Goal: Task Accomplishment & Management: Manage account settings

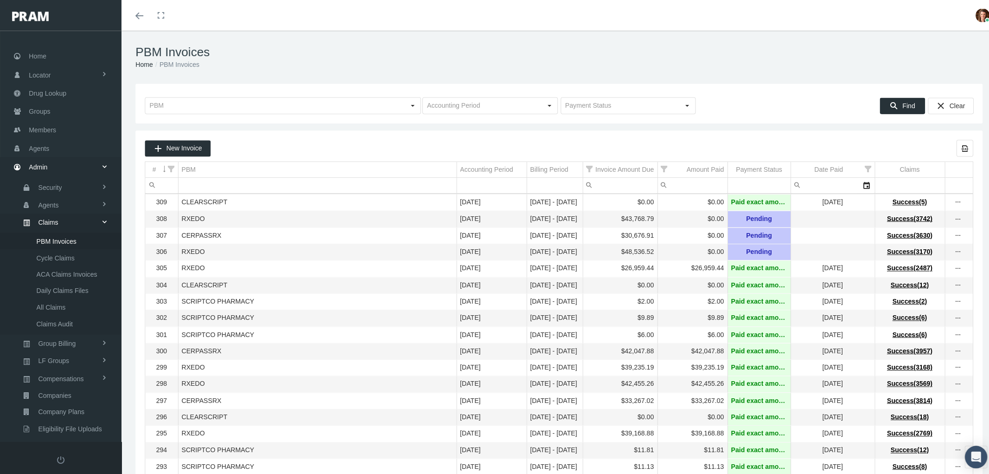
scroll to position [74, 0]
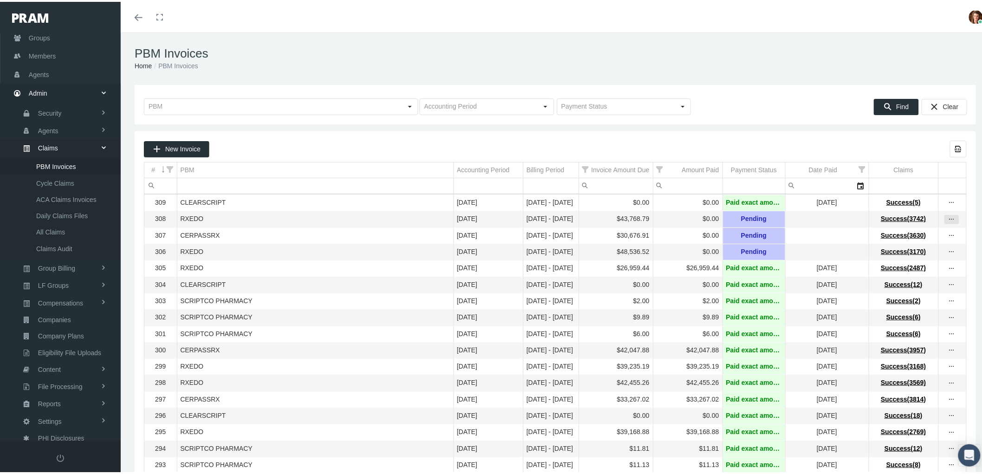
click at [947, 220] on icon "more" at bounding box center [951, 217] width 8 height 8
click at [887, 233] on div "View Invoice" at bounding box center [904, 234] width 91 height 19
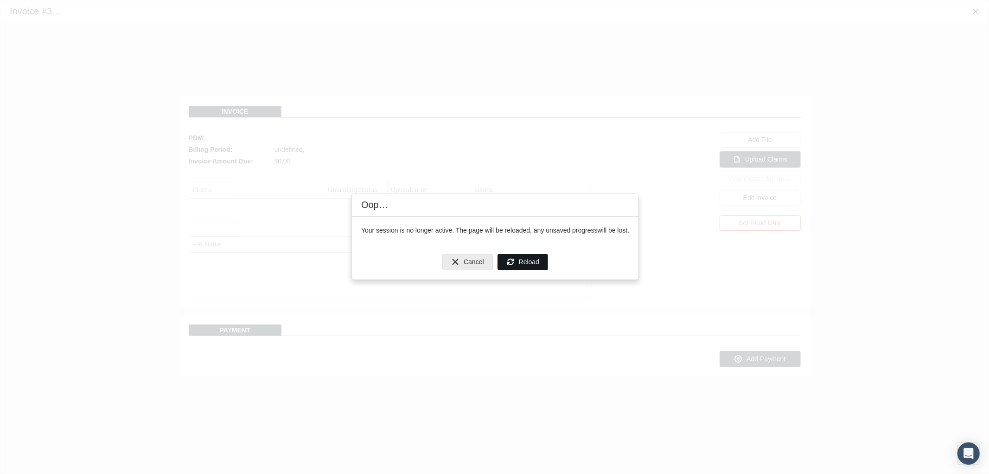
click at [522, 261] on span "Reload" at bounding box center [529, 261] width 20 height 7
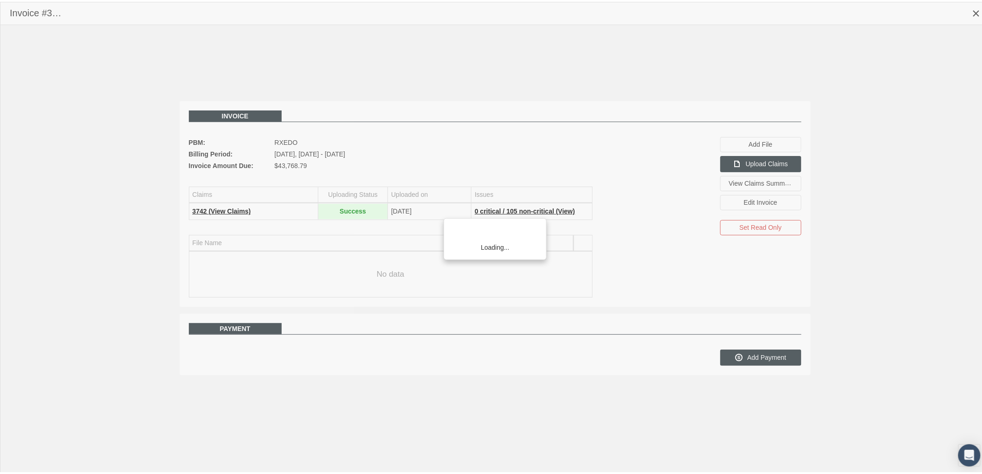
scroll to position [74, 0]
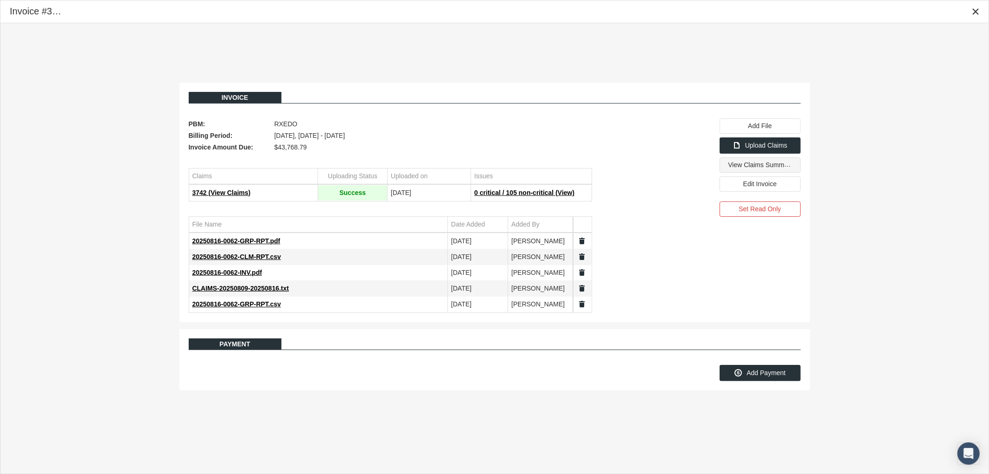
click at [759, 168] on span "View Claims Summary" at bounding box center [761, 164] width 65 height 8
drag, startPoint x: 974, startPoint y: 13, endPoint x: 967, endPoint y: 15, distance: 7.9
click at [974, 13] on icon "Close" at bounding box center [976, 11] width 8 height 8
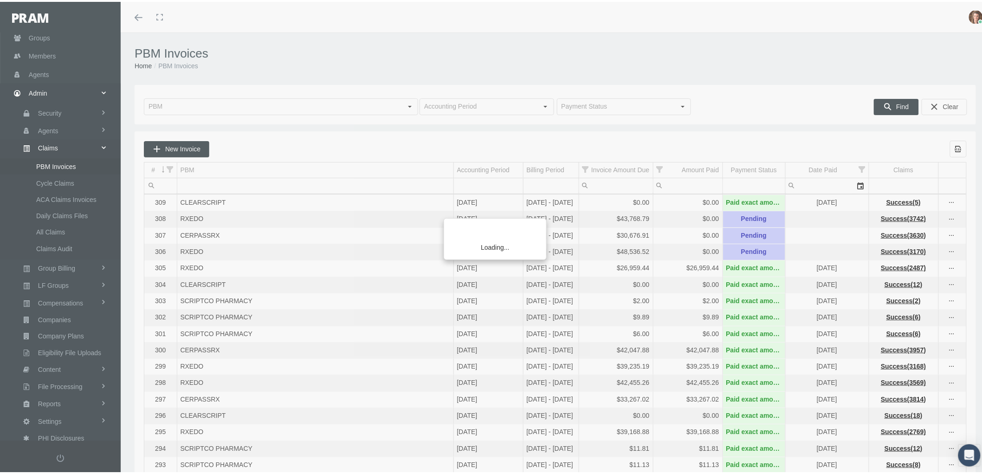
click at [944, 238] on div "Loading..." at bounding box center [491, 237] width 982 height 474
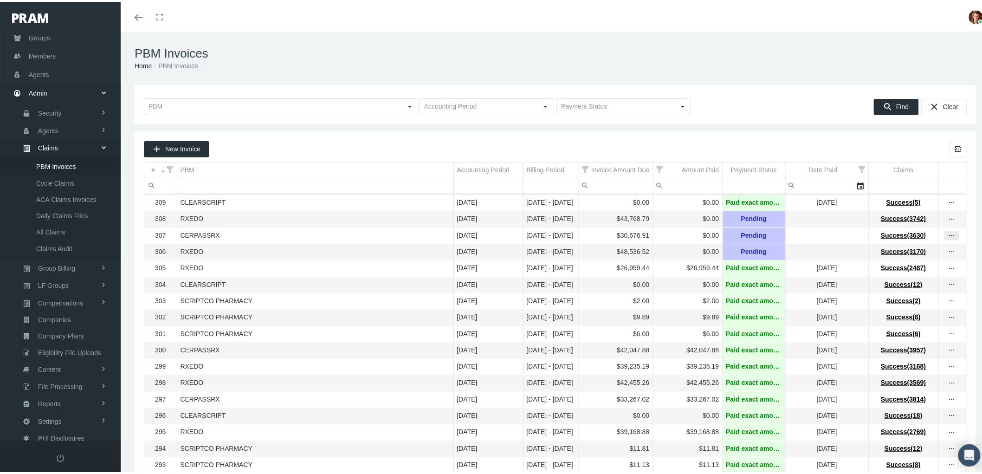
click at [947, 238] on icon "more" at bounding box center [951, 234] width 8 height 8
click at [928, 248] on div "View Invoice" at bounding box center [904, 252] width 91 height 19
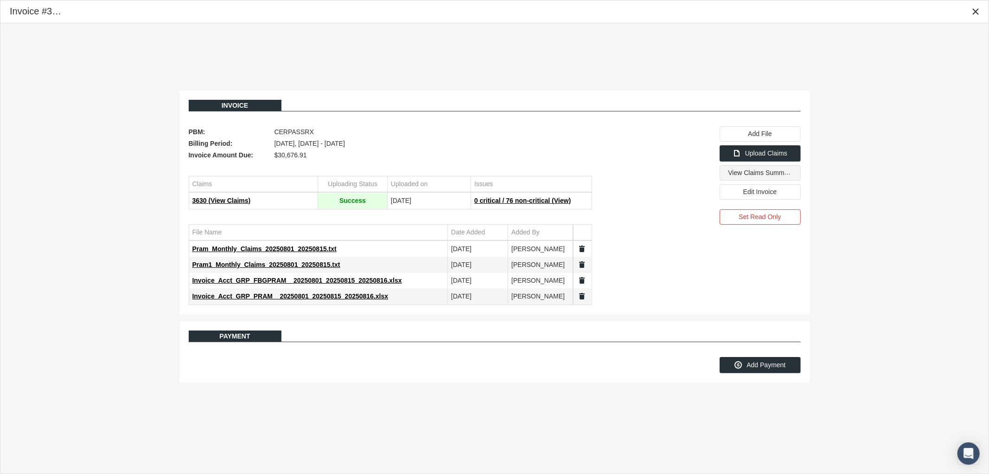
click at [731, 176] on span "View Claims Summary" at bounding box center [761, 172] width 65 height 8
click at [363, 279] on span "Invoice_Acct_GRP_FBGPRAM__20250801_20250815_20250816.xlsx" at bounding box center [297, 279] width 210 height 7
click at [351, 299] on span "Invoice_Acct_GRP_PRAM__20250801_20250815_20250816.xlsx" at bounding box center [290, 295] width 196 height 7
click at [975, 13] on icon "Close" at bounding box center [976, 11] width 8 height 8
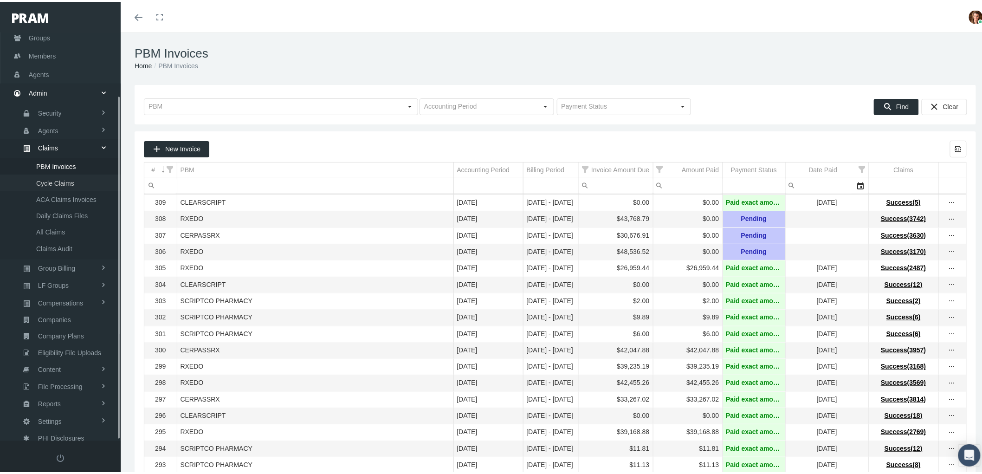
click at [63, 178] on span "Cycle Claims" at bounding box center [55, 181] width 38 height 16
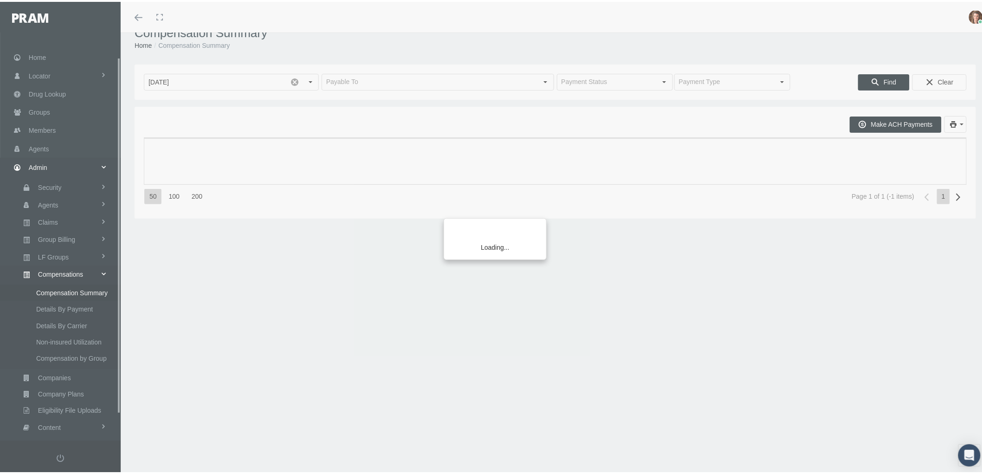
scroll to position [20, 0]
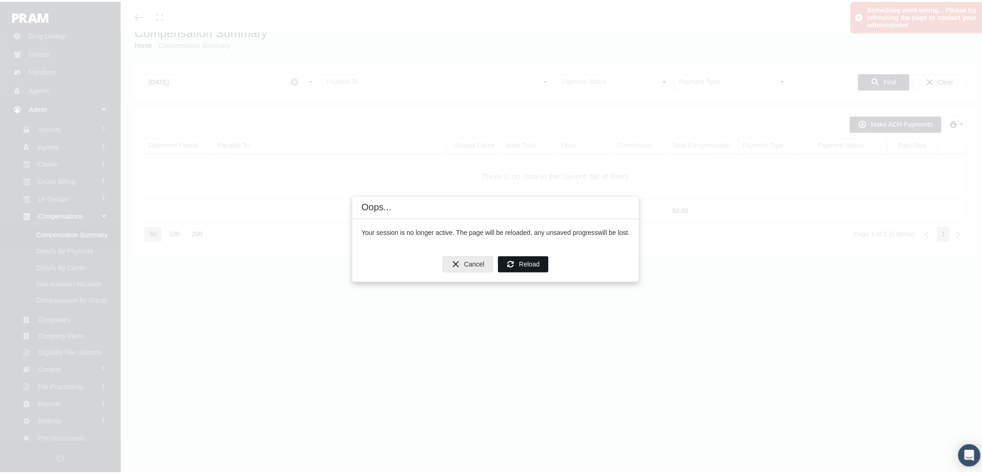
click at [533, 262] on span "Reload" at bounding box center [529, 261] width 20 height 7
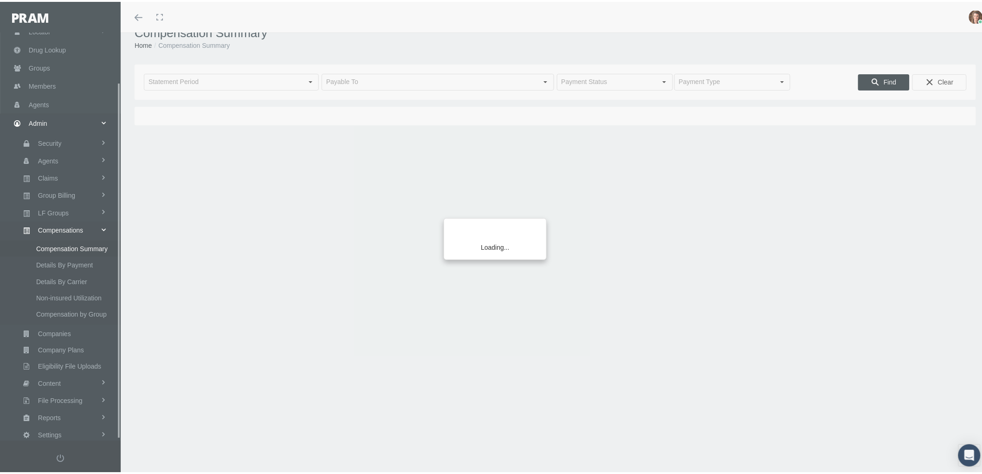
scroll to position [58, 0]
type input "[DATE]"
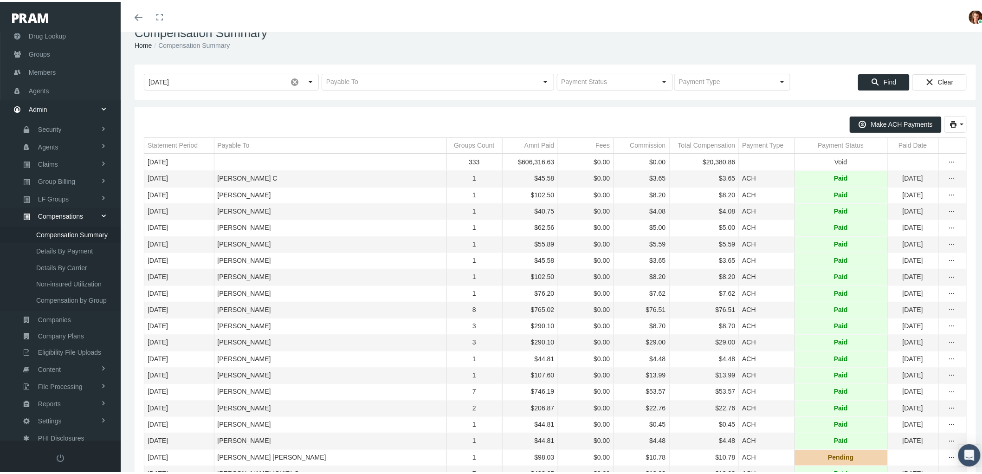
click at [823, 141] on div "Payment Status" at bounding box center [841, 143] width 46 height 9
click at [815, 145] on div "Payment Status" at bounding box center [837, 143] width 46 height 9
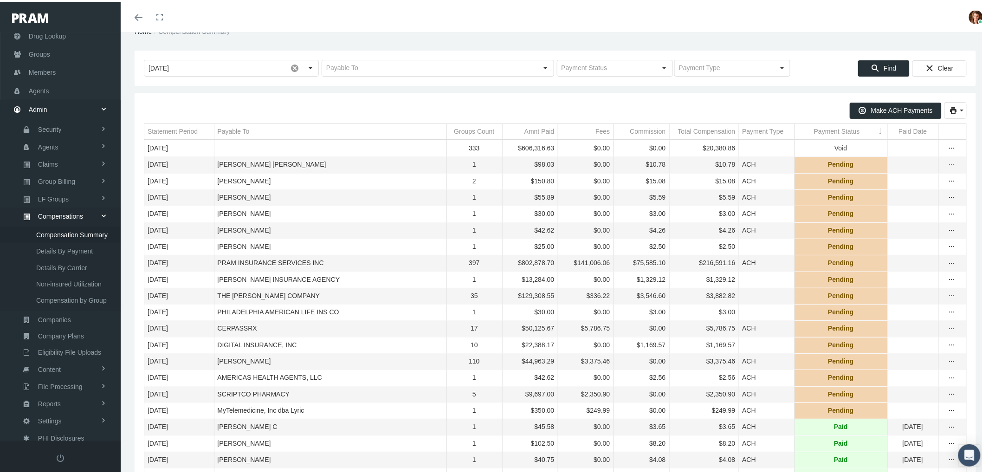
scroll to position [0, 0]
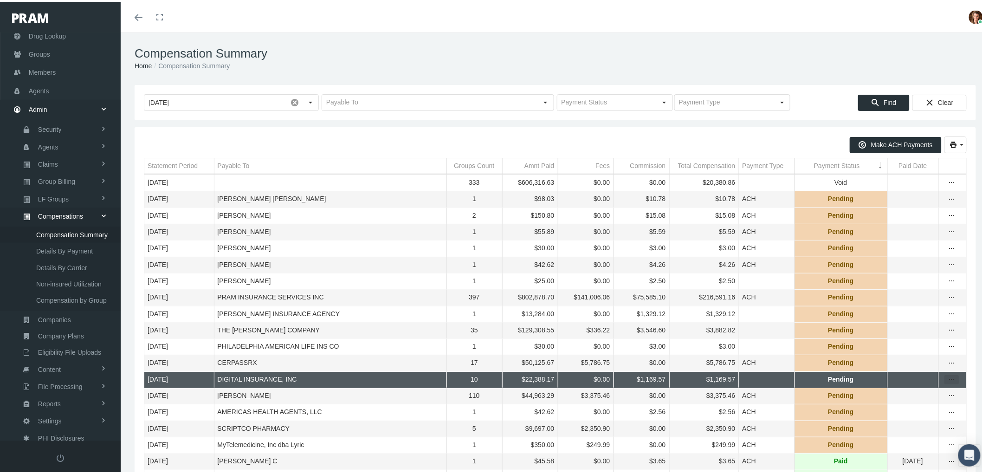
click at [944, 382] on div "more" at bounding box center [951, 377] width 14 height 8
click at [906, 417] on div "Register Payment" at bounding box center [904, 417] width 91 height 15
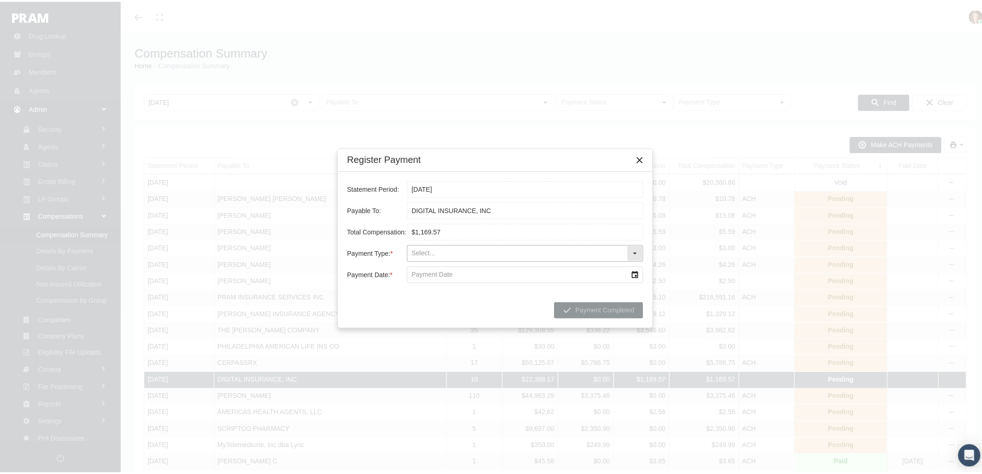
click at [630, 256] on div "Select" at bounding box center [634, 251] width 15 height 15
click at [565, 289] on div "Bill Pay" at bounding box center [525, 283] width 234 height 15
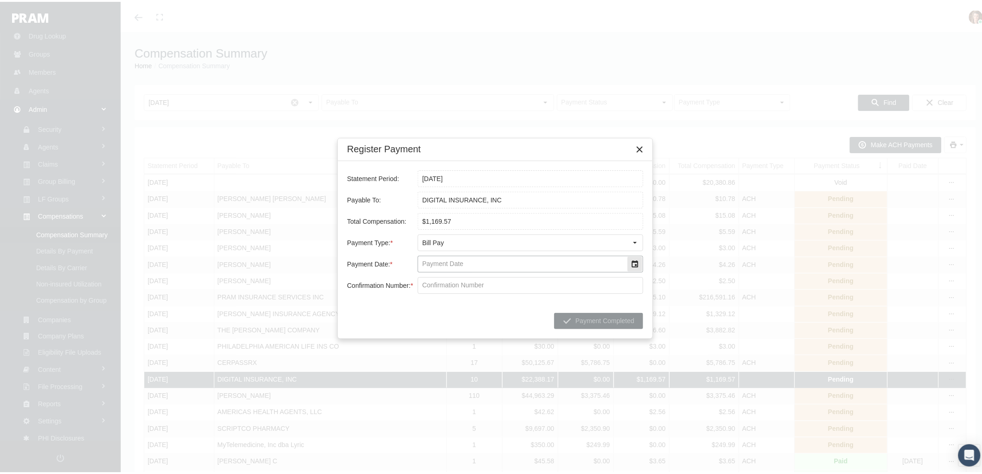
click at [636, 264] on div "Select" at bounding box center [634, 262] width 15 height 15
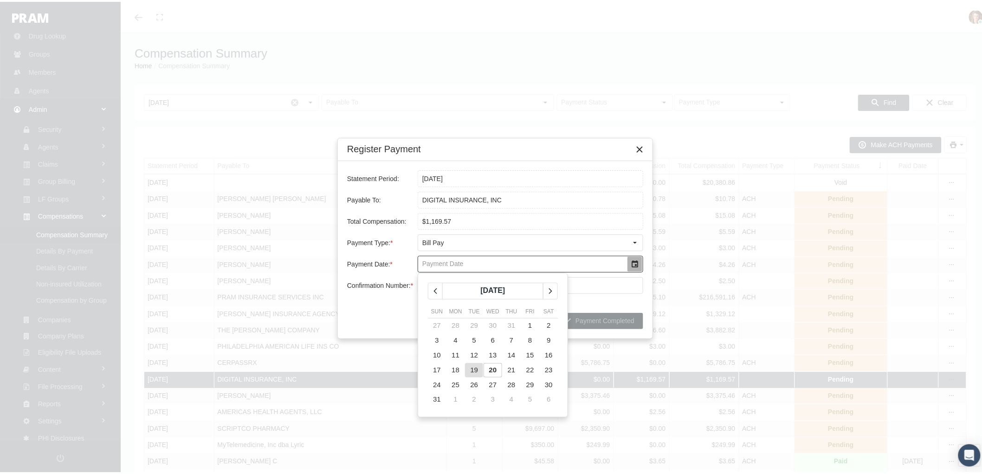
drag, startPoint x: 472, startPoint y: 369, endPoint x: 469, endPoint y: 363, distance: 6.4
click at [472, 369] on span "19" at bounding box center [474, 368] width 8 height 8
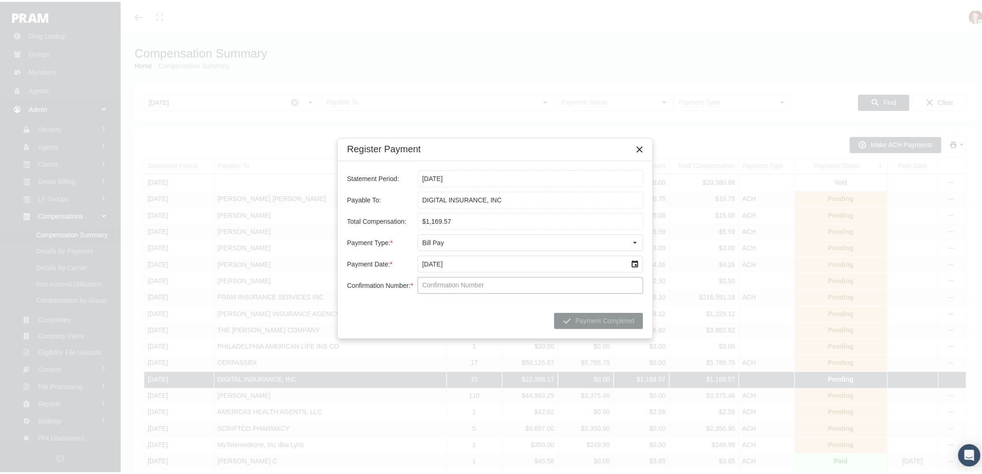
click at [456, 283] on input "Confirmation Number: *" at bounding box center [530, 284] width 225 height 16
type input "FB818IX4"
click at [597, 321] on span "Payment Completed" at bounding box center [604, 318] width 59 height 7
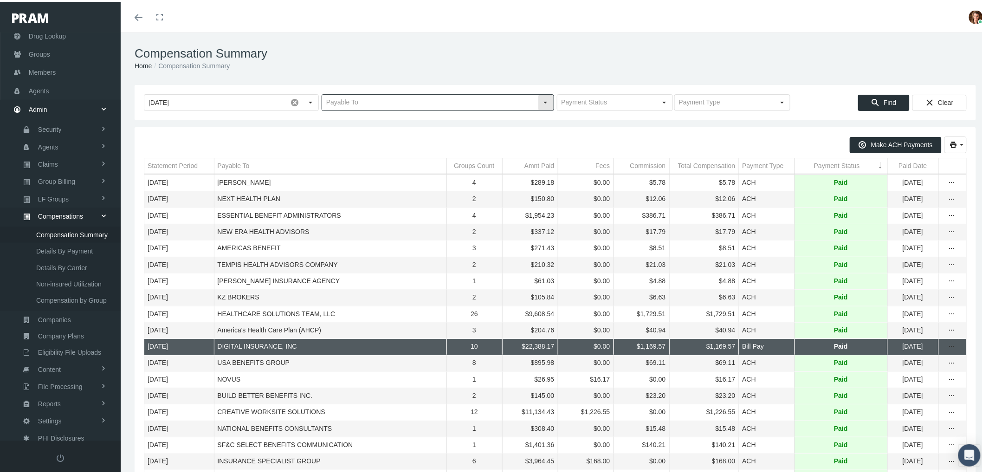
click at [387, 98] on input "text" at bounding box center [430, 101] width 216 height 16
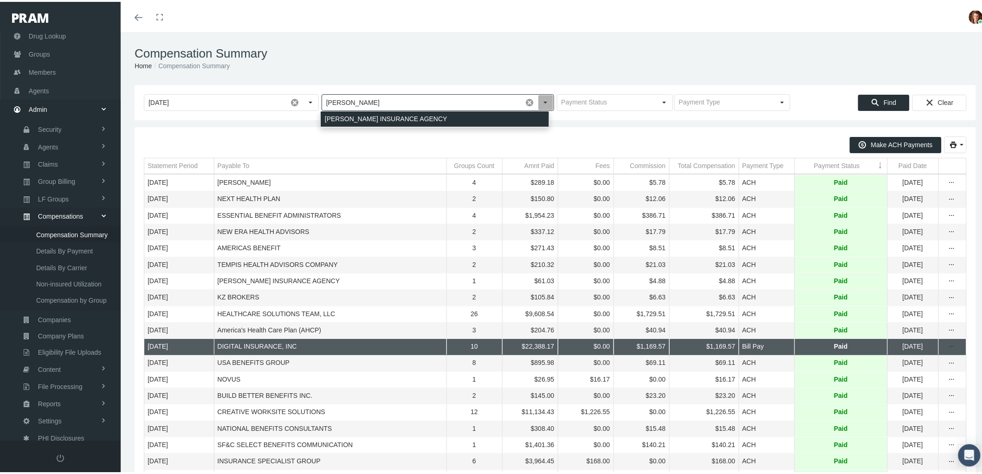
click at [393, 115] on div "LAGUNAS INSURANCE AGENCY" at bounding box center [435, 116] width 228 height 15
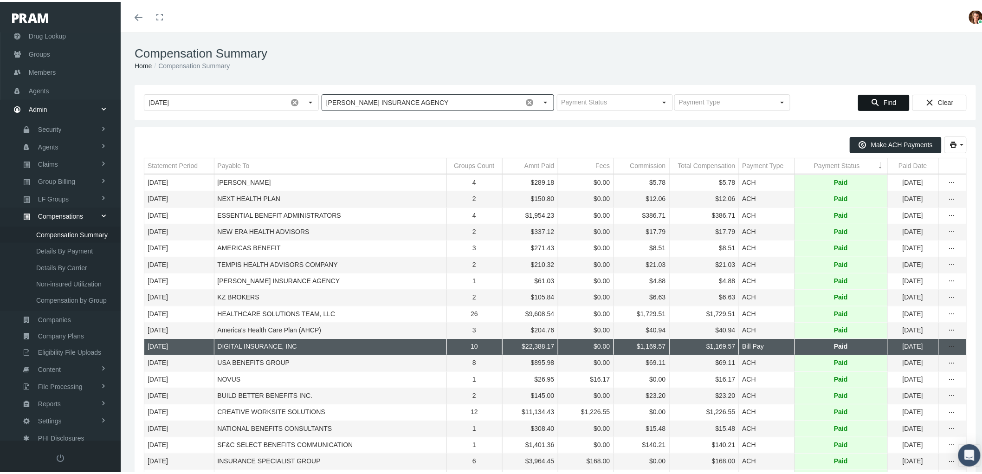
type input "LAGUNAS INSURANCE AGENCY"
click at [898, 99] on div "Find" at bounding box center [883, 100] width 51 height 15
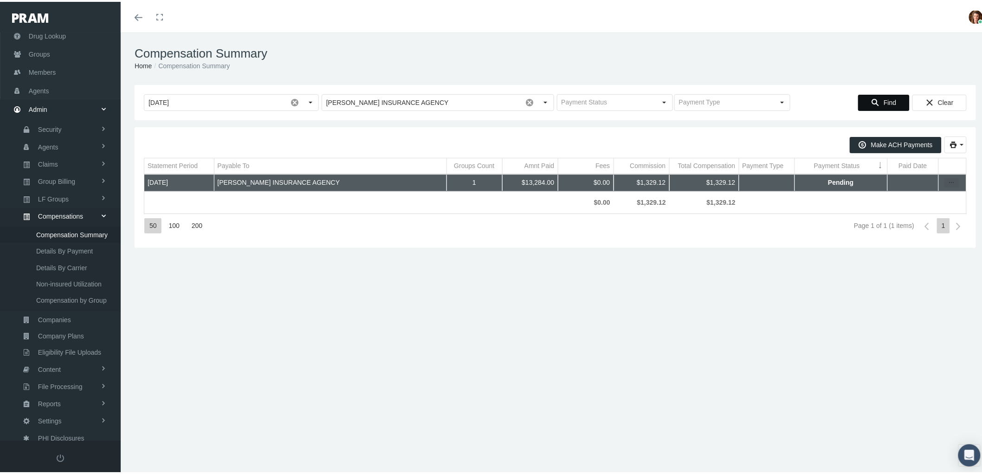
click at [947, 181] on icon "more" at bounding box center [951, 181] width 8 height 8
click at [924, 209] on div "Register Payment" at bounding box center [904, 210] width 91 height 15
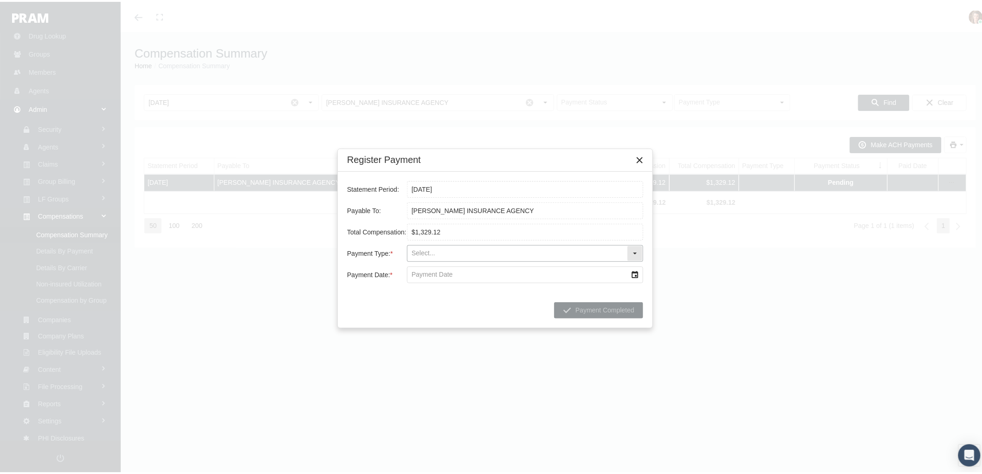
click at [634, 258] on div "Select" at bounding box center [634, 251] width 15 height 15
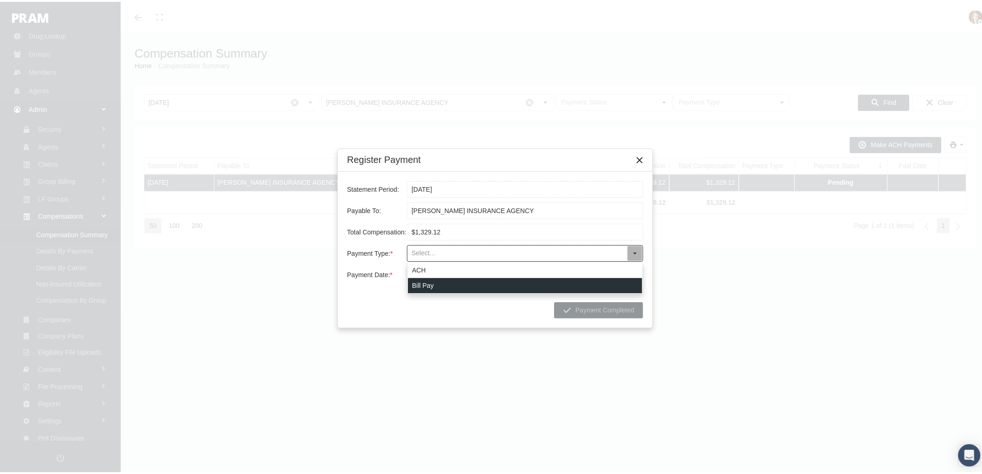
click at [562, 291] on div "Bill Pay" at bounding box center [525, 283] width 234 height 15
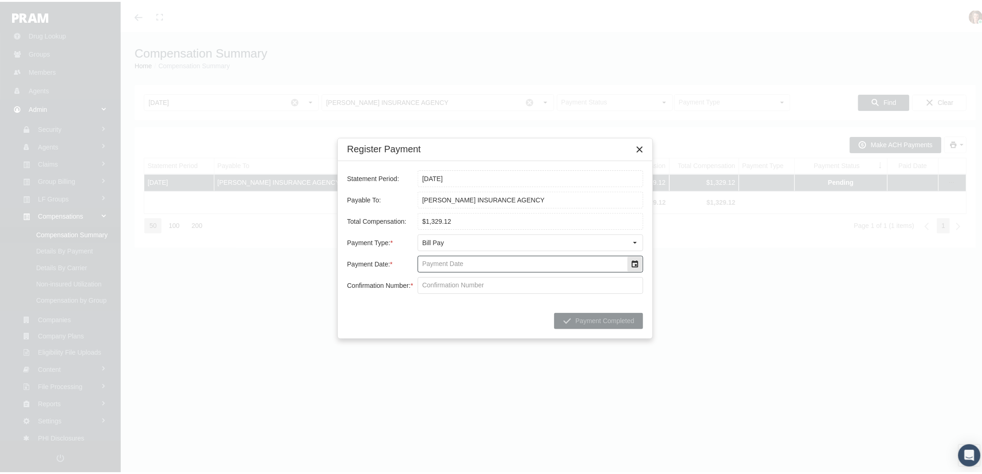
click at [486, 258] on input "Payment Date: *" at bounding box center [522, 262] width 209 height 16
click at [642, 263] on div "Select" at bounding box center [634, 262] width 15 height 15
click at [470, 369] on span "19" at bounding box center [474, 368] width 8 height 8
click at [462, 276] on input "Confirmation Number: *" at bounding box center [530, 284] width 225 height 16
type input "5BB18IX4"
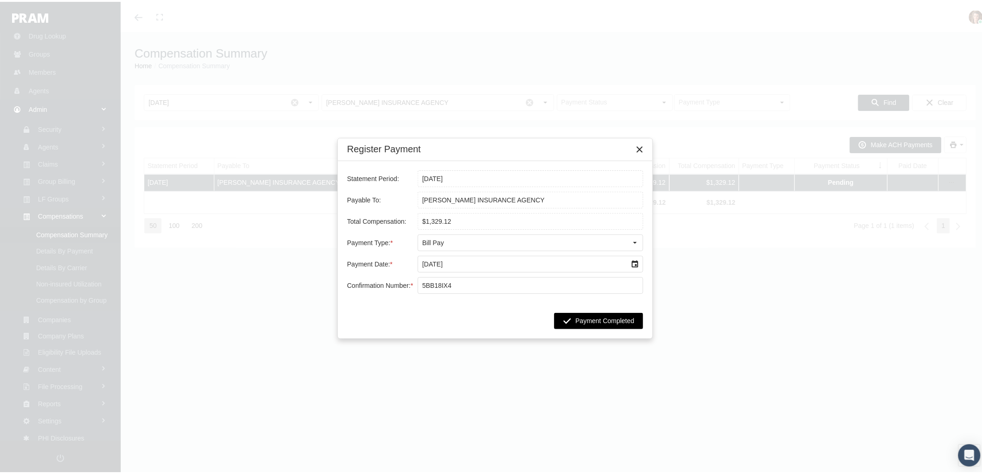
click at [622, 319] on span "Payment Completed" at bounding box center [604, 318] width 59 height 7
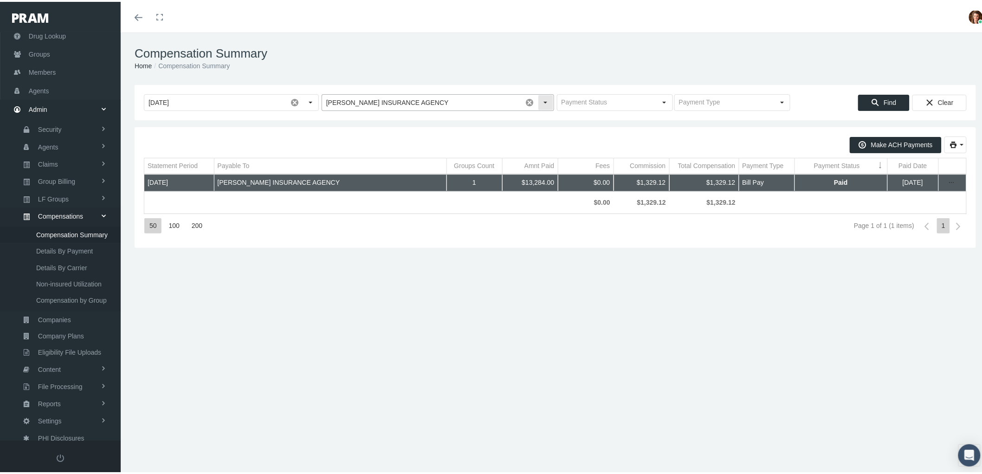
drag, startPoint x: 527, startPoint y: 99, endPoint x: 510, endPoint y: 100, distance: 17.2
click at [527, 99] on span at bounding box center [530, 101] width 16 height 16
click at [470, 101] on input "text" at bounding box center [430, 101] width 216 height 16
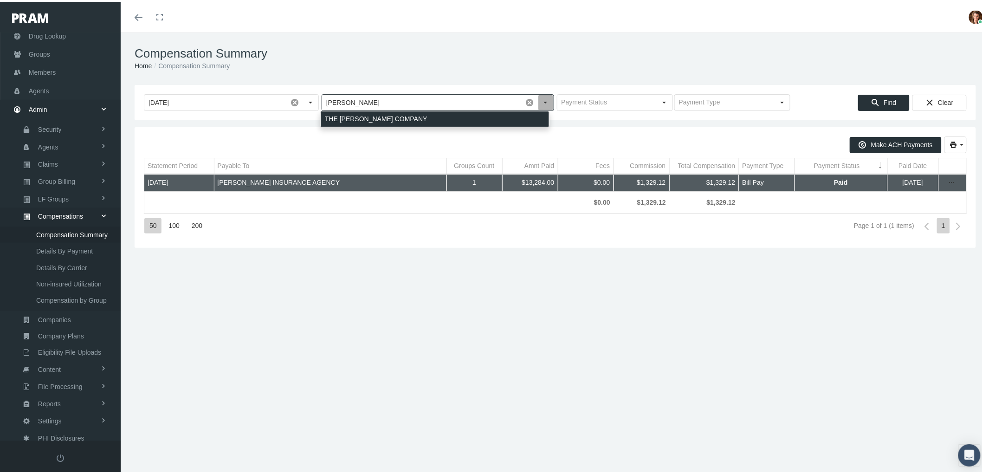
click at [459, 118] on div "THE LOOMIS COMPANY" at bounding box center [435, 116] width 228 height 15
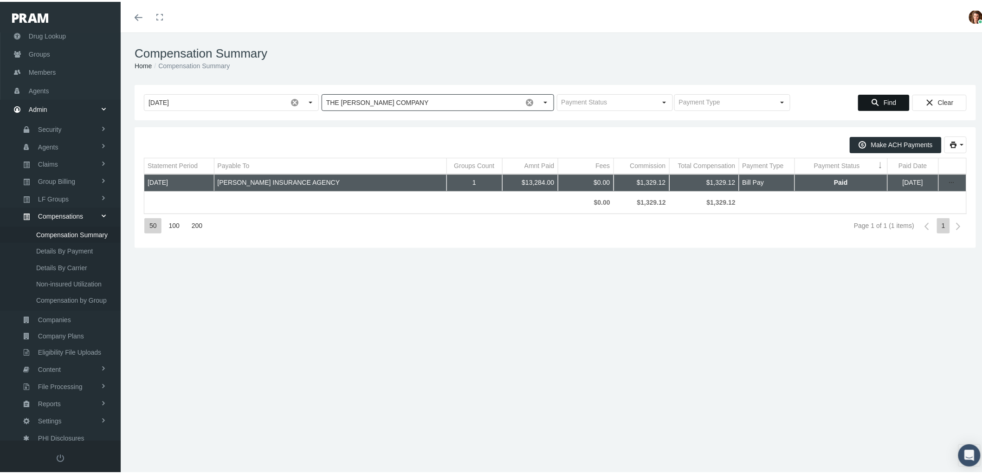
type input "THE LOOMIS COMPANY"
click at [860, 99] on div "Find" at bounding box center [883, 100] width 51 height 15
click at [947, 181] on icon "more" at bounding box center [951, 181] width 8 height 8
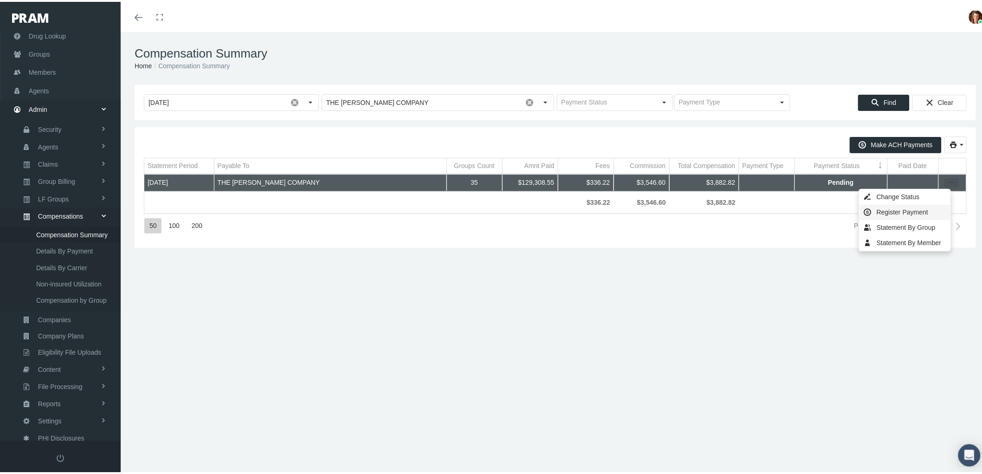
click at [920, 207] on div "Register Payment" at bounding box center [904, 210] width 91 height 15
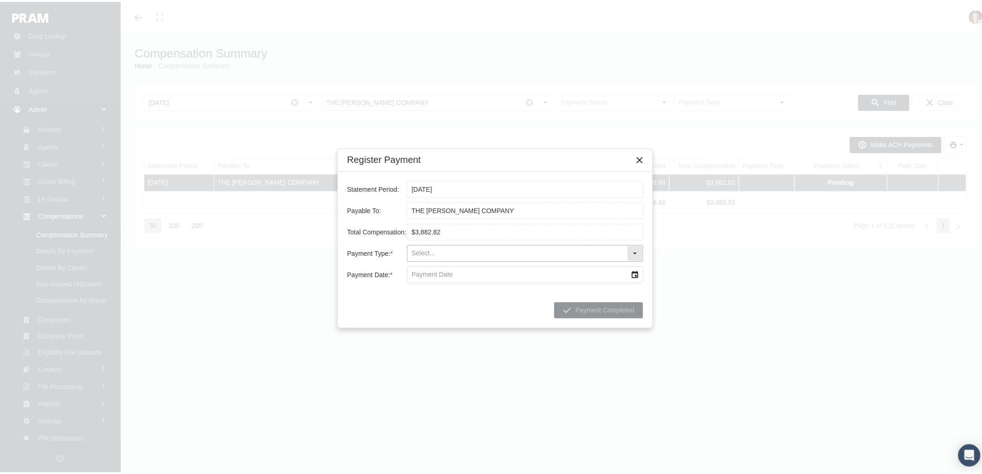
click at [636, 249] on div "Select" at bounding box center [634, 251] width 15 height 15
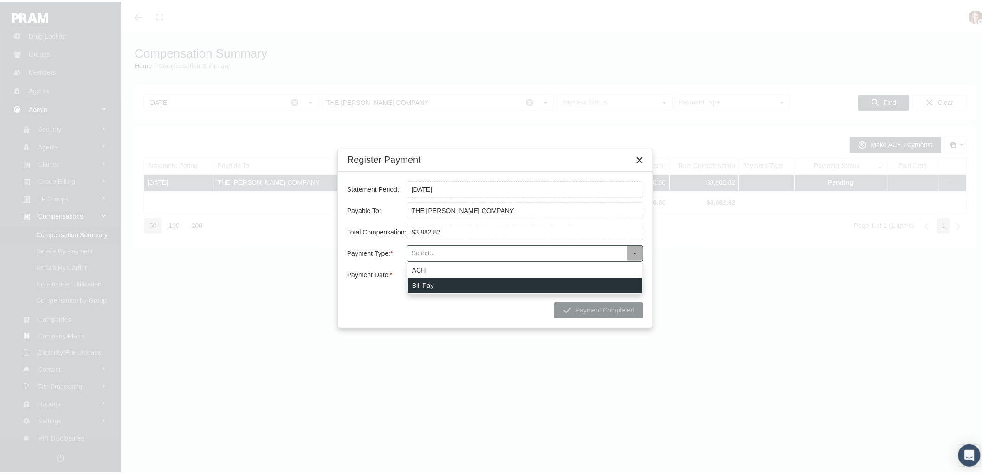
click at [457, 283] on div "Bill Pay" at bounding box center [525, 283] width 234 height 15
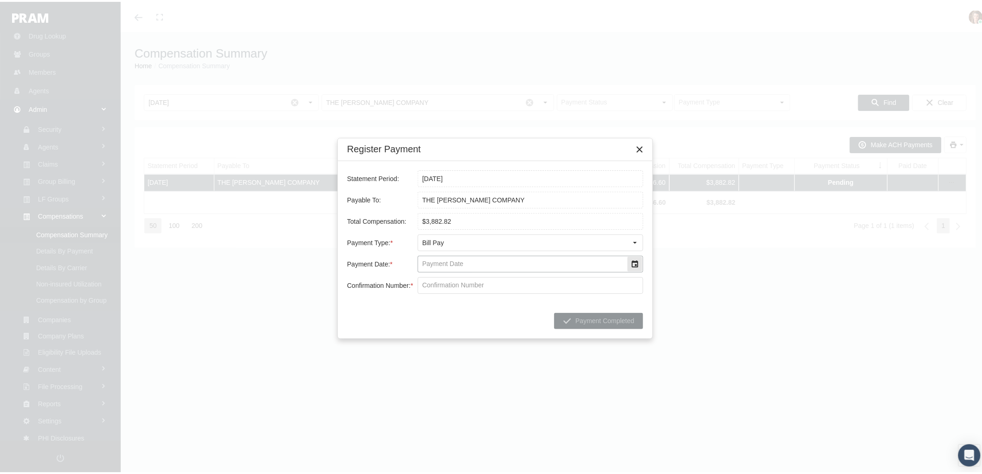
click at [635, 263] on div "Select" at bounding box center [634, 262] width 15 height 15
click at [478, 369] on td "19" at bounding box center [474, 368] width 19 height 15
click at [446, 286] on input "Confirmation Number: *" at bounding box center [530, 284] width 225 height 16
type input "GB818IX4"
click at [594, 316] on span "Payment Completed" at bounding box center [604, 318] width 59 height 7
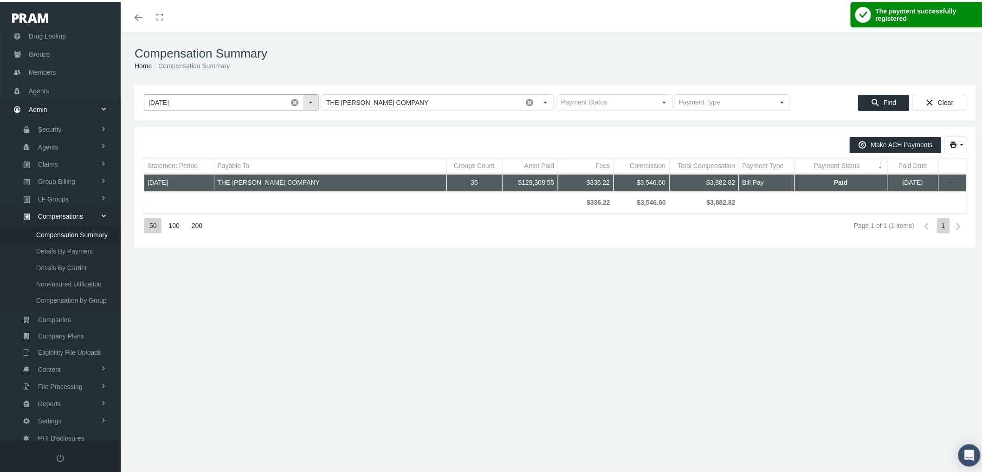
click at [291, 100] on span at bounding box center [295, 101] width 16 height 16
click at [308, 99] on div "Select" at bounding box center [310, 100] width 15 height 15
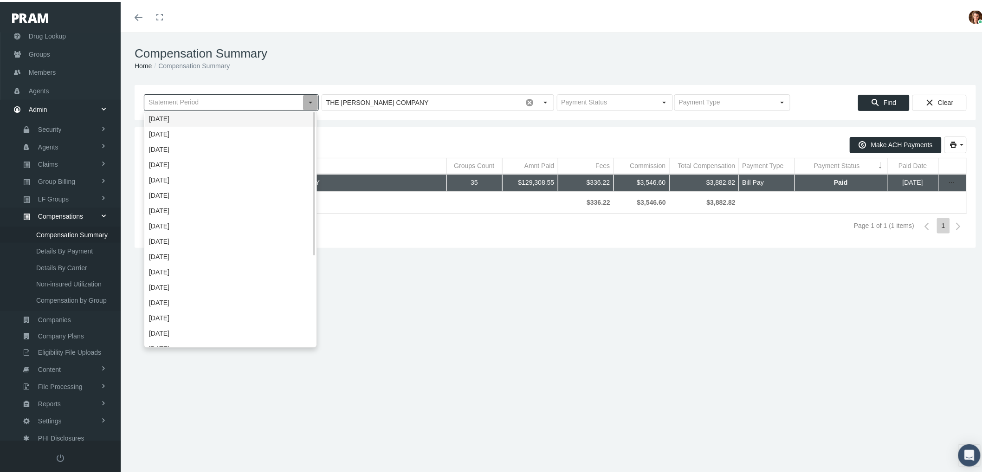
click at [288, 117] on div "August 2025" at bounding box center [230, 116] width 171 height 15
type input "August 2025"
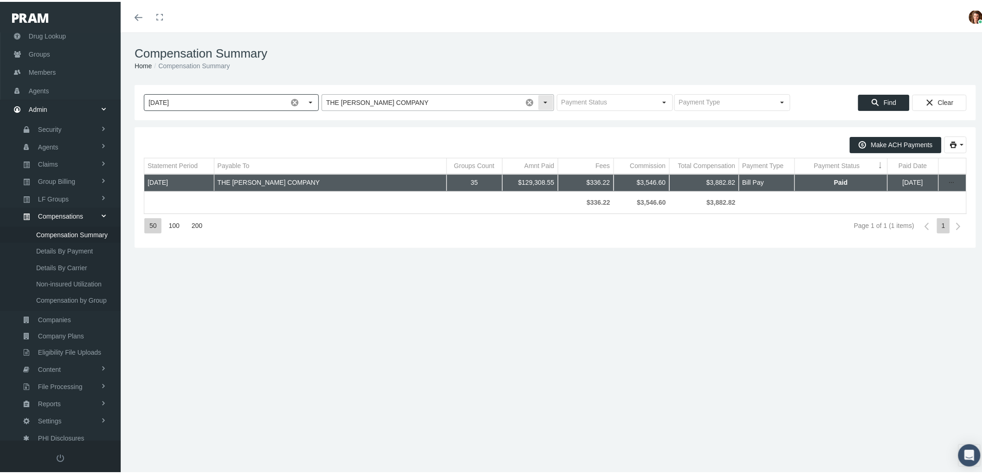
click at [525, 98] on span at bounding box center [530, 101] width 16 height 16
click at [871, 100] on icon "Find" at bounding box center [875, 100] width 8 height 8
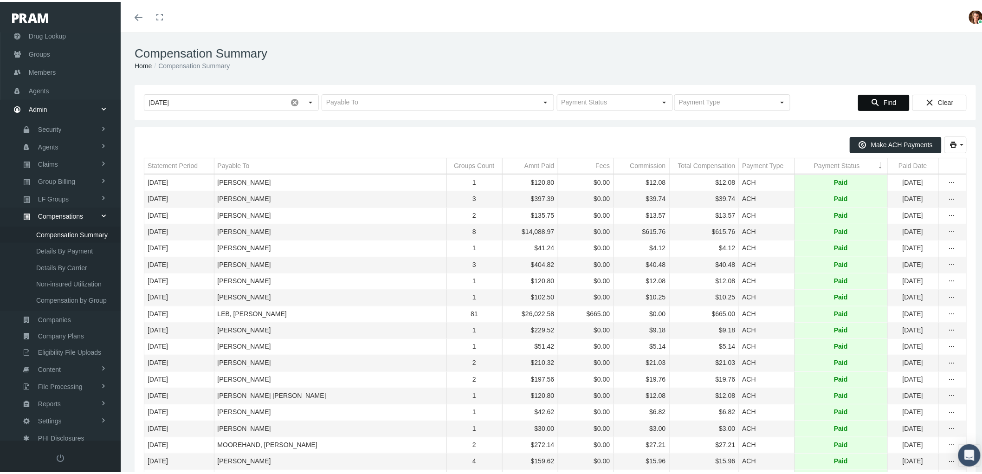
click at [234, 160] on div "Payable To" at bounding box center [234, 164] width 32 height 9
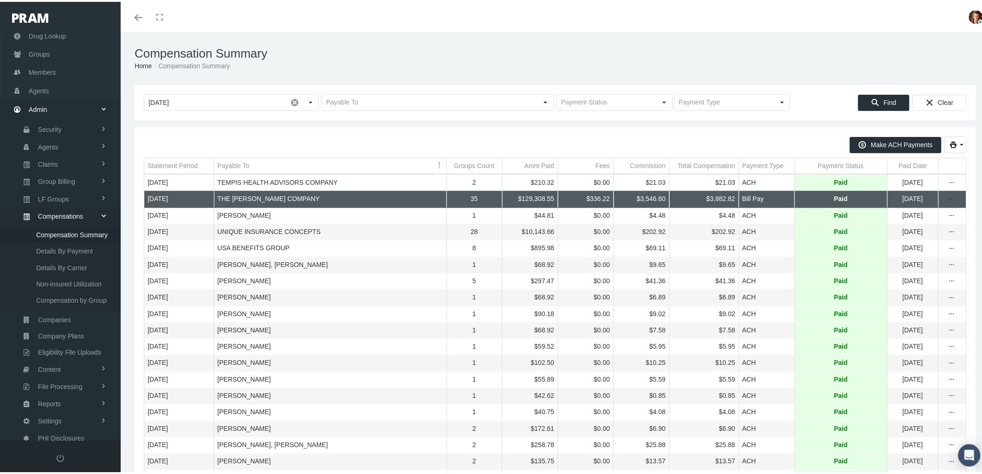
click at [246, 166] on div "Payable To" at bounding box center [234, 164] width 32 height 9
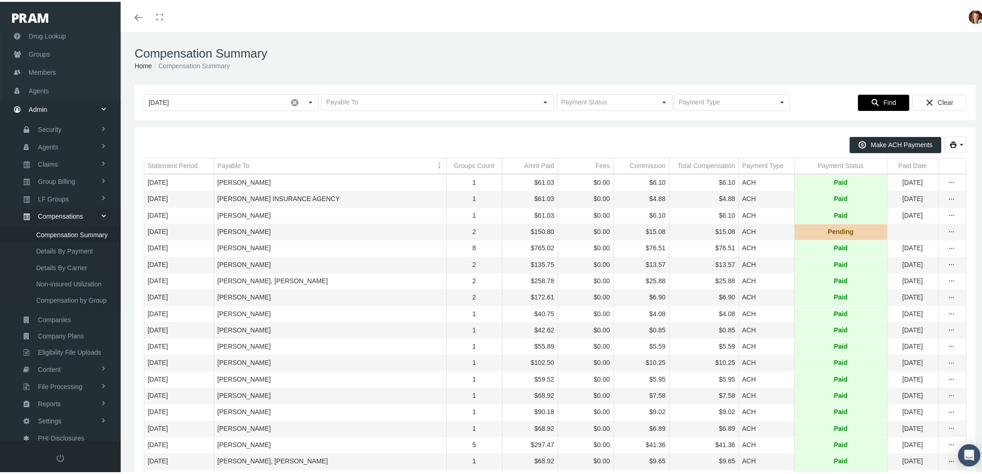
click at [884, 100] on span "Find" at bounding box center [889, 100] width 13 height 7
click at [225, 162] on div "Payable To" at bounding box center [234, 164] width 32 height 9
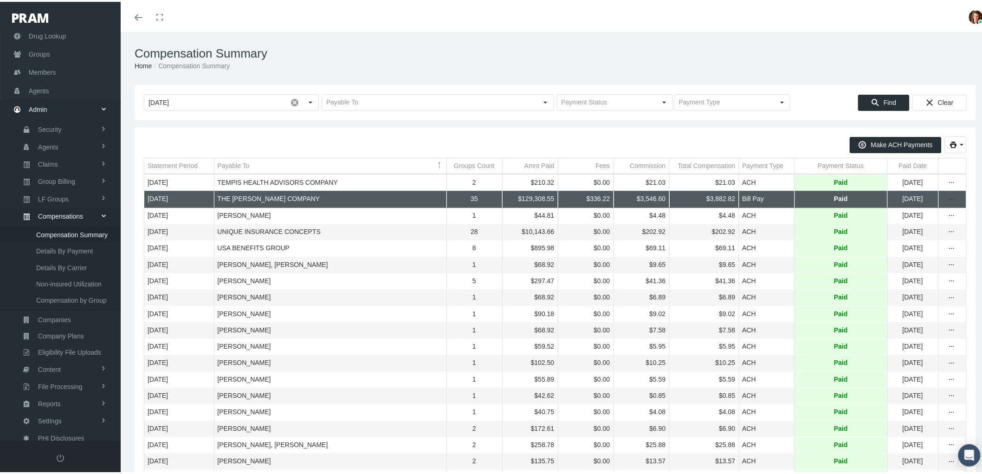
click at [225, 161] on div "Payable To" at bounding box center [234, 164] width 32 height 9
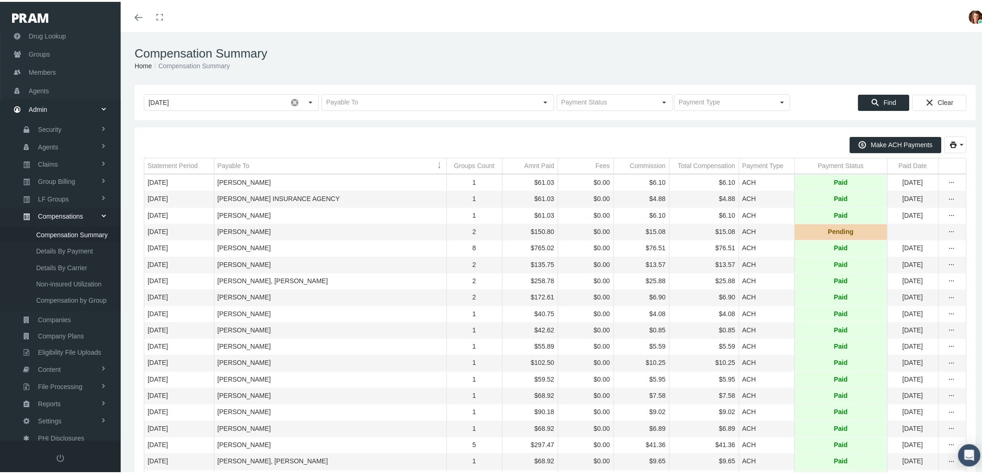
click at [238, 163] on div "Payable To" at bounding box center [234, 164] width 32 height 9
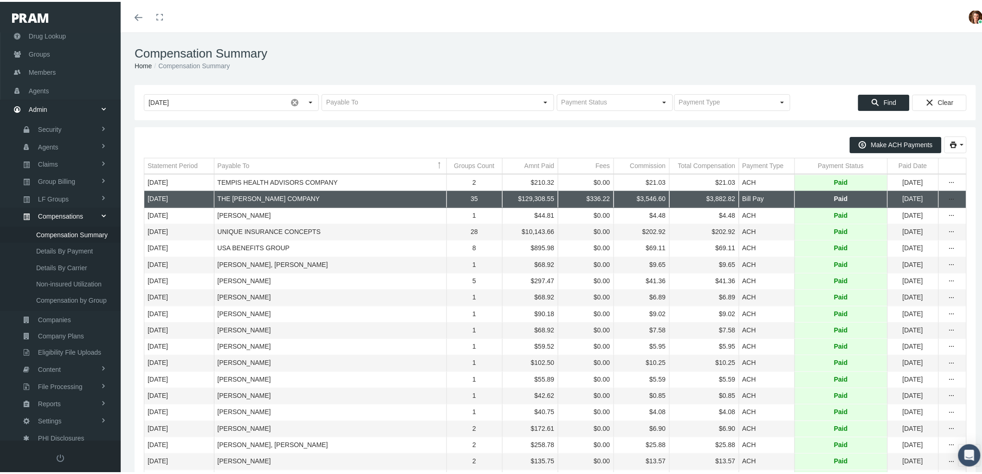
click at [239, 164] on div "Payable To" at bounding box center [234, 164] width 32 height 9
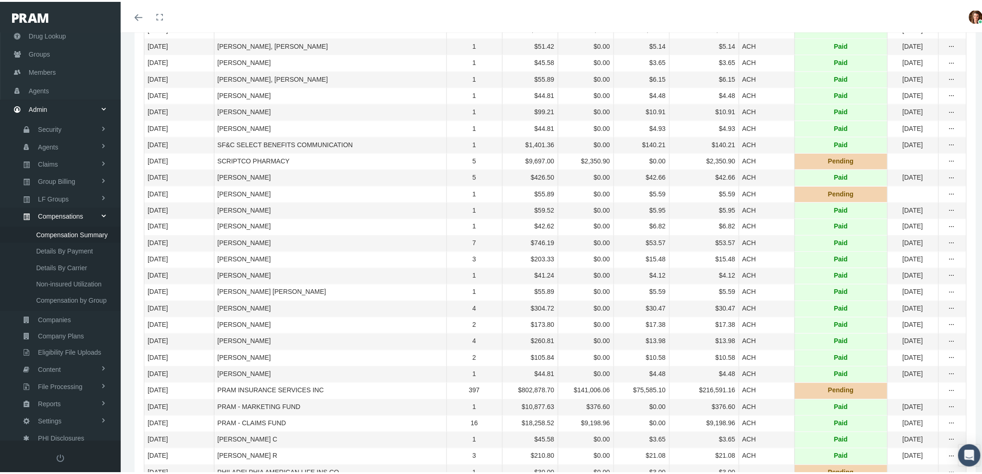
scroll to position [618, 0]
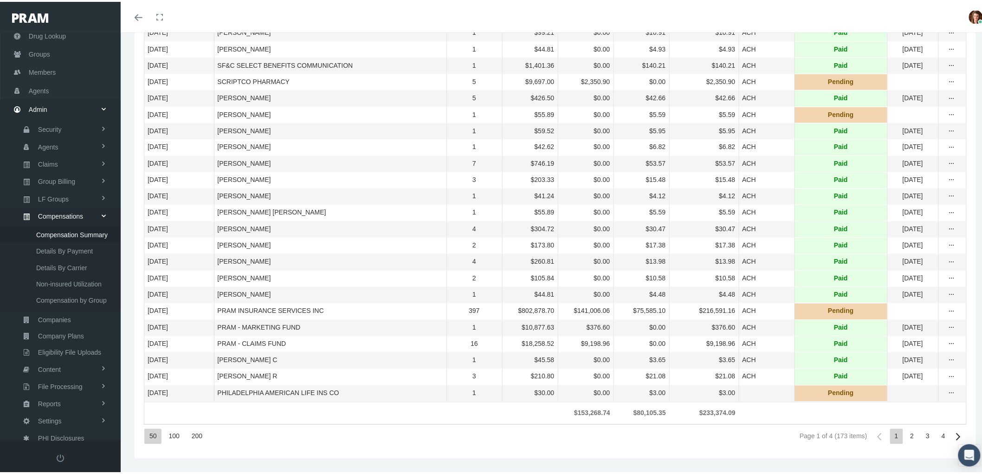
click at [196, 442] on div "200" at bounding box center [196, 434] width 20 height 15
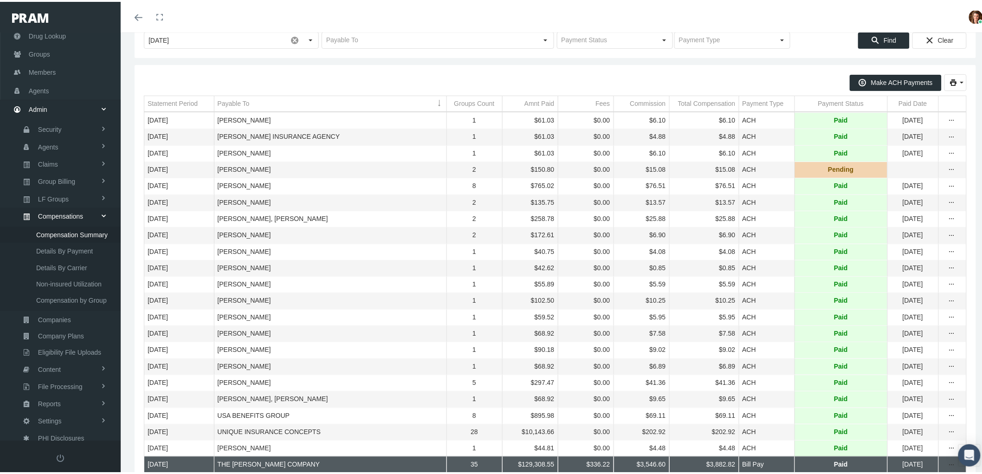
scroll to position [0, 0]
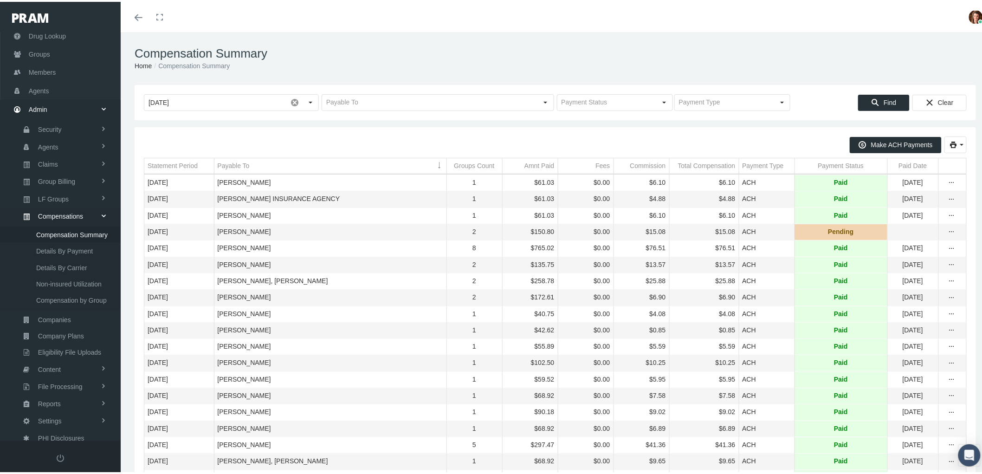
click at [230, 170] on td "Payable To" at bounding box center [330, 164] width 232 height 16
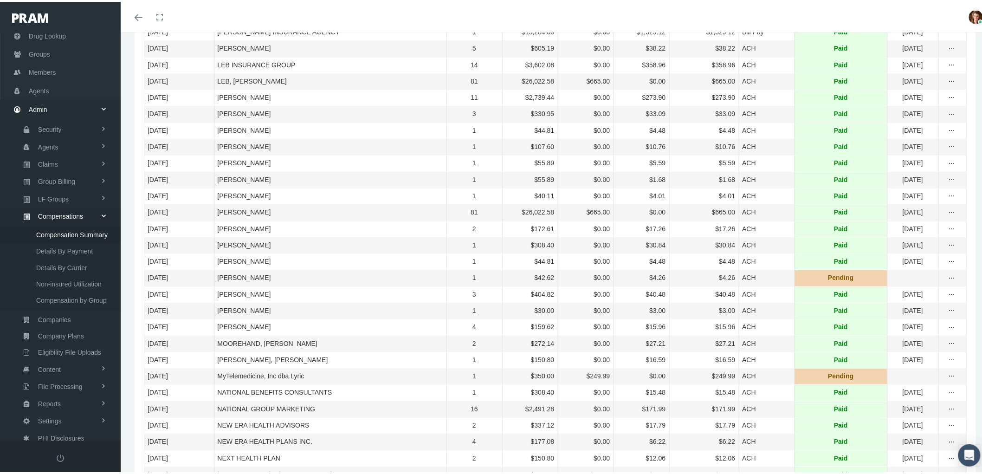
scroll to position [1443, 0]
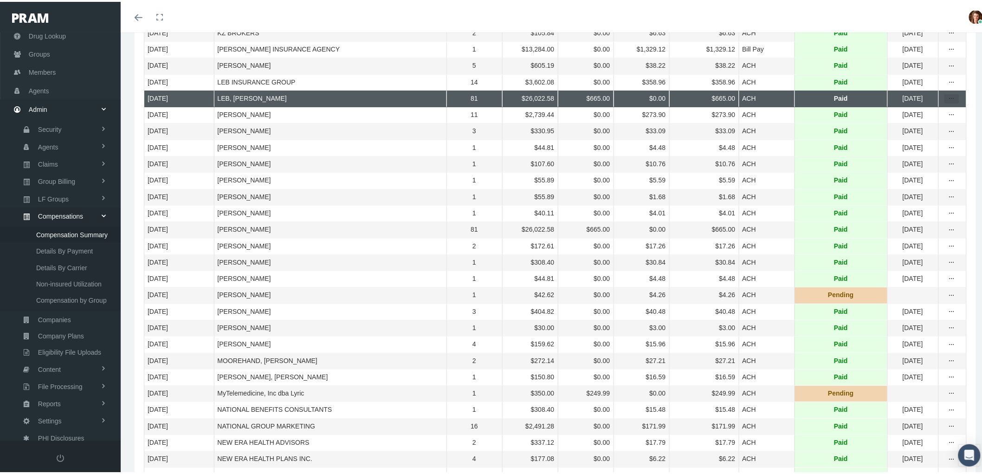
click at [948, 101] on div "more" at bounding box center [951, 97] width 14 height 8
click at [905, 204] on div "Statement By Group" at bounding box center [904, 201] width 91 height 15
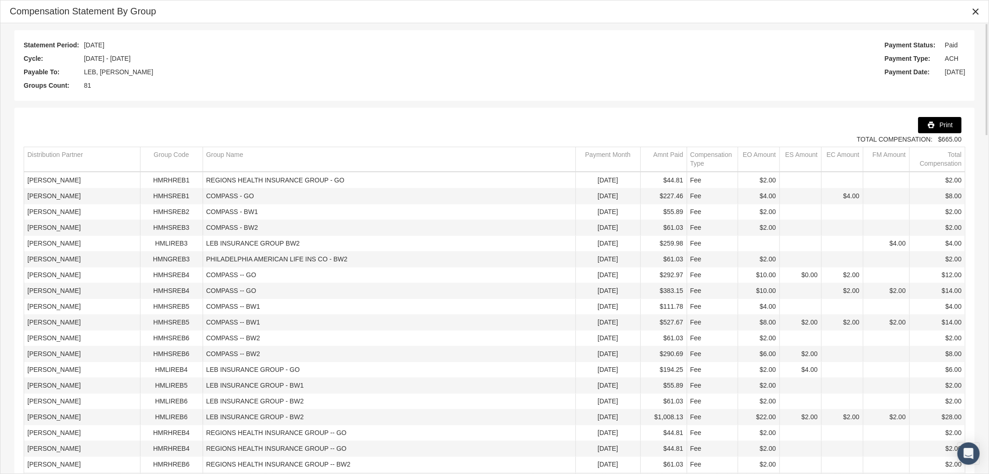
click at [939, 126] on div "Print" at bounding box center [940, 124] width 43 height 15
click at [976, 13] on icon "Close" at bounding box center [976, 11] width 8 height 8
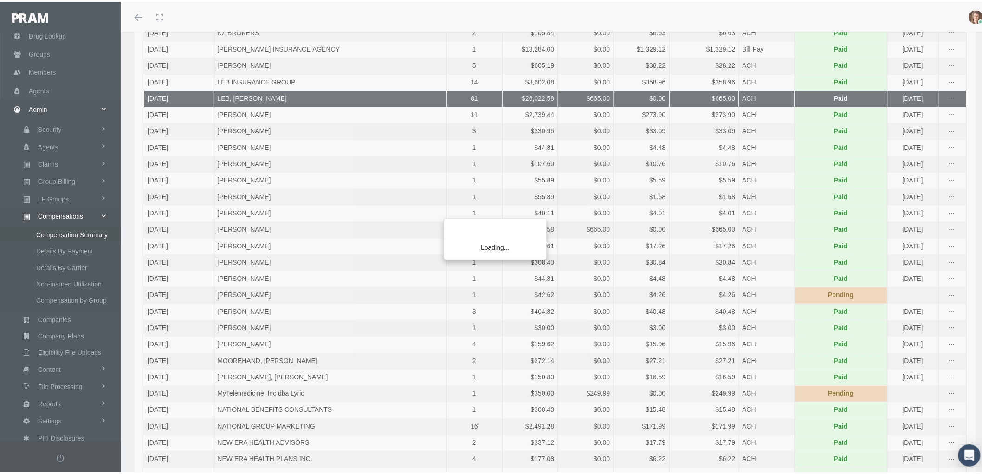
click at [942, 312] on div "Loading..." at bounding box center [491, 237] width 982 height 474
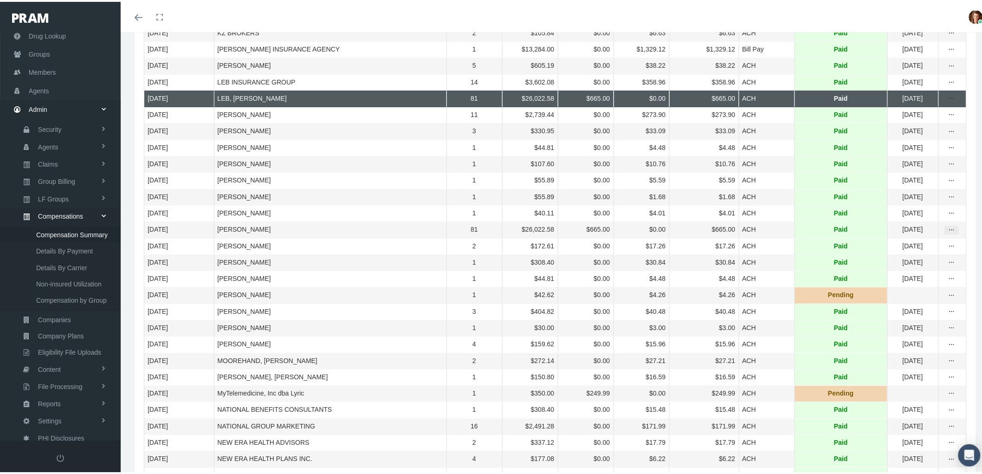
click at [947, 232] on div "more" at bounding box center [951, 228] width 14 height 8
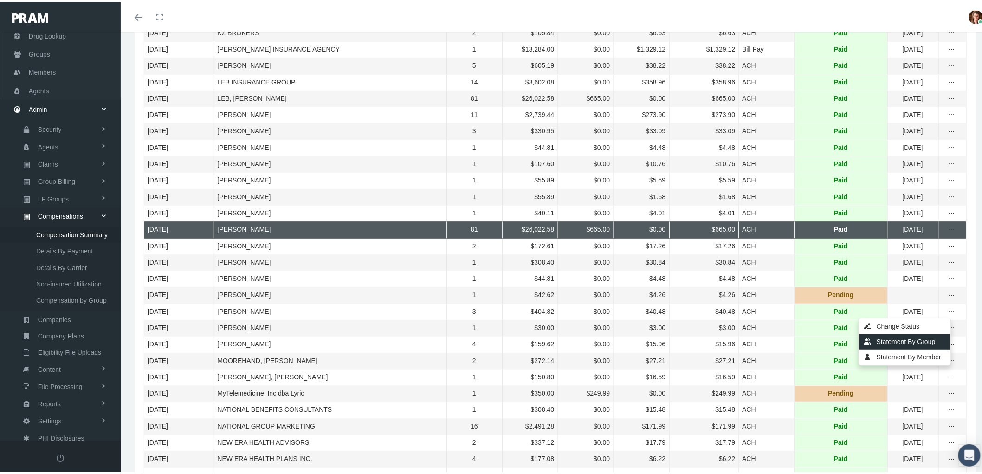
click at [924, 340] on div "Statement By Group" at bounding box center [904, 339] width 91 height 15
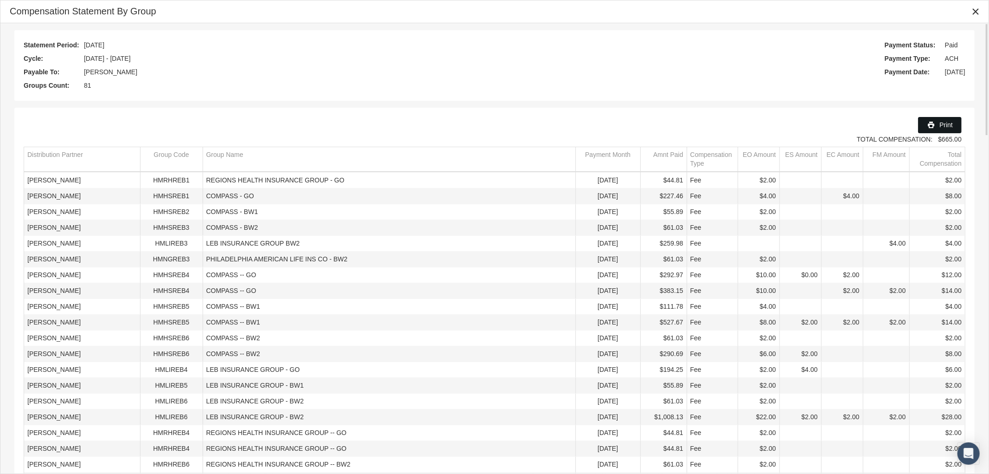
click at [942, 125] on span "Print" at bounding box center [946, 124] width 13 height 7
click at [977, 13] on icon "Close" at bounding box center [976, 11] width 8 height 8
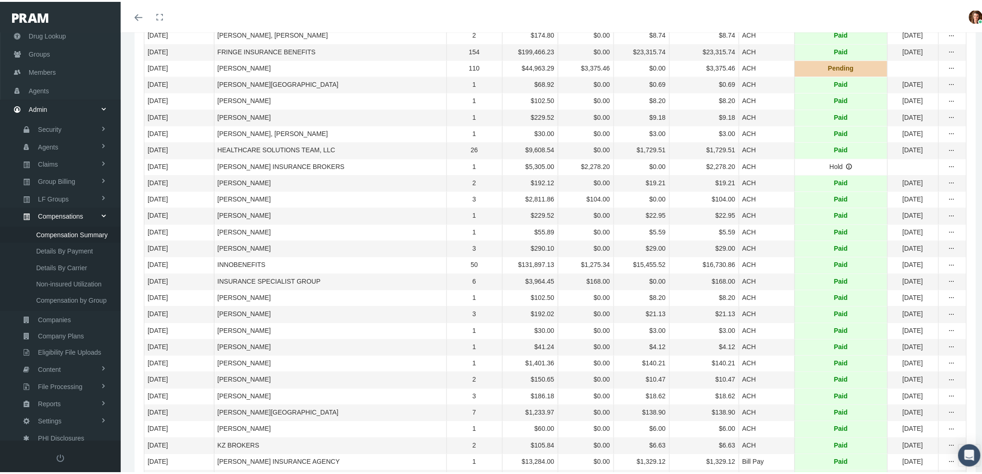
scroll to position [1031, 0]
click at [947, 154] on icon "more" at bounding box center [951, 149] width 8 height 8
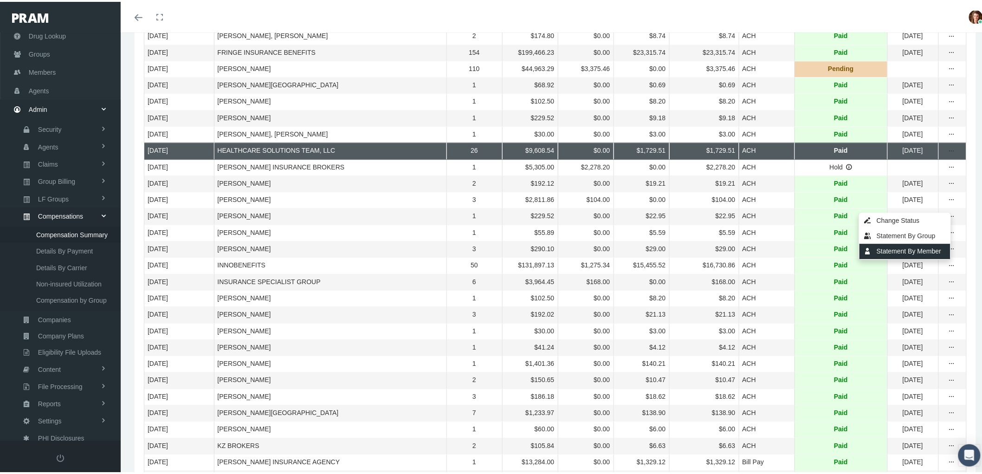
click at [933, 249] on div "Statement By Member" at bounding box center [904, 249] width 91 height 15
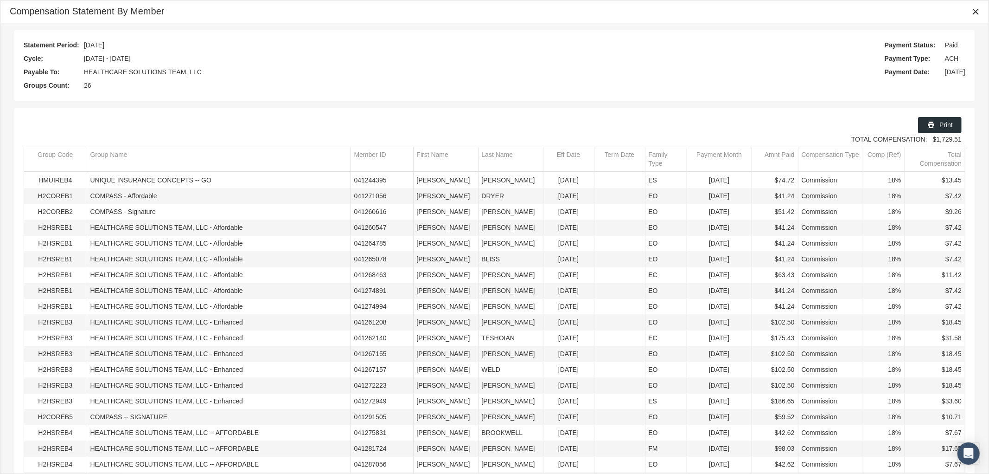
click at [672, 54] on div "Statement Period: August 2025 Cycle: 07/15/2025 - 08/14/2025 Payable To: HEALTH…" at bounding box center [495, 65] width 942 height 52
click at [954, 122] on div "Print" at bounding box center [940, 124] width 43 height 15
click at [977, 9] on icon "Close" at bounding box center [976, 11] width 8 height 8
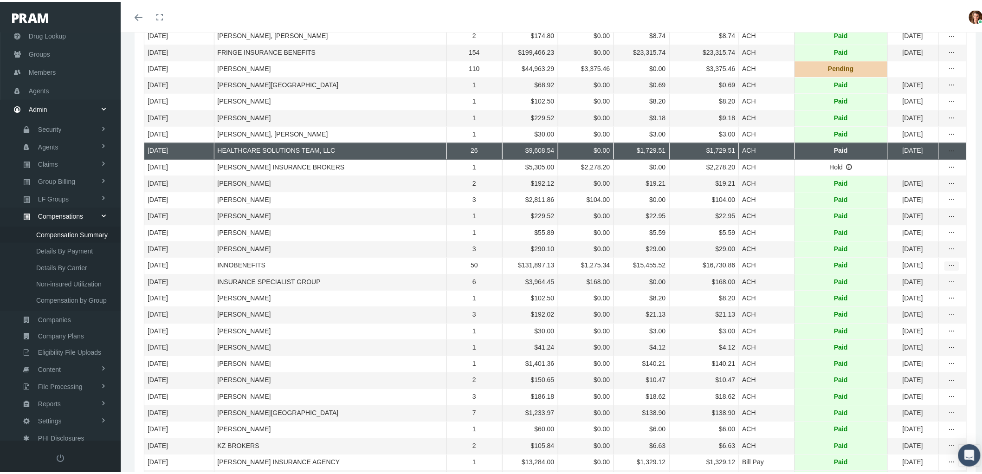
click at [947, 268] on icon "more" at bounding box center [951, 264] width 8 height 8
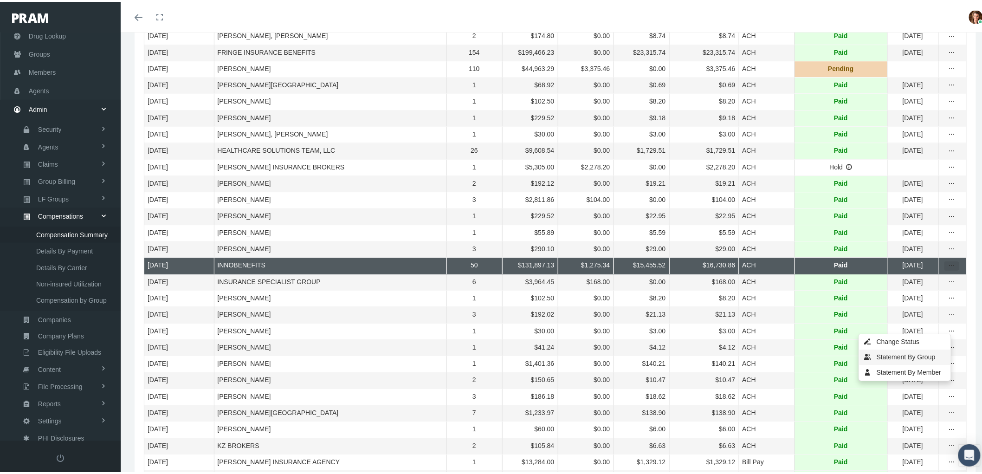
click at [930, 353] on div "Statement By Group" at bounding box center [904, 354] width 91 height 15
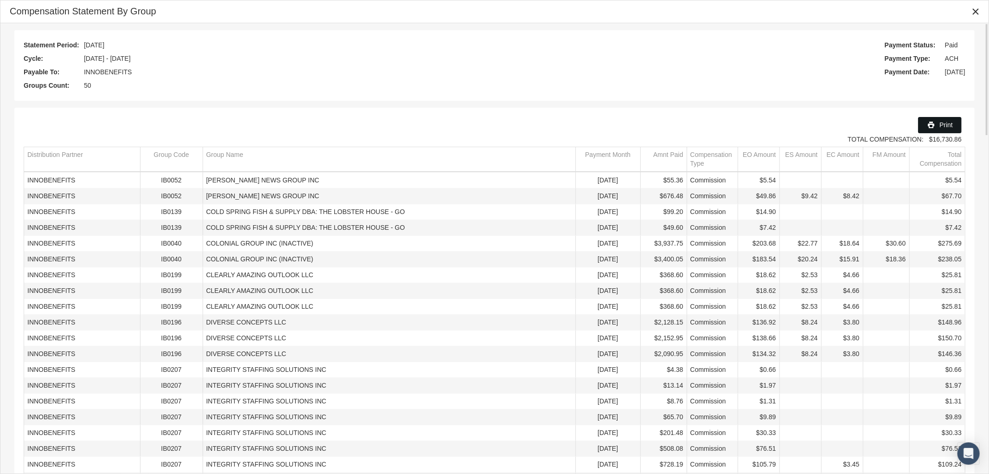
click at [952, 127] on span "Print" at bounding box center [946, 124] width 13 height 7
click at [981, 8] on div "Close" at bounding box center [976, 12] width 16 height 16
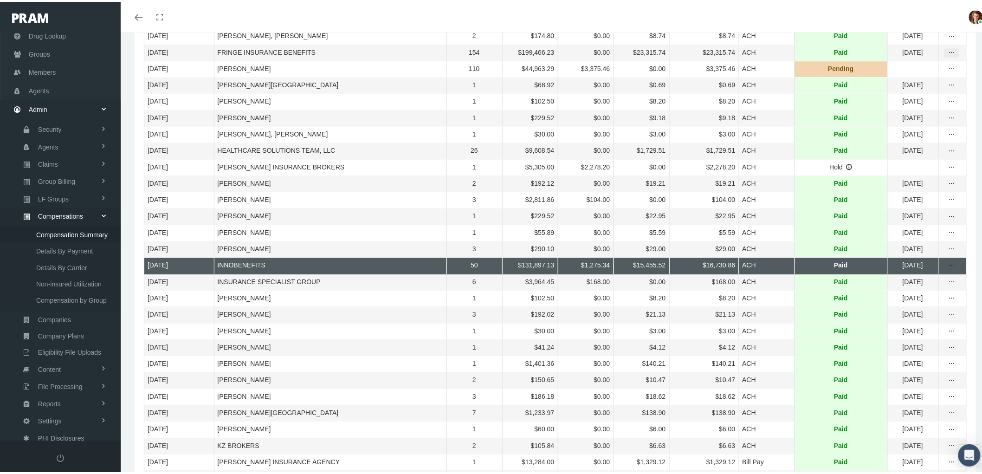
click at [947, 55] on icon "more" at bounding box center [951, 51] width 8 height 8
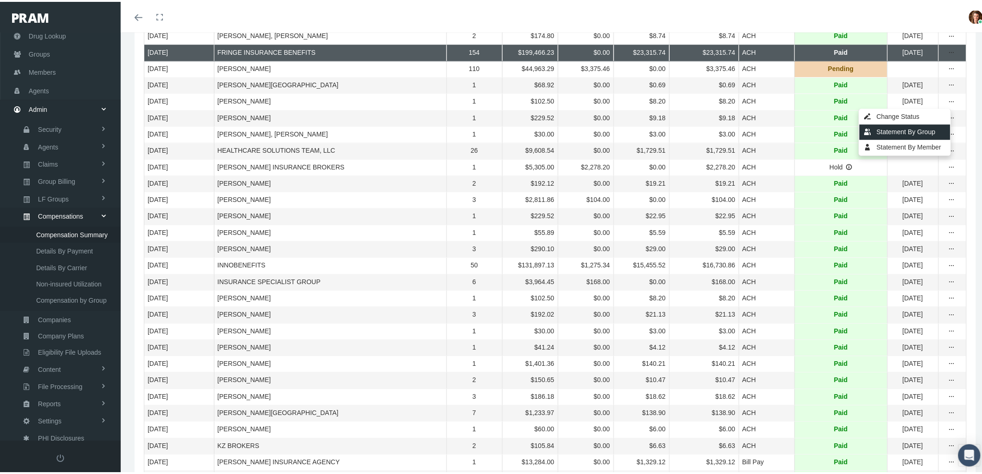
click at [928, 128] on div "Statement By Group" at bounding box center [904, 129] width 91 height 15
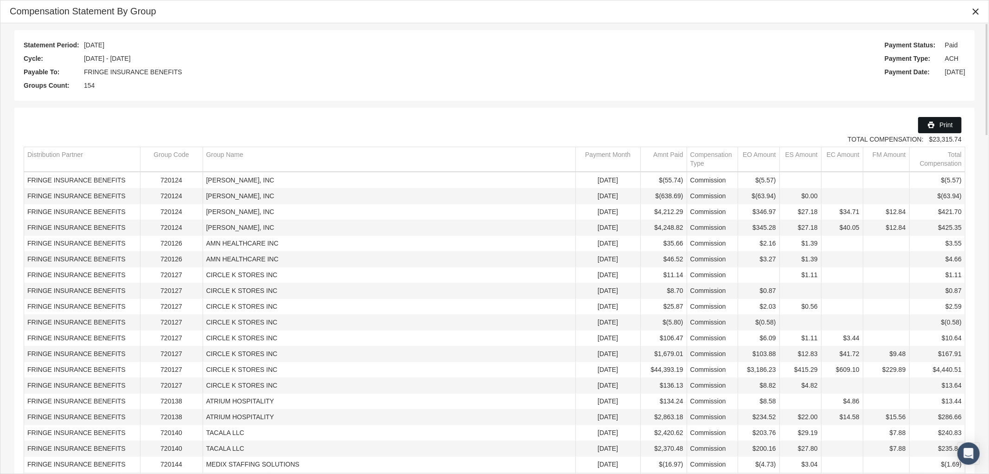
click at [943, 126] on span "Print" at bounding box center [946, 124] width 13 height 7
drag, startPoint x: 974, startPoint y: 15, endPoint x: 495, endPoint y: 48, distance: 480.3
click at [974, 15] on icon "Close" at bounding box center [976, 11] width 8 height 8
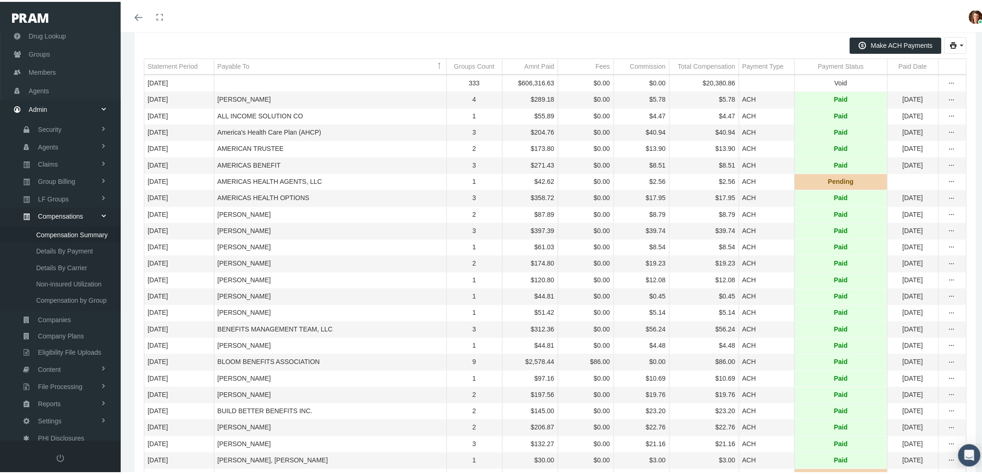
scroll to position [0, 0]
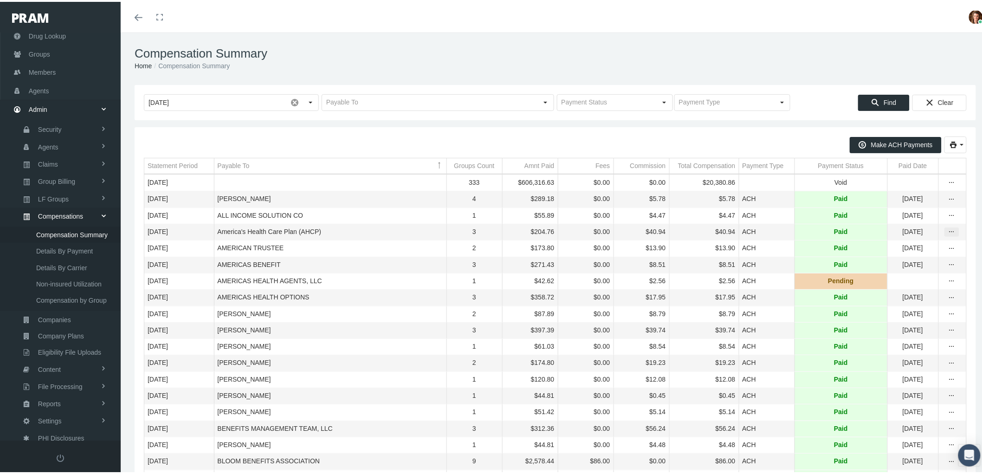
click at [947, 234] on icon "more" at bounding box center [951, 230] width 8 height 8
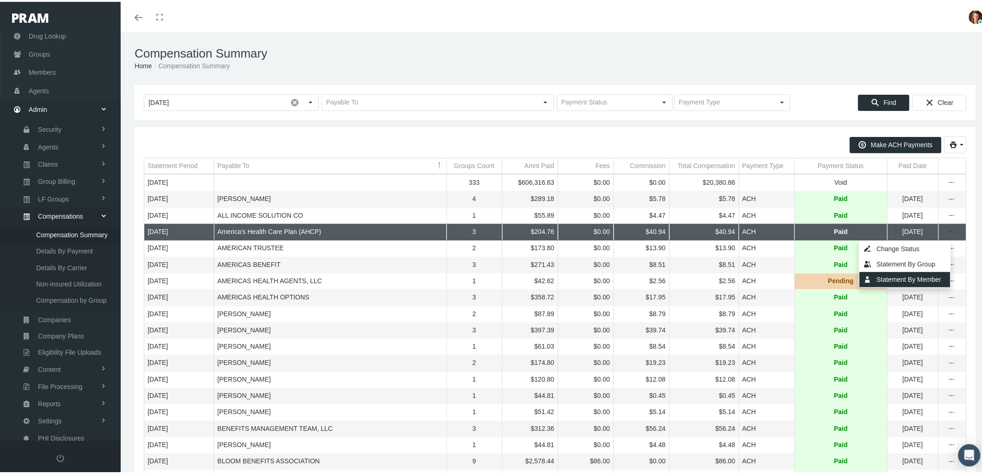
click at [916, 276] on div "Statement By Member" at bounding box center [904, 277] width 91 height 15
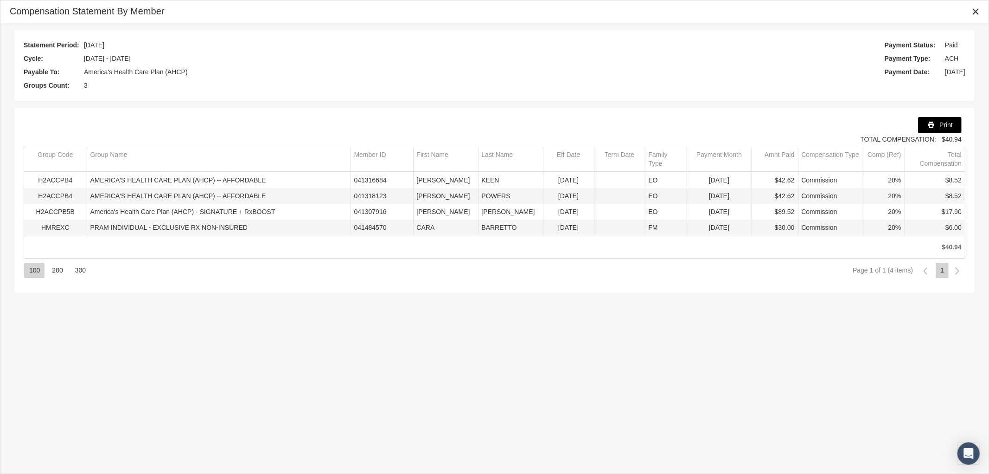
click at [945, 125] on span "Print" at bounding box center [946, 124] width 13 height 7
click at [973, 11] on icon "Close" at bounding box center [976, 11] width 8 height 8
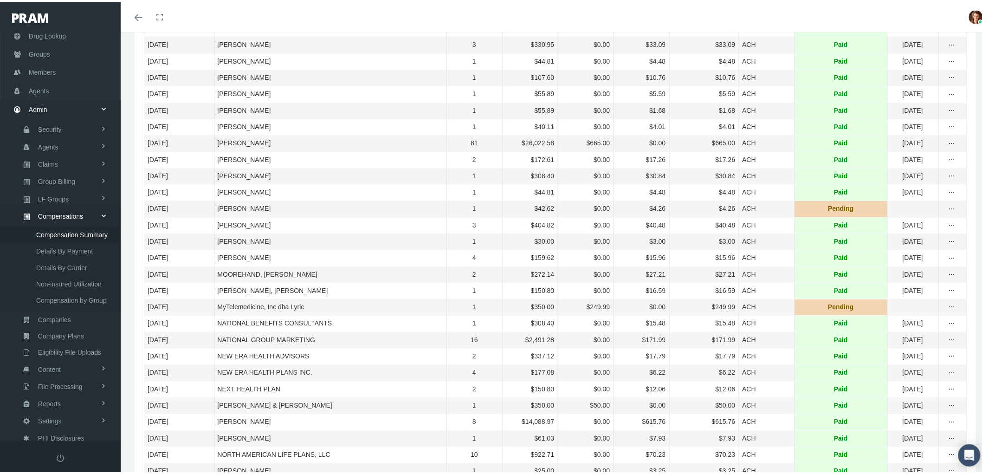
scroll to position [1546, 0]
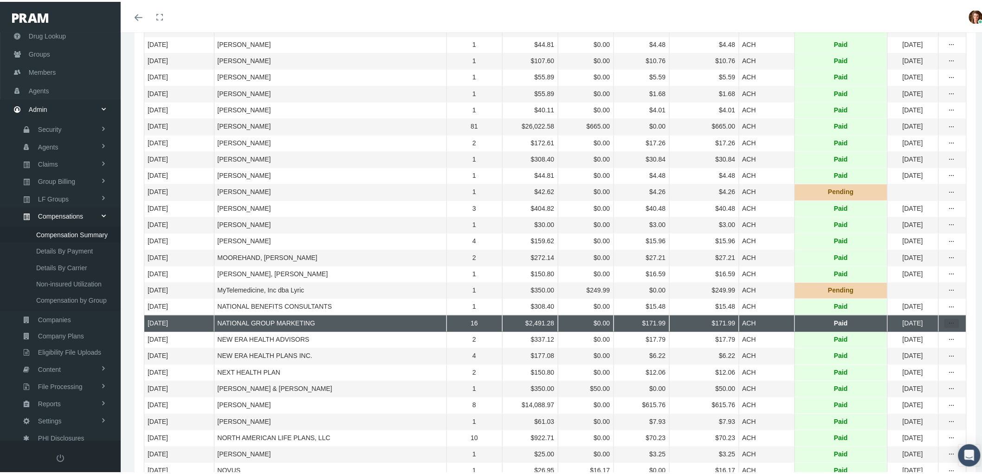
click at [947, 326] on icon "more" at bounding box center [951, 321] width 8 height 8
click at [908, 459] on div "Statement By Member" at bounding box center [904, 459] width 91 height 15
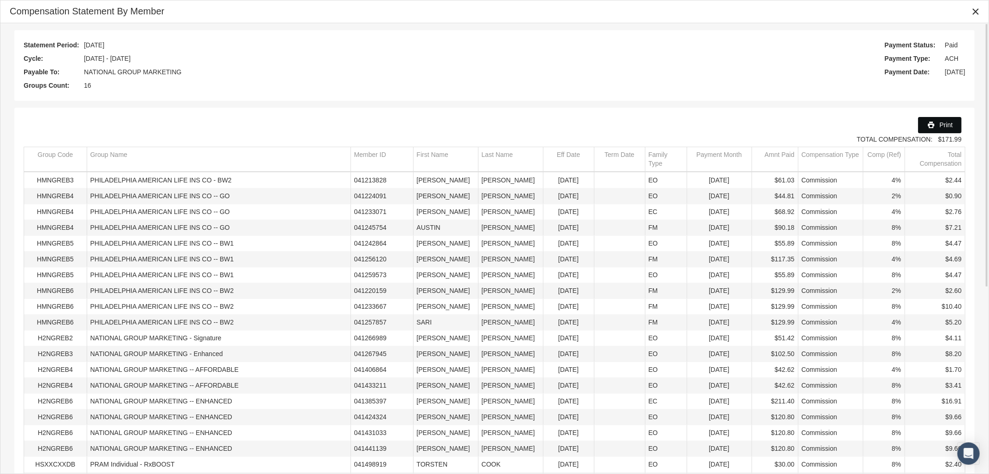
click at [944, 126] on span "Print" at bounding box center [946, 124] width 13 height 7
click at [975, 9] on icon "Close" at bounding box center [976, 11] width 8 height 8
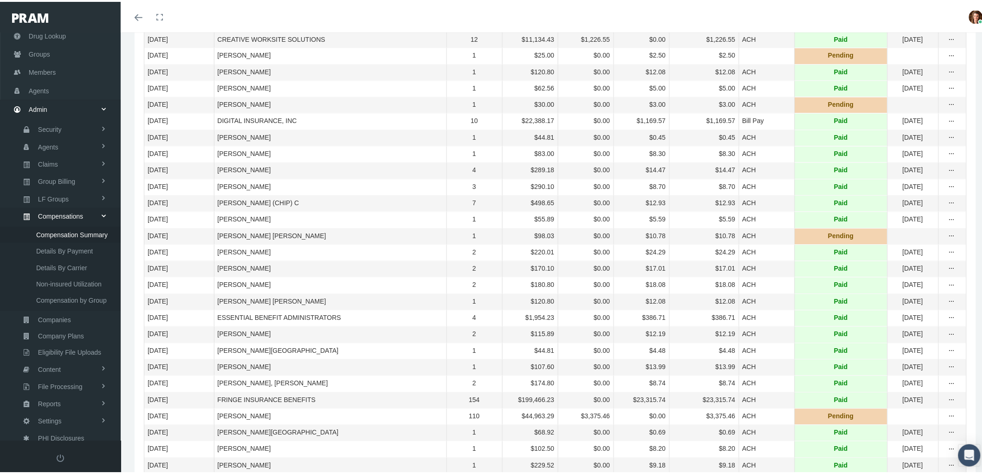
scroll to position [464, 0]
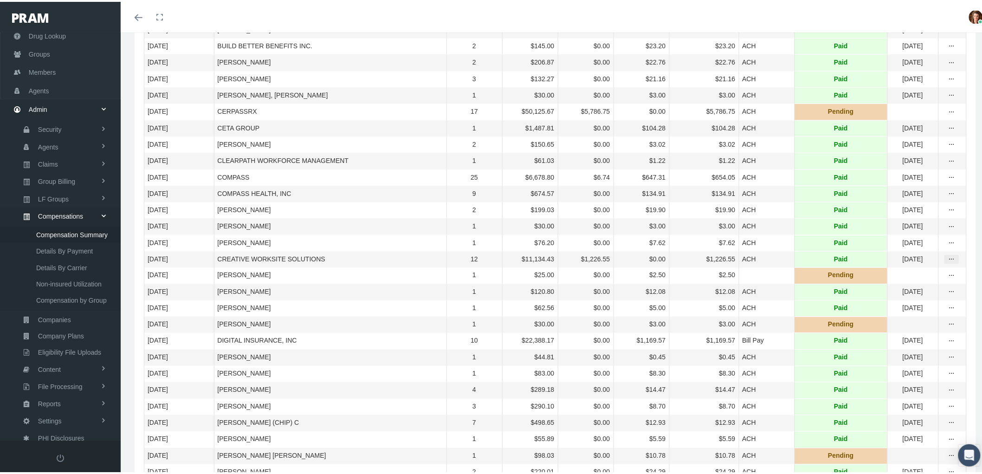
click at [947, 262] on icon "more" at bounding box center [951, 257] width 8 height 8
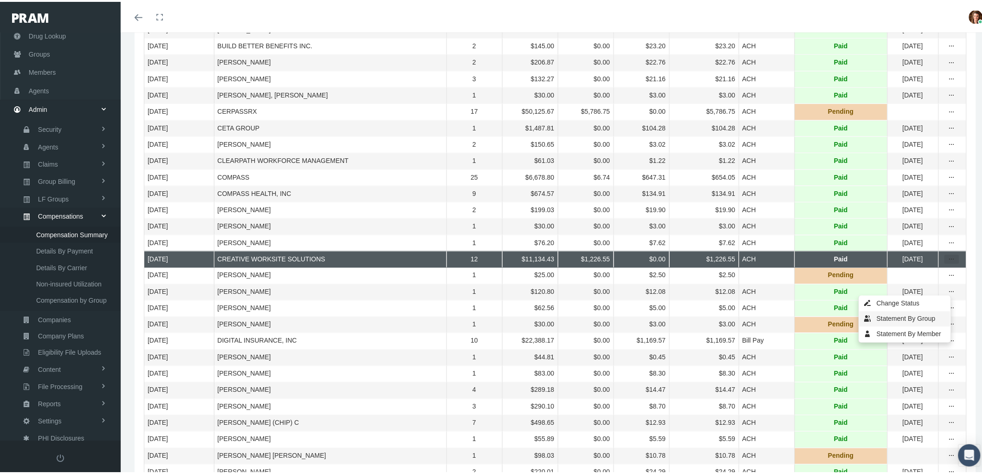
click at [924, 317] on div "Statement By Group" at bounding box center [904, 316] width 91 height 15
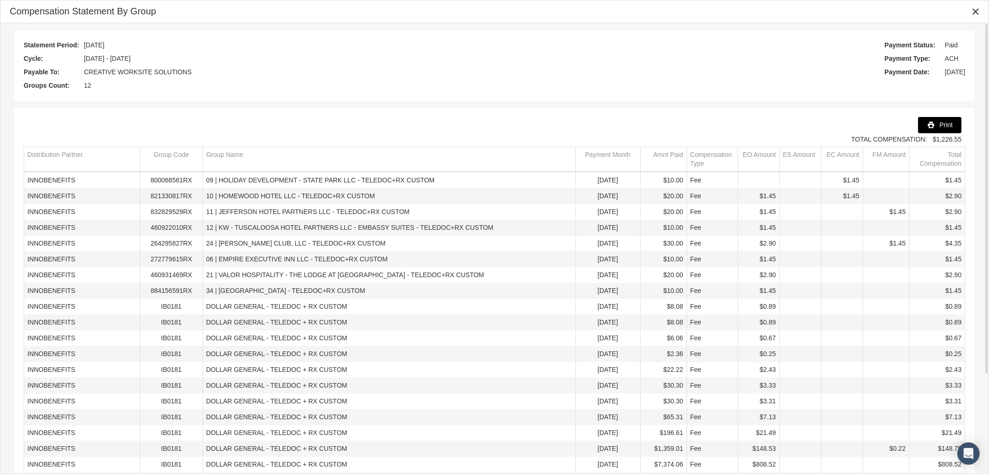
click at [945, 125] on span "Print" at bounding box center [946, 124] width 13 height 7
drag, startPoint x: 976, startPoint y: 15, endPoint x: 777, endPoint y: 22, distance: 199.1
click at [976, 15] on icon "Close" at bounding box center [976, 11] width 8 height 8
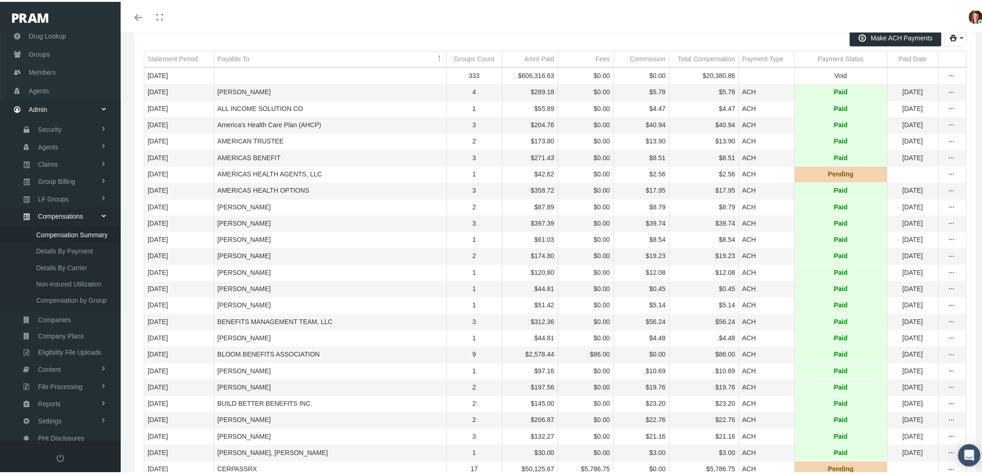
scroll to position [154, 0]
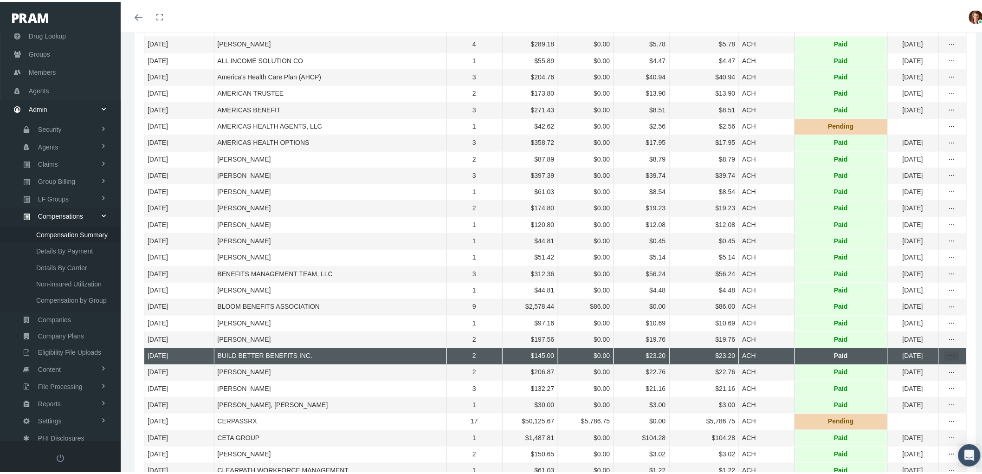
click at [947, 358] on div "more" at bounding box center [951, 354] width 14 height 8
click at [924, 417] on div "Statement By Member" at bounding box center [904, 416] width 91 height 15
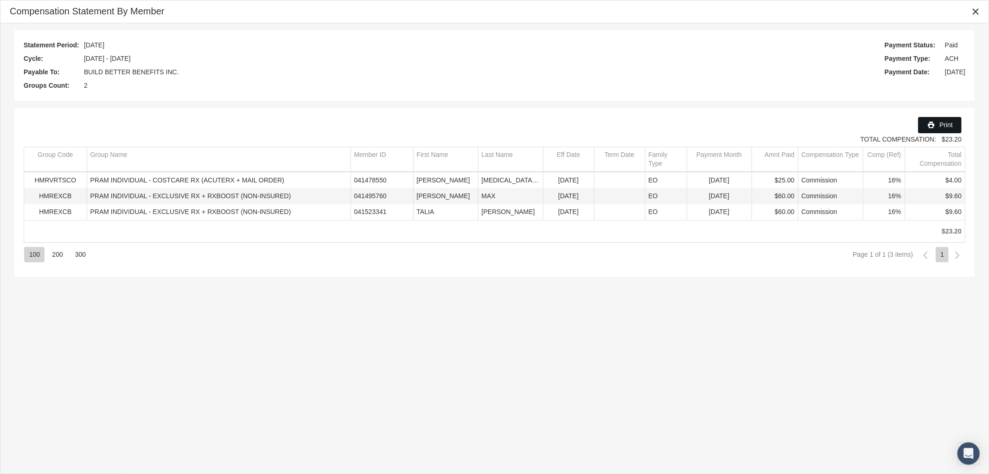
click at [936, 121] on div "Print" at bounding box center [940, 124] width 43 height 15
click at [975, 8] on icon "Close" at bounding box center [976, 11] width 8 height 8
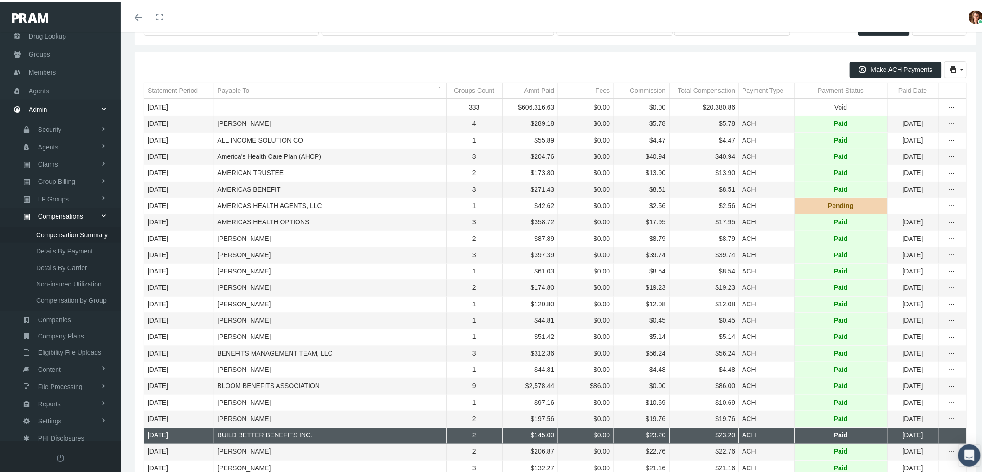
scroll to position [206, 0]
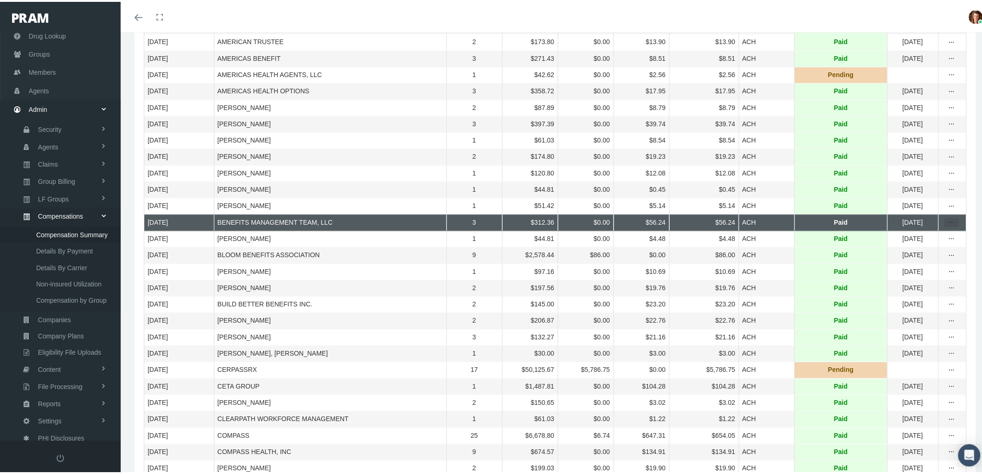
click at [949, 225] on div "more" at bounding box center [951, 221] width 14 height 8
drag, startPoint x: 930, startPoint y: 276, endPoint x: 892, endPoint y: 280, distance: 37.3
click at [929, 276] on div "Statement By Member" at bounding box center [904, 278] width 91 height 15
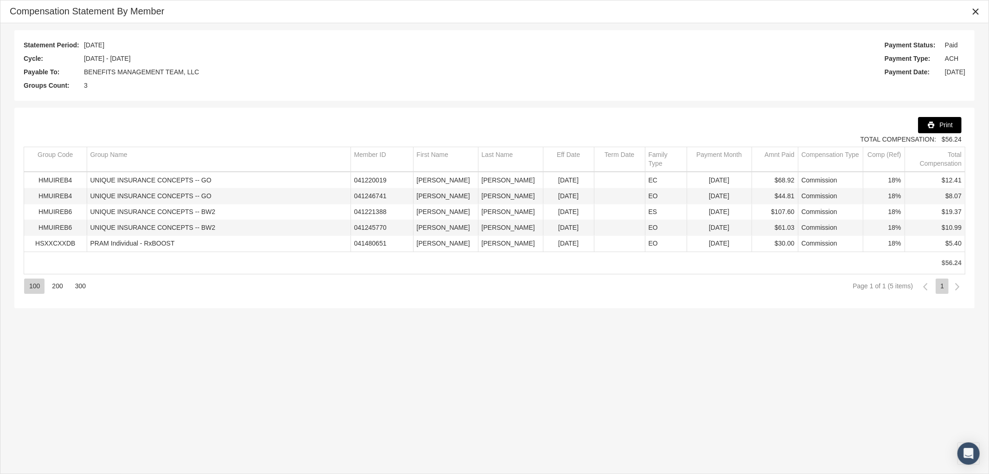
click at [936, 123] on div "Print" at bounding box center [940, 124] width 43 height 15
click at [978, 10] on icon "Close" at bounding box center [976, 11] width 8 height 8
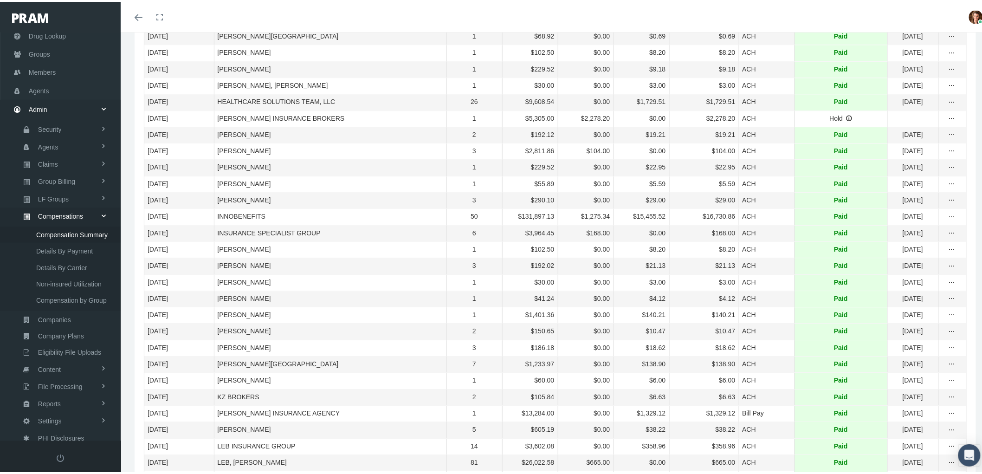
scroll to position [1082, 0]
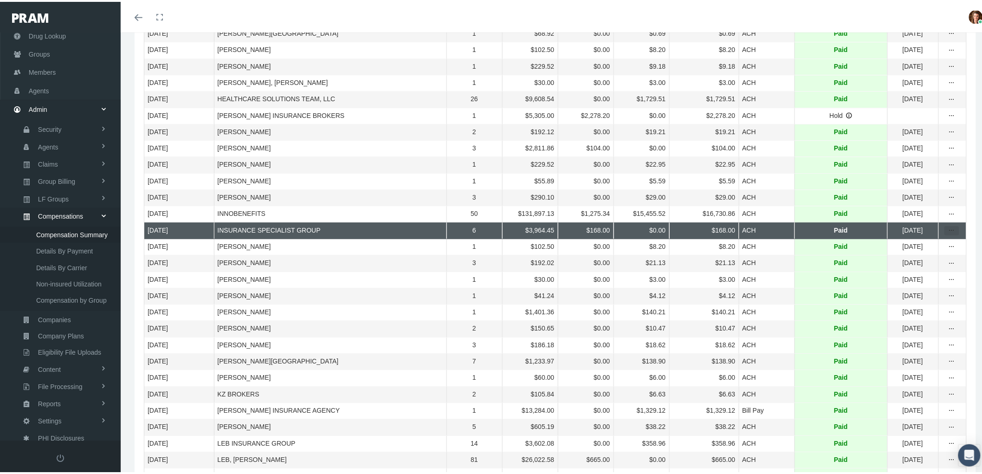
click at [944, 233] on div "more" at bounding box center [951, 229] width 14 height 8
click at [919, 320] on div "Statement By Group" at bounding box center [904, 320] width 91 height 15
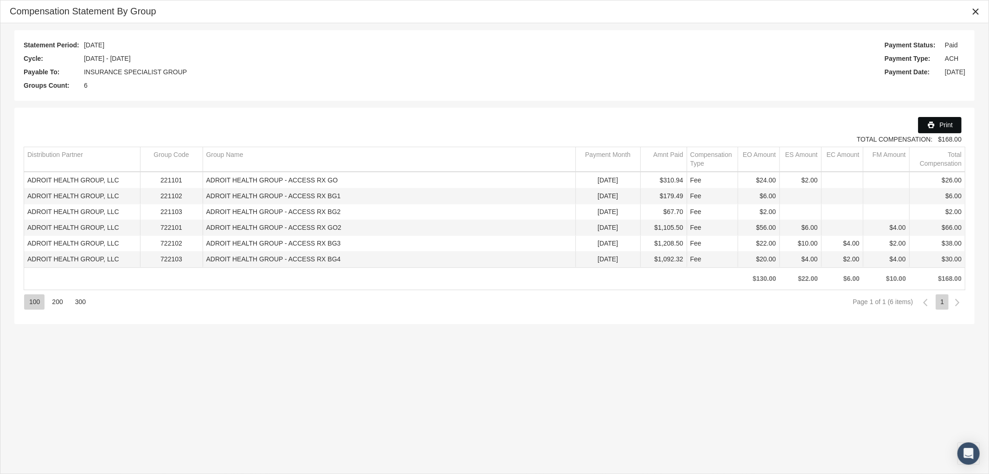
click at [933, 125] on icon "Print" at bounding box center [931, 125] width 8 height 8
click at [976, 12] on icon "Close" at bounding box center [976, 11] width 8 height 8
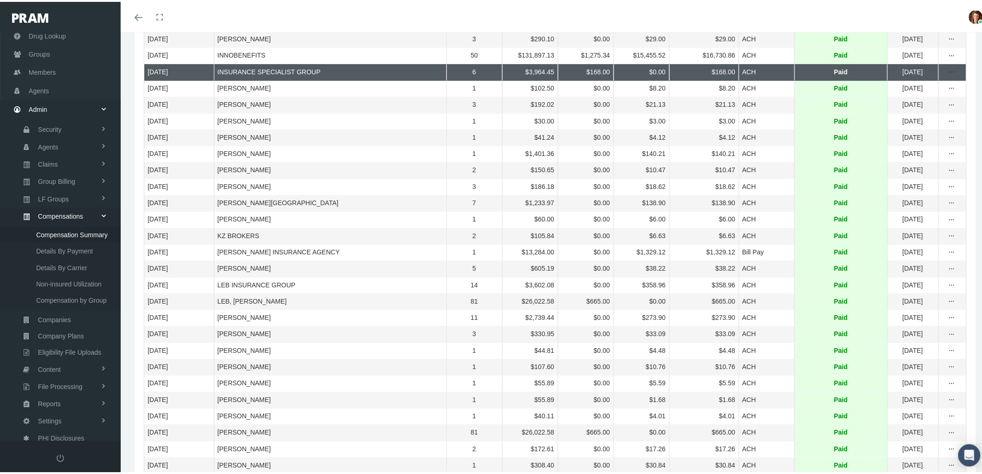
scroll to position [1288, 0]
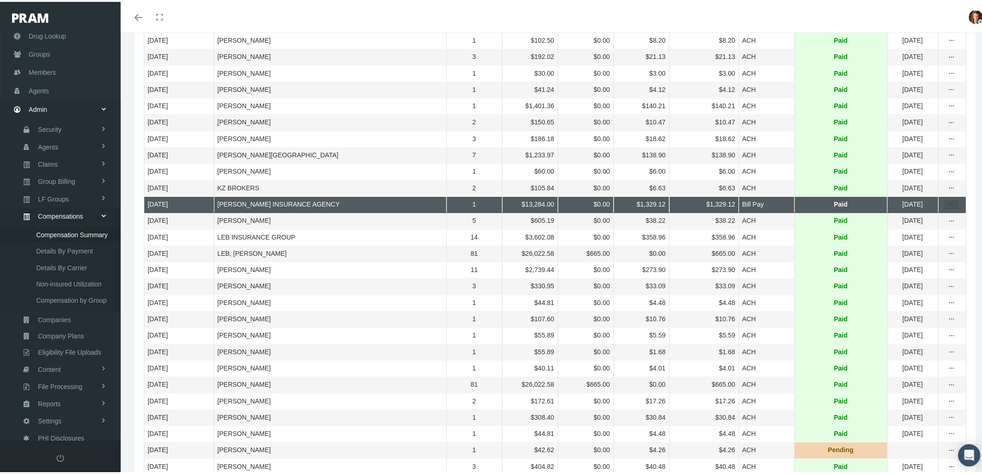
click at [947, 207] on div "more" at bounding box center [951, 203] width 14 height 8
click at [919, 304] on div "Statement By Group" at bounding box center [904, 304] width 91 height 15
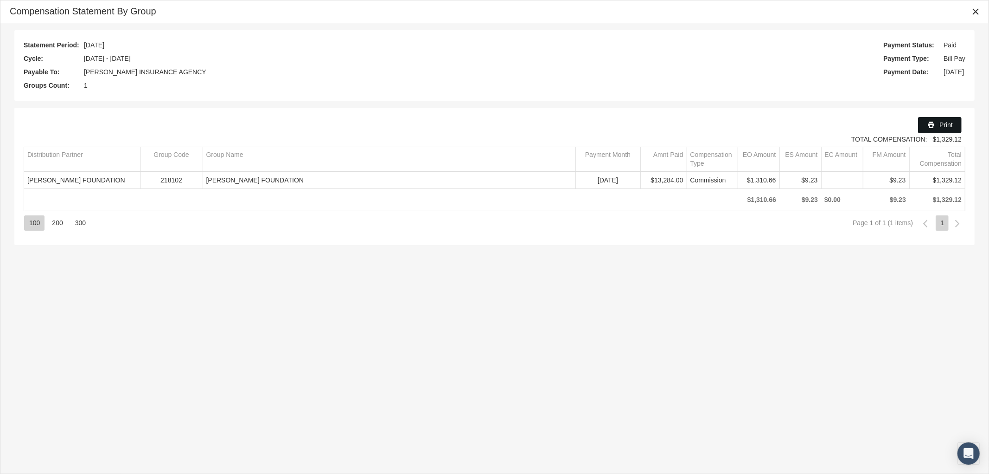
click at [941, 124] on span "Print" at bounding box center [946, 124] width 13 height 7
click at [974, 12] on icon "Close" at bounding box center [976, 11] width 8 height 8
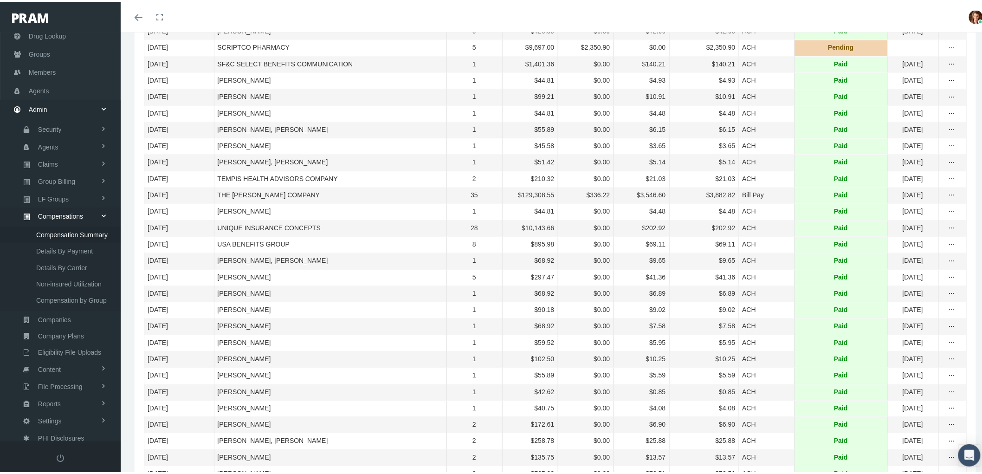
scroll to position [2474, 0]
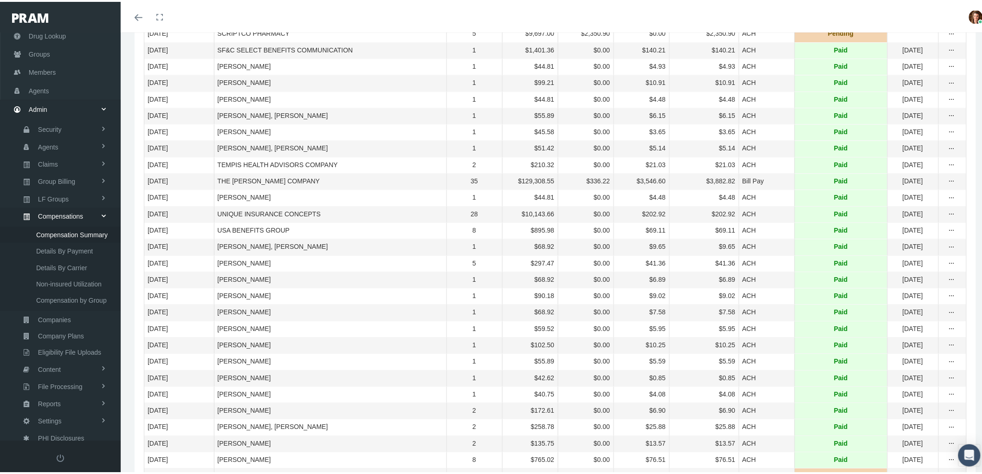
click at [949, 184] on div "more" at bounding box center [951, 179] width 14 height 8
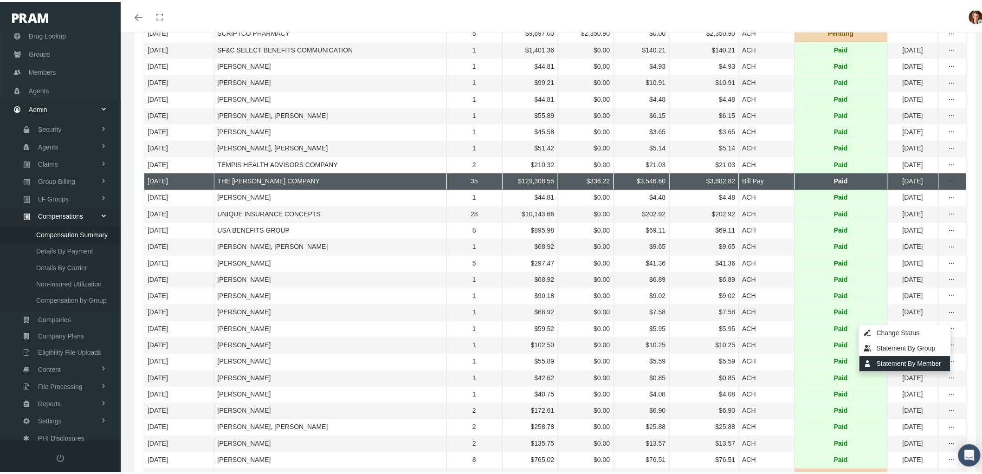
click at [924, 358] on div "Statement By Member" at bounding box center [904, 361] width 91 height 15
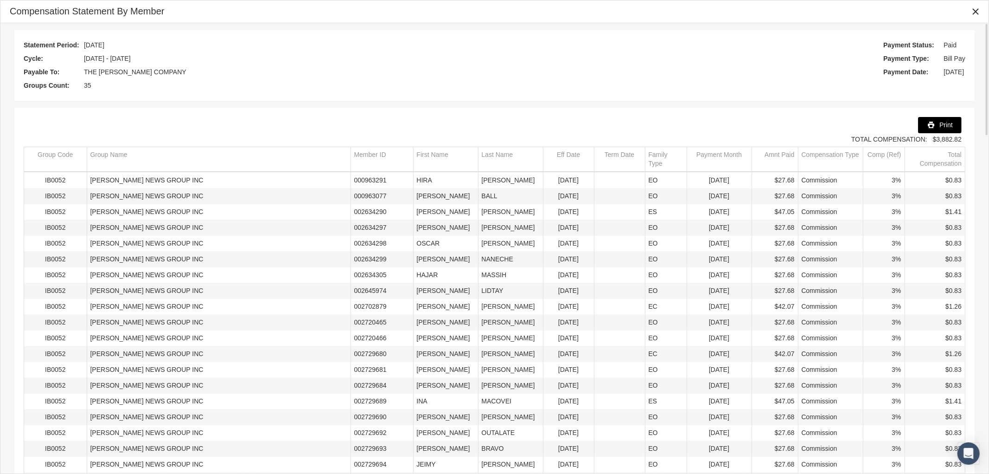
click at [936, 127] on div "Print" at bounding box center [940, 124] width 43 height 15
click at [976, 11] on icon "Close" at bounding box center [976, 11] width 8 height 8
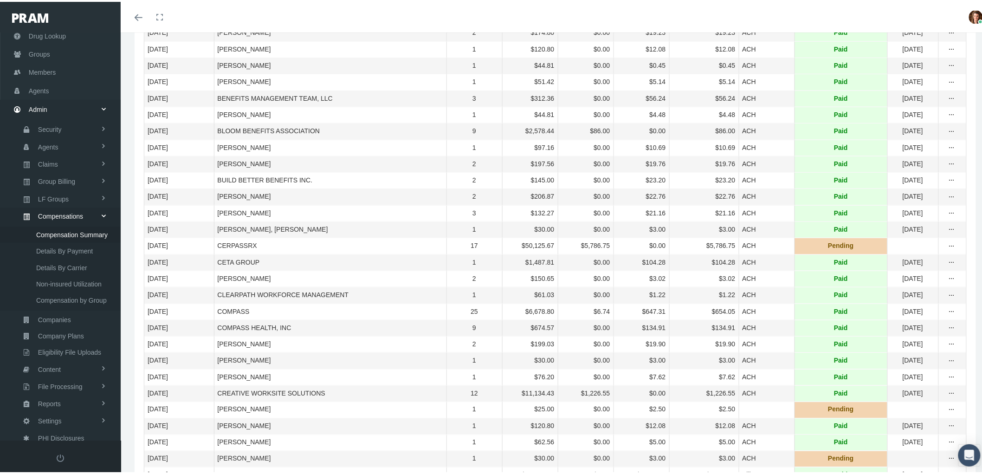
scroll to position [464, 0]
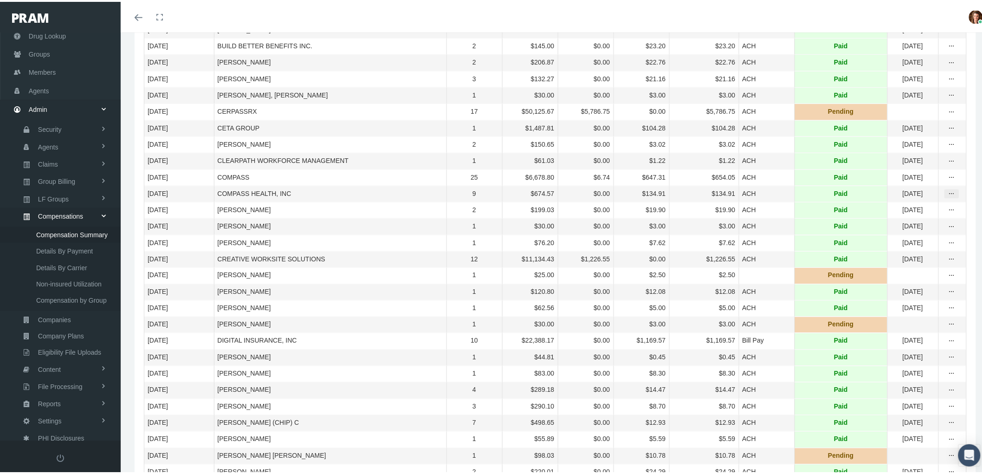
click at [947, 196] on icon "more" at bounding box center [951, 192] width 8 height 8
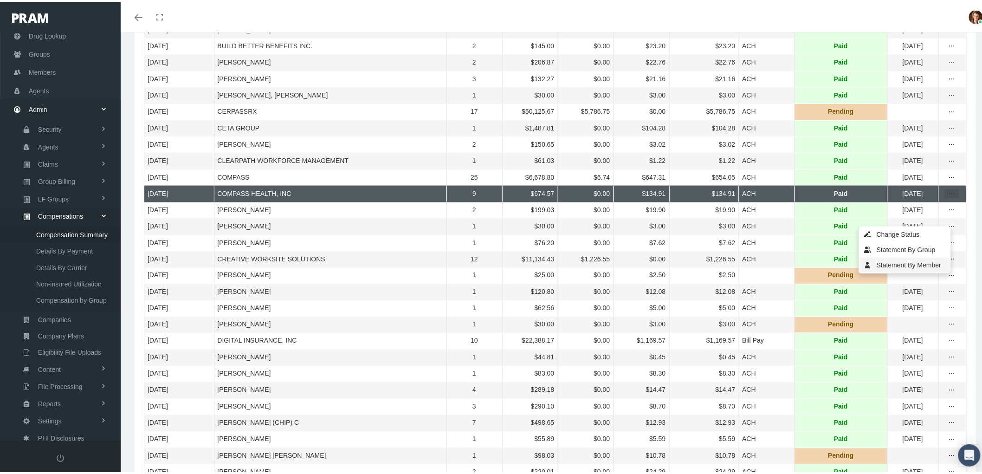
click at [896, 262] on div "Statement By Member" at bounding box center [904, 263] width 91 height 15
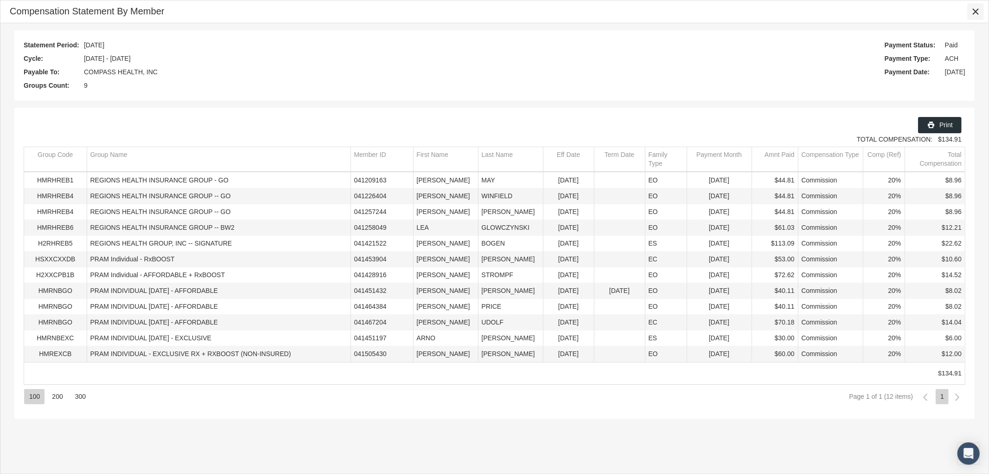
click at [977, 9] on icon "Close" at bounding box center [976, 11] width 8 height 8
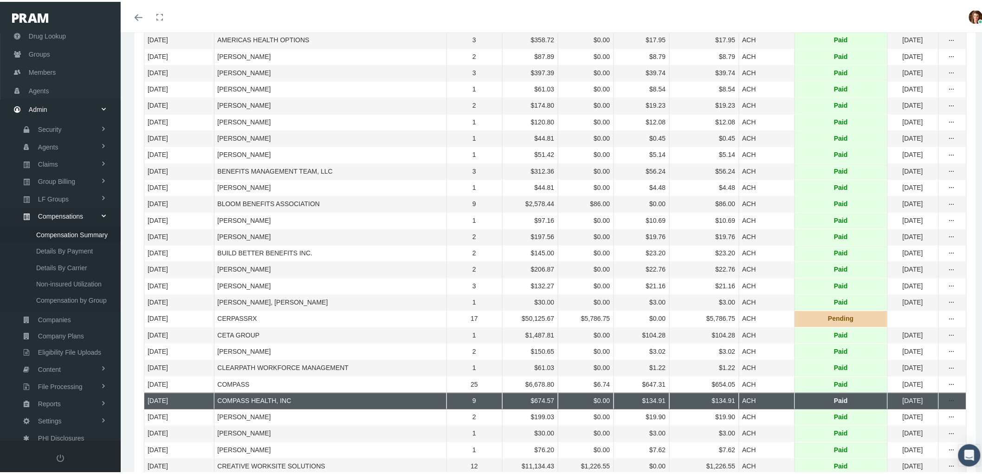
scroll to position [257, 0]
click at [947, 206] on icon "more" at bounding box center [951, 202] width 8 height 8
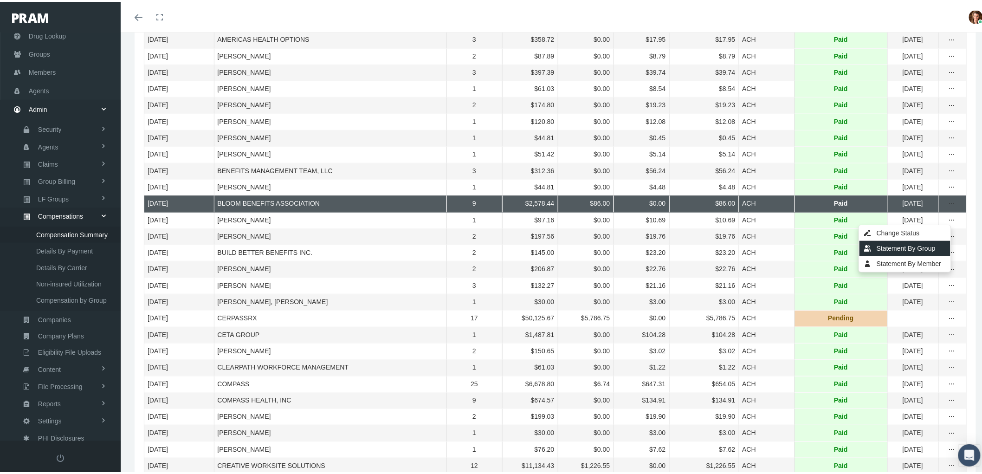
click at [921, 245] on div "Statement By Group" at bounding box center [904, 246] width 91 height 15
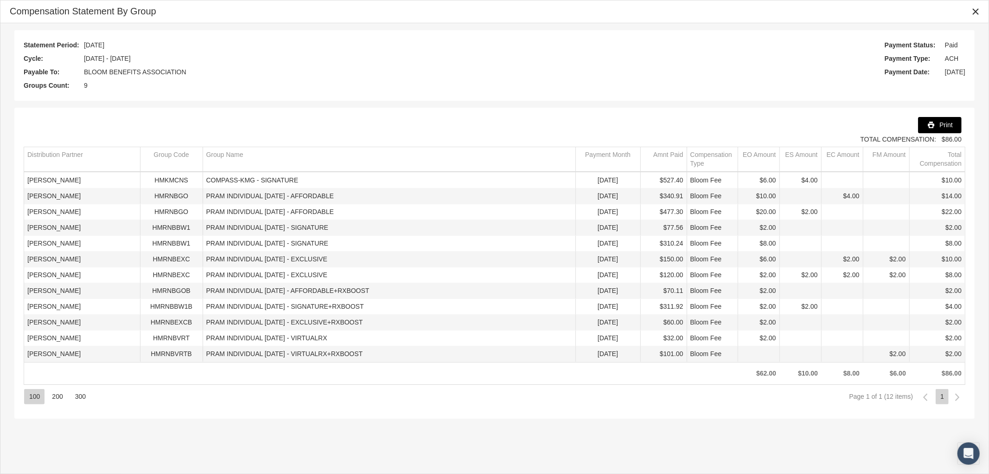
click at [950, 119] on div "Print" at bounding box center [940, 124] width 43 height 15
click at [975, 15] on icon "Close" at bounding box center [976, 11] width 8 height 8
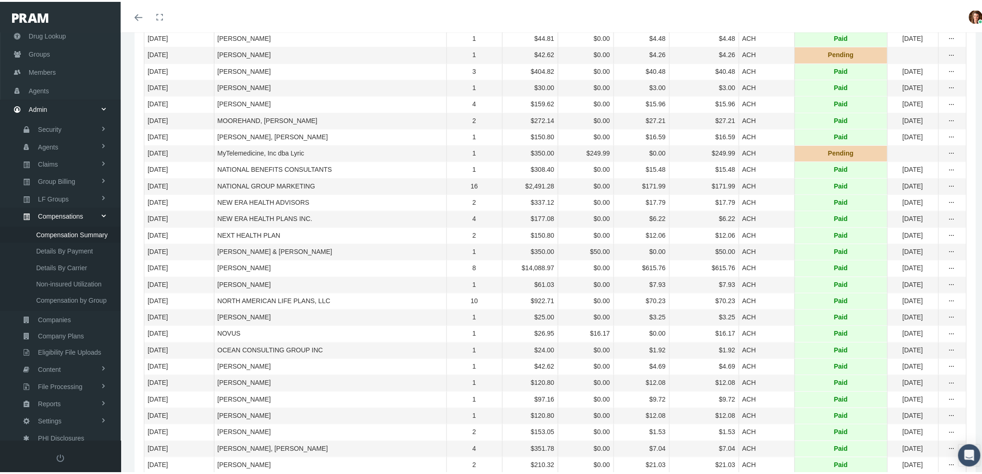
scroll to position [1700, 0]
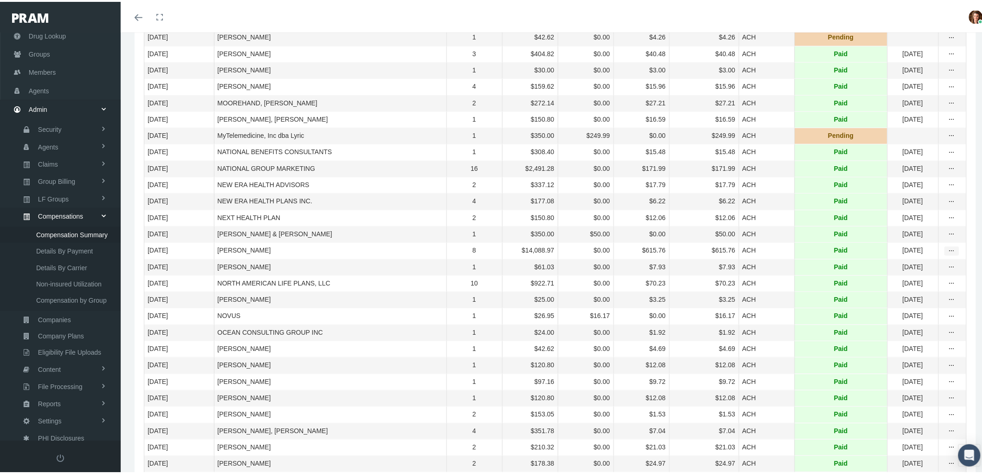
click at [947, 253] on icon "more" at bounding box center [951, 249] width 8 height 8
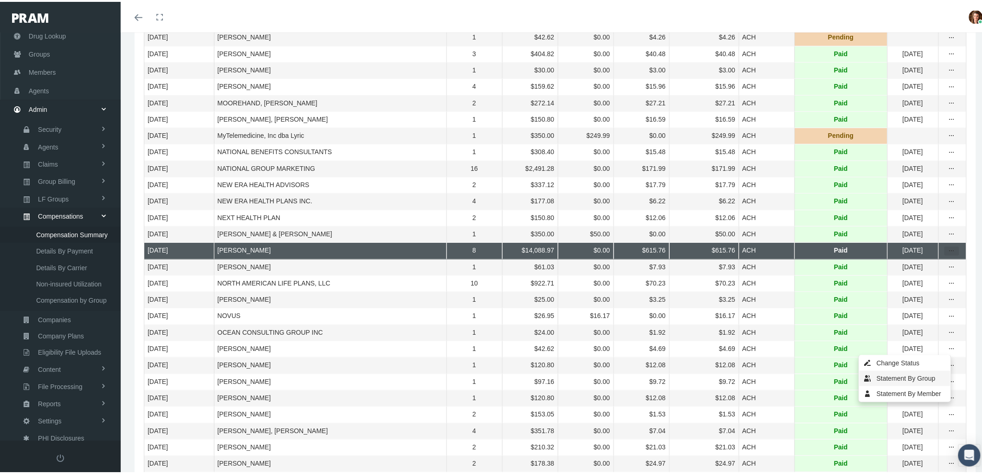
click at [915, 373] on div "Statement By Group" at bounding box center [904, 376] width 91 height 15
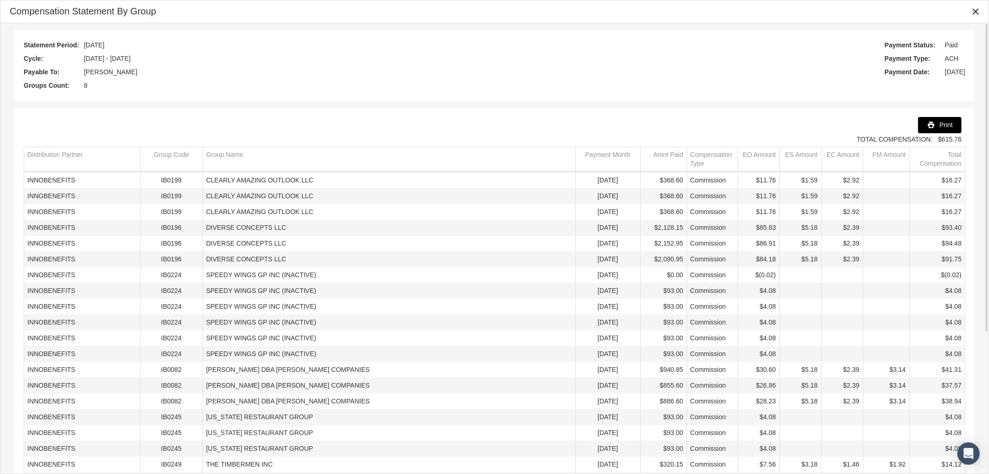
click at [945, 122] on span "Print" at bounding box center [946, 124] width 13 height 7
click at [931, 123] on icon "Print" at bounding box center [931, 125] width 8 height 8
click at [980, 6] on div "Close" at bounding box center [976, 12] width 16 height 16
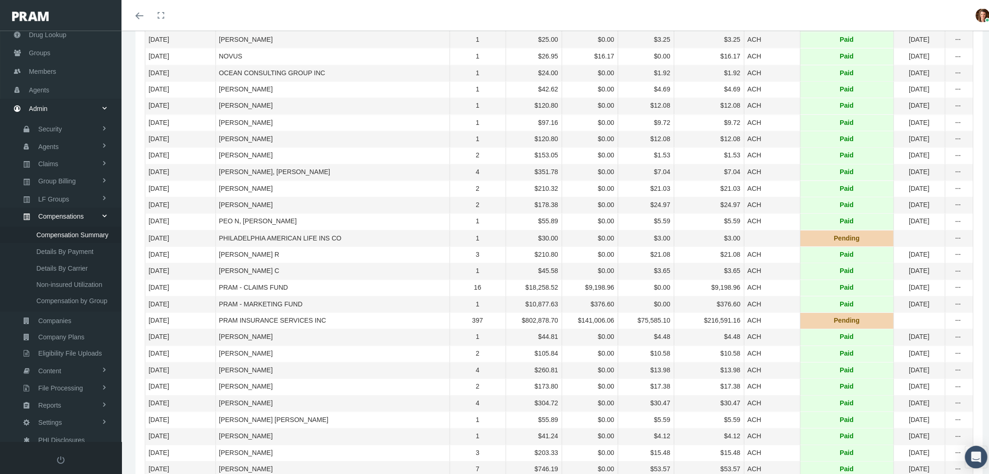
scroll to position [2010, 0]
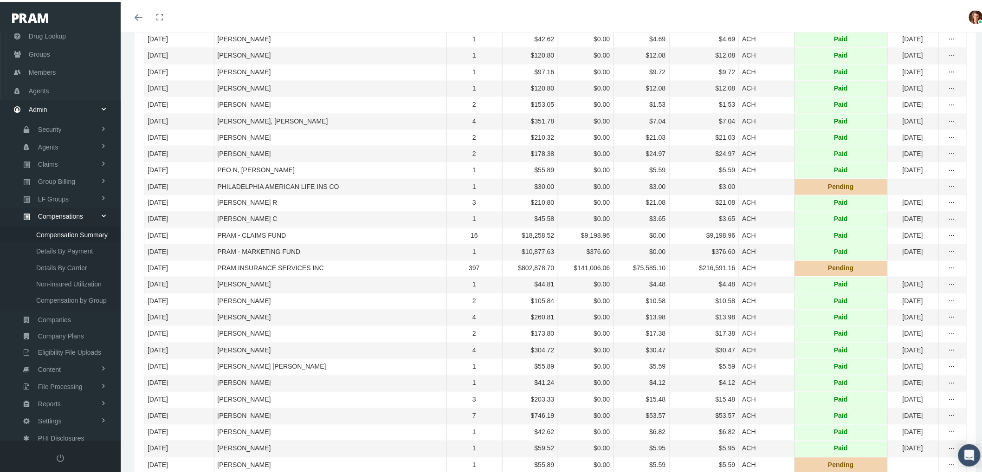
click at [952, 242] on td "Data grid" at bounding box center [952, 234] width 28 height 16
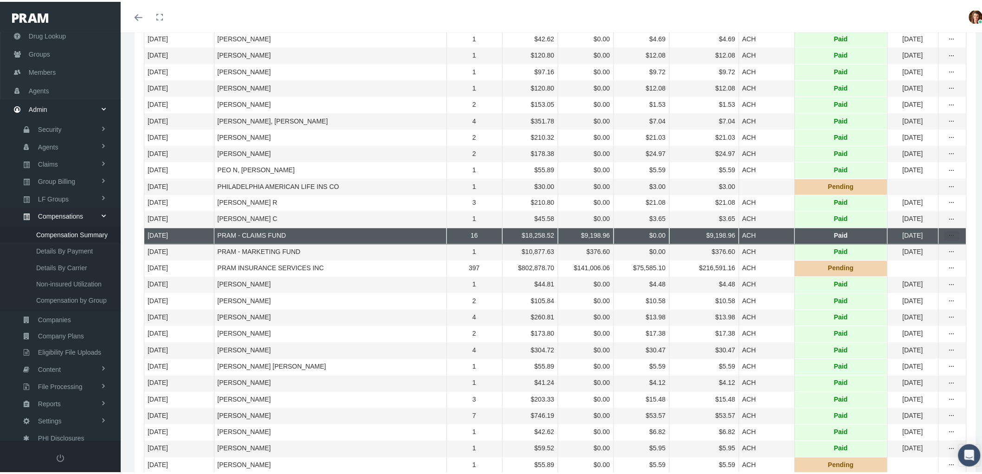
click at [947, 238] on icon "more" at bounding box center [951, 234] width 8 height 8
drag, startPoint x: 897, startPoint y: 379, endPoint x: 879, endPoint y: 373, distance: 18.4
click at [897, 379] on div "Statement By Group" at bounding box center [904, 377] width 91 height 15
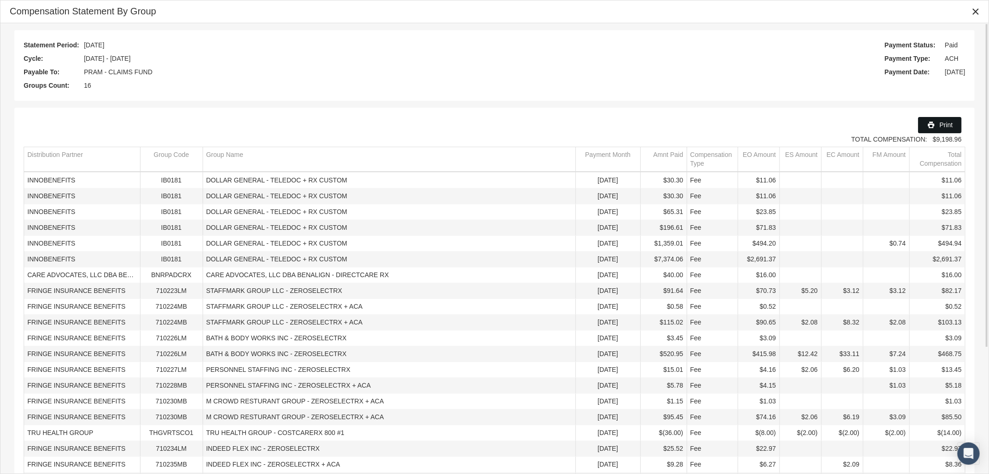
click at [943, 119] on div "Print" at bounding box center [940, 124] width 43 height 15
click at [972, 7] on icon "Close" at bounding box center [976, 11] width 8 height 8
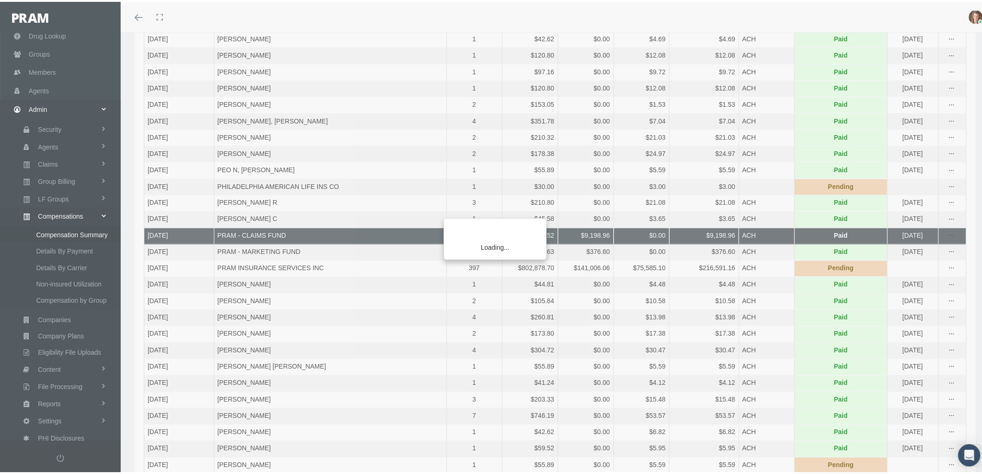
click at [942, 367] on div "Loading..." at bounding box center [491, 237] width 982 height 474
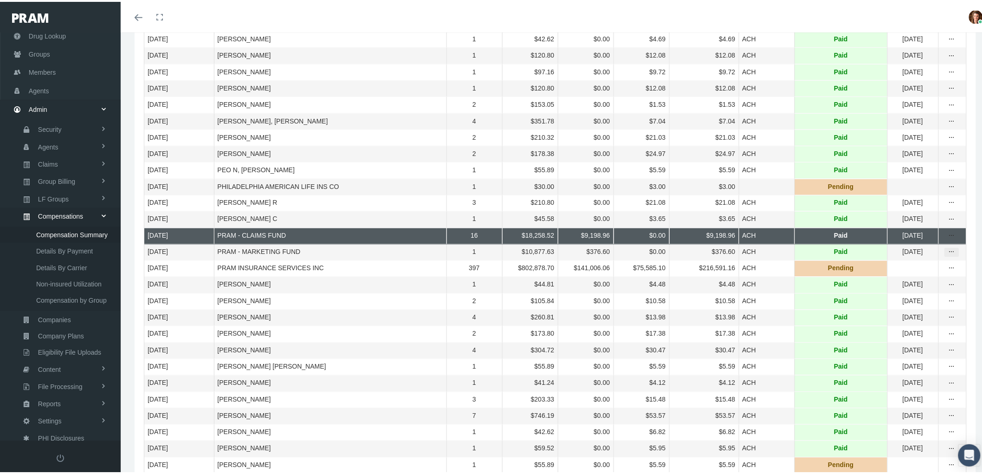
click at [947, 255] on icon "more" at bounding box center [951, 250] width 8 height 8
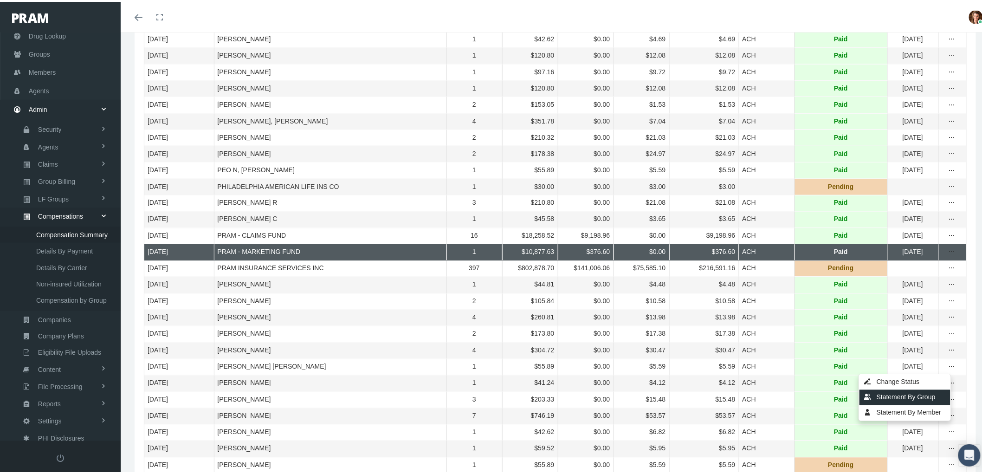
click at [921, 392] on div "Statement By Group" at bounding box center [904, 395] width 91 height 15
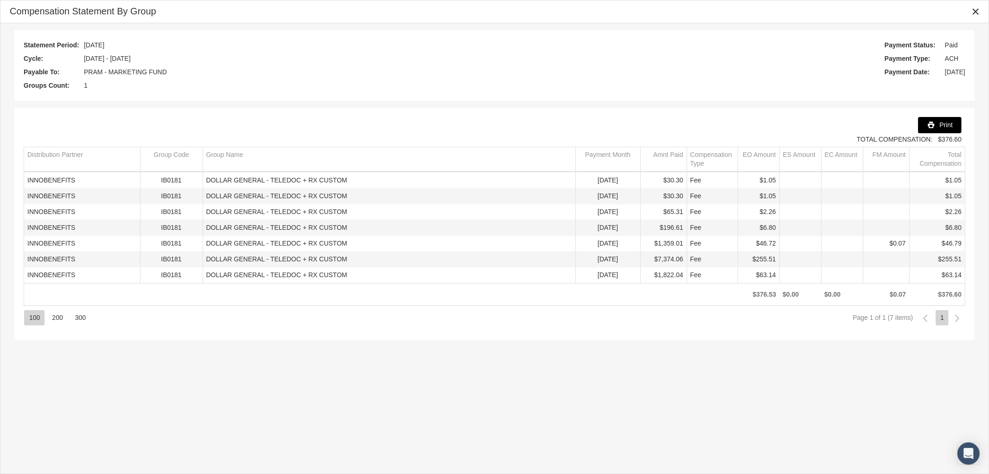
click at [933, 126] on icon "Print" at bounding box center [931, 125] width 8 height 8
click at [975, 11] on icon "Close" at bounding box center [976, 11] width 8 height 8
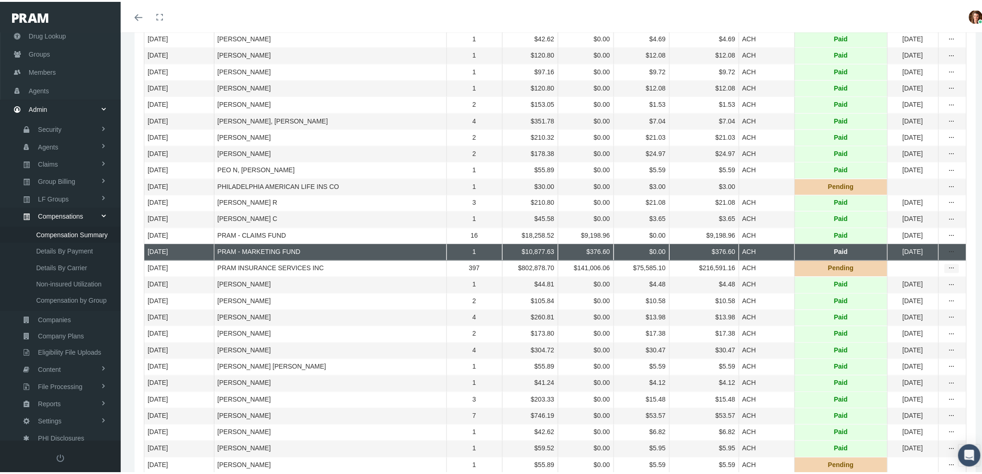
click at [947, 271] on icon "more" at bounding box center [951, 267] width 8 height 8
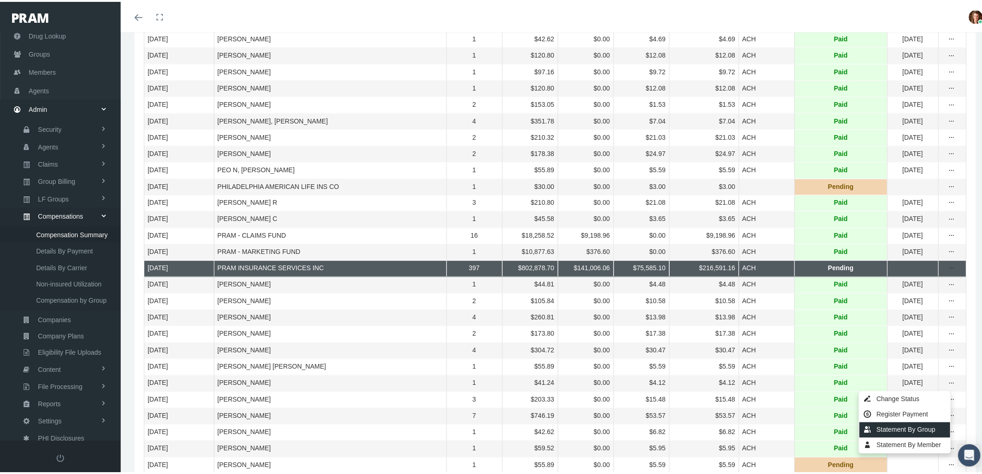
click at [922, 429] on div "Statement By Group" at bounding box center [904, 427] width 91 height 15
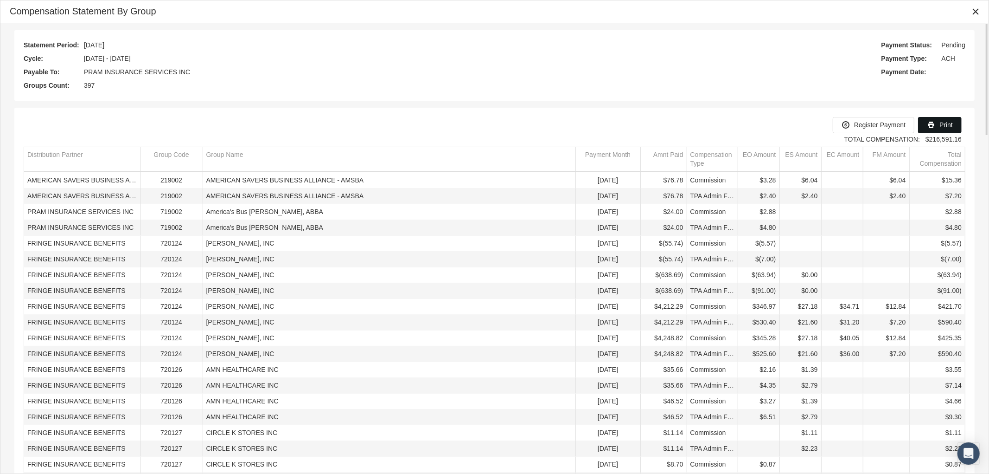
click at [947, 124] on span "Print" at bounding box center [946, 124] width 13 height 7
click at [585, 93] on div "Statement Period: August 2025 Cycle: 07/15/2025 - 08/14/2025 Payable To: PRAM I…" at bounding box center [494, 65] width 961 height 71
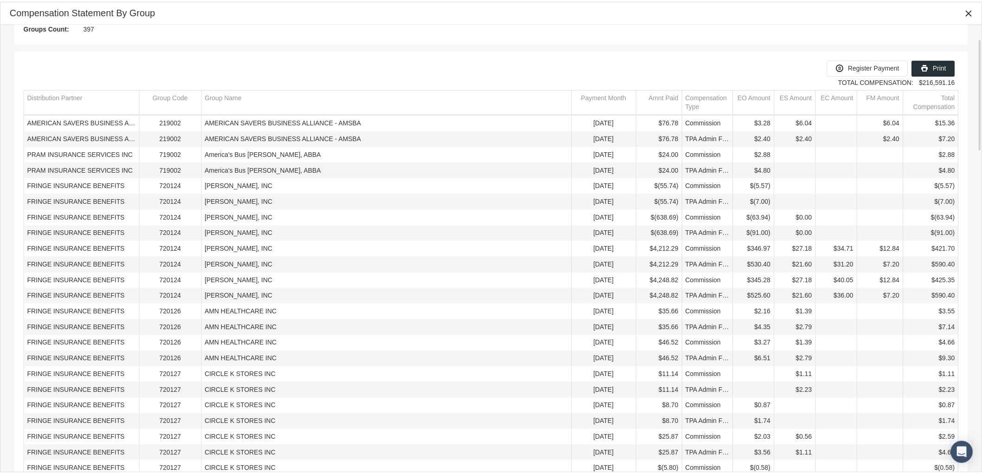
scroll to position [0, 0]
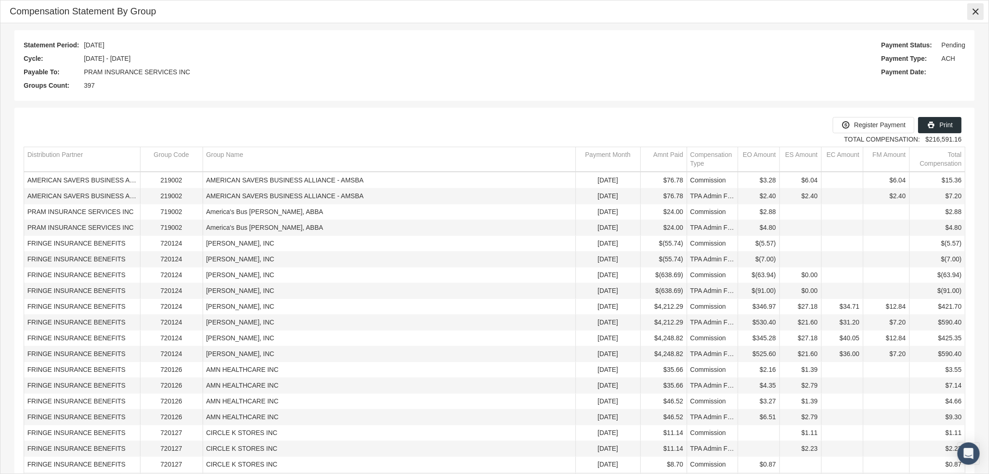
drag, startPoint x: 976, startPoint y: 12, endPoint x: 958, endPoint y: 15, distance: 18.5
click at [976, 12] on icon "Close" at bounding box center [976, 11] width 8 height 8
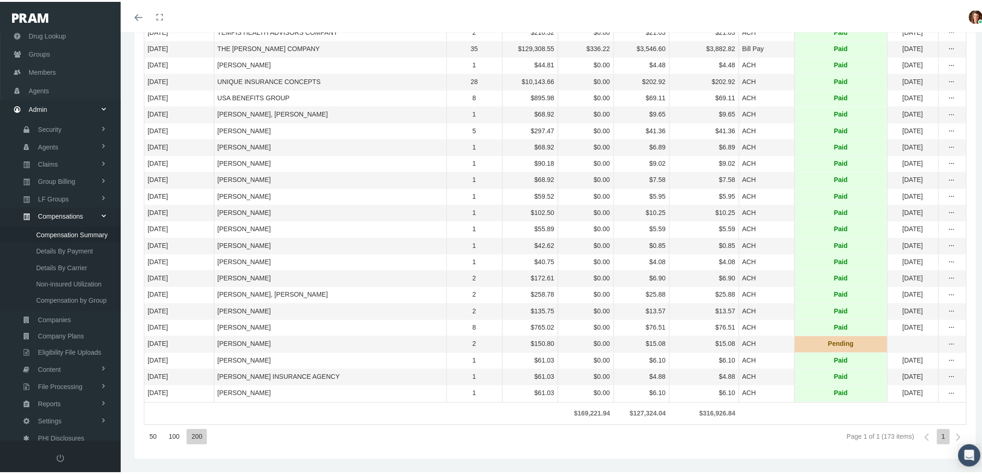
scroll to position [2764, 0]
click at [67, 393] on link "Reports" at bounding box center [60, 401] width 121 height 16
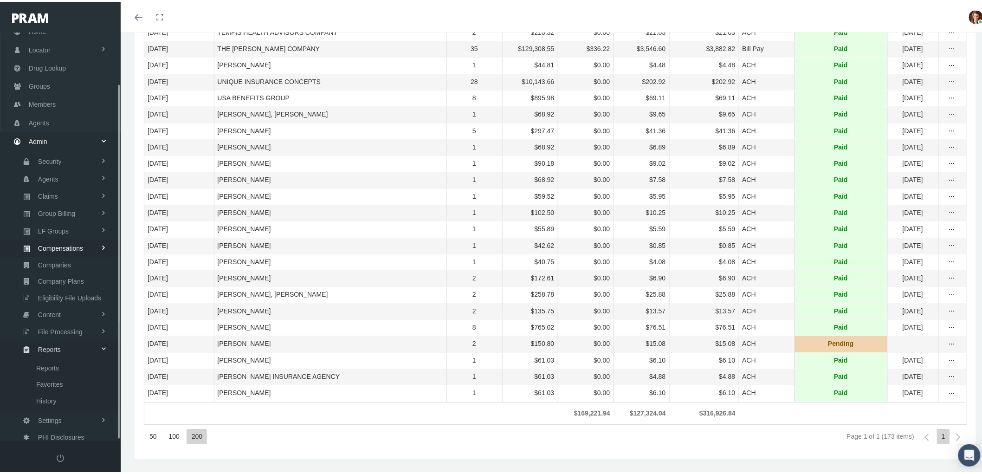
click at [49, 343] on span "Reports" at bounding box center [49, 348] width 23 height 16
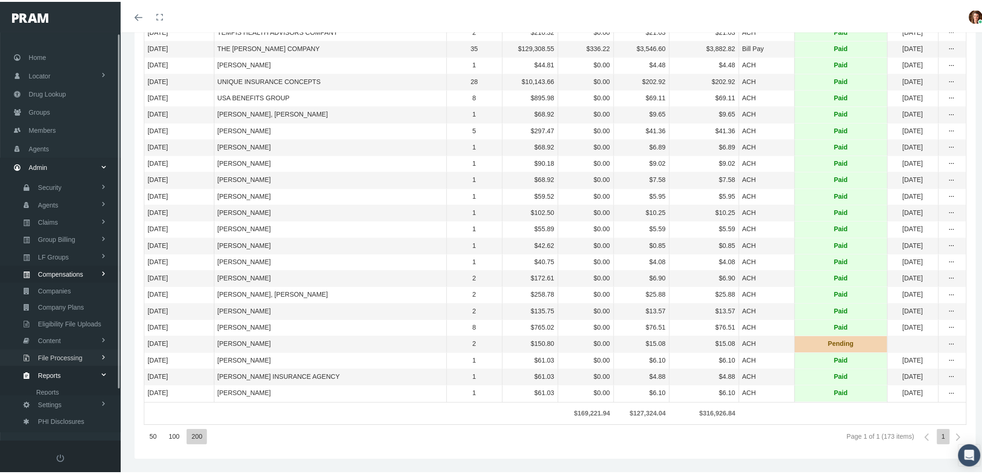
scroll to position [0, 0]
click at [45, 368] on span "Reports" at bounding box center [49, 374] width 23 height 16
click at [53, 386] on span "Reports" at bounding box center [47, 392] width 23 height 16
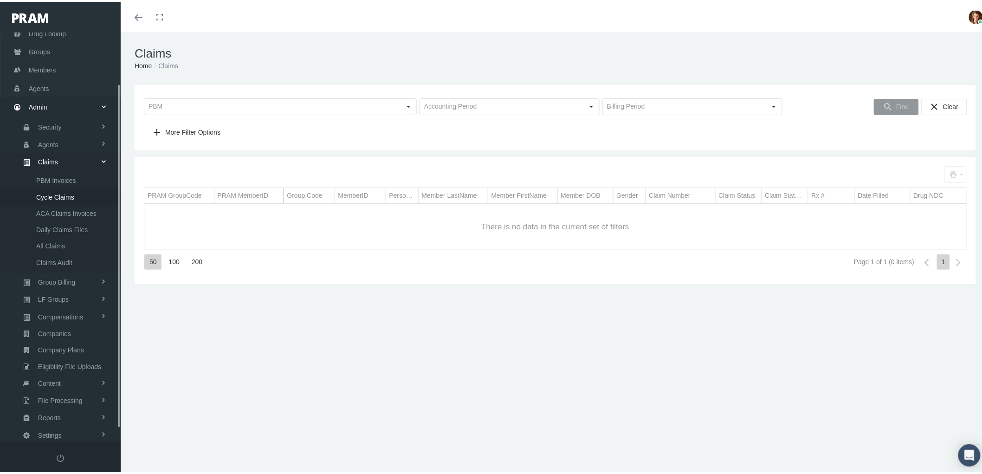
scroll to position [74, 0]
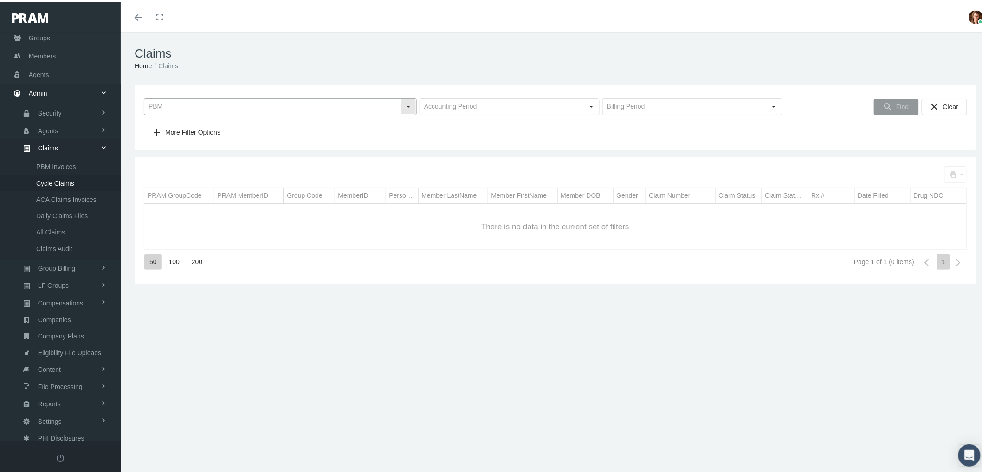
click at [260, 103] on input "text" at bounding box center [272, 105] width 256 height 16
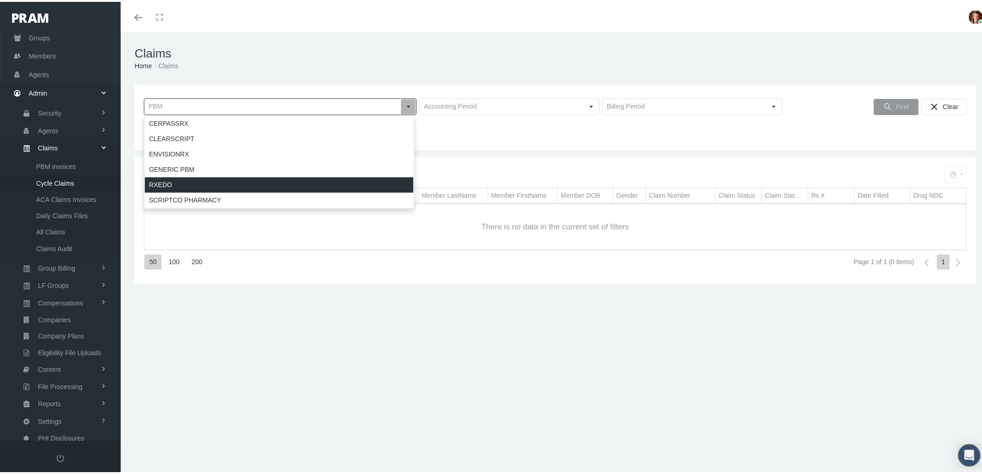
click at [253, 179] on div "RXEDO" at bounding box center [279, 182] width 269 height 15
type input "RXEDO"
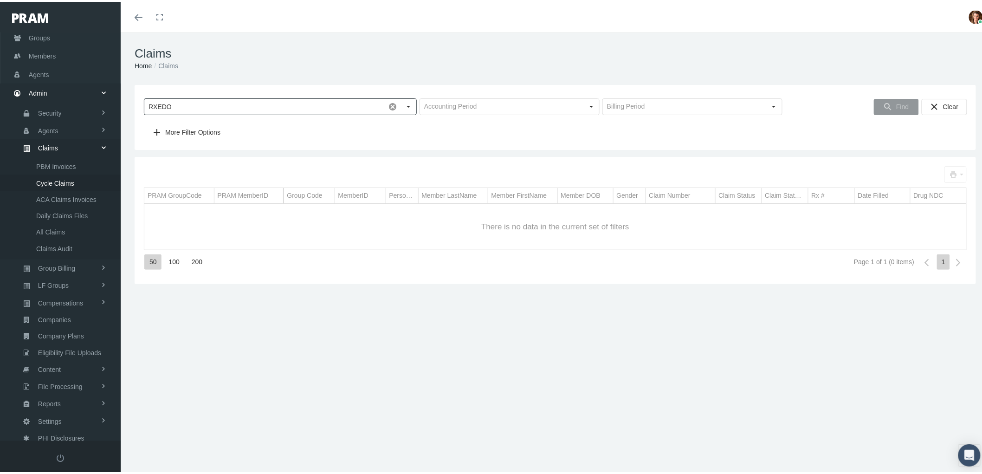
click at [584, 102] on div "Select" at bounding box center [591, 104] width 15 height 15
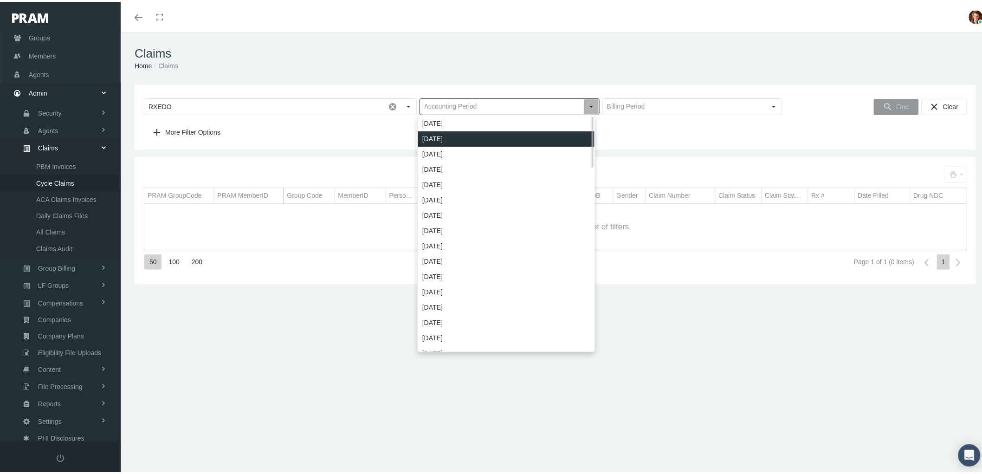
click at [558, 135] on div "[DATE]" at bounding box center [506, 136] width 176 height 15
type input "[DATE]"
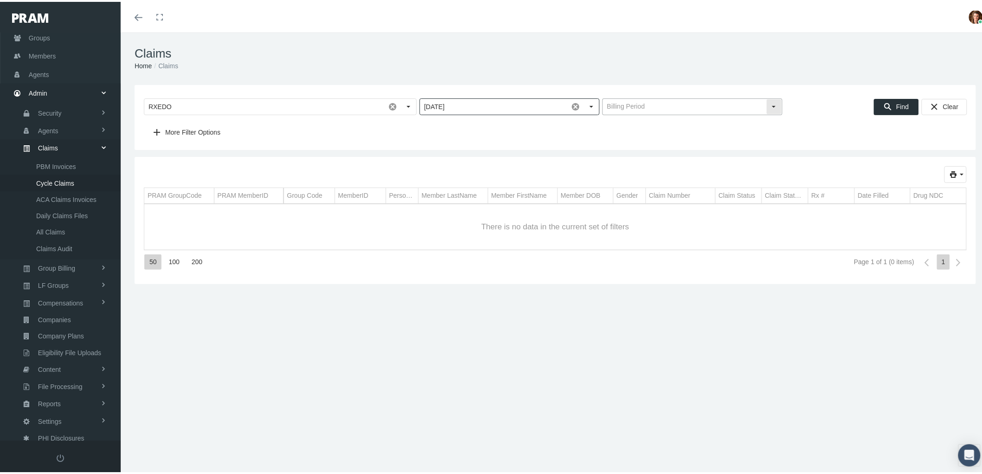
click at [766, 101] on div "Select" at bounding box center [773, 104] width 15 height 15
click at [754, 135] on span "August 09 — August 16" at bounding box center [687, 136] width 176 height 15
click at [893, 109] on div "Find" at bounding box center [896, 104] width 44 height 15
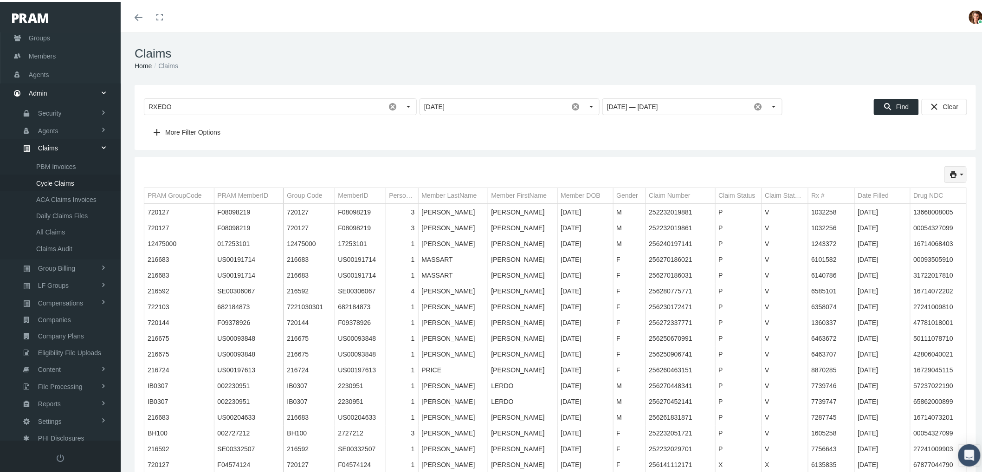
click at [957, 174] on icon "print" at bounding box center [961, 172] width 8 height 8
click at [936, 192] on div "Short Format" at bounding box center [921, 190] width 72 height 15
click at [45, 159] on span "PBM Invoices" at bounding box center [56, 165] width 40 height 16
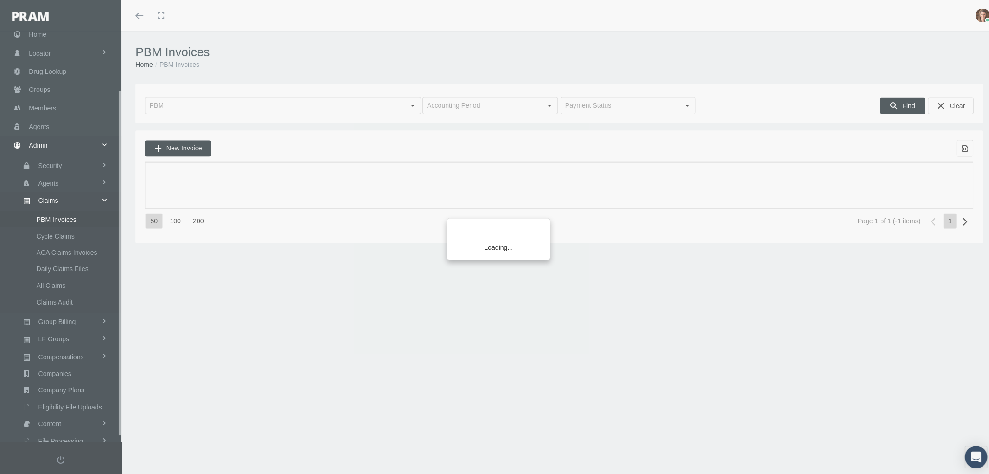
scroll to position [74, 0]
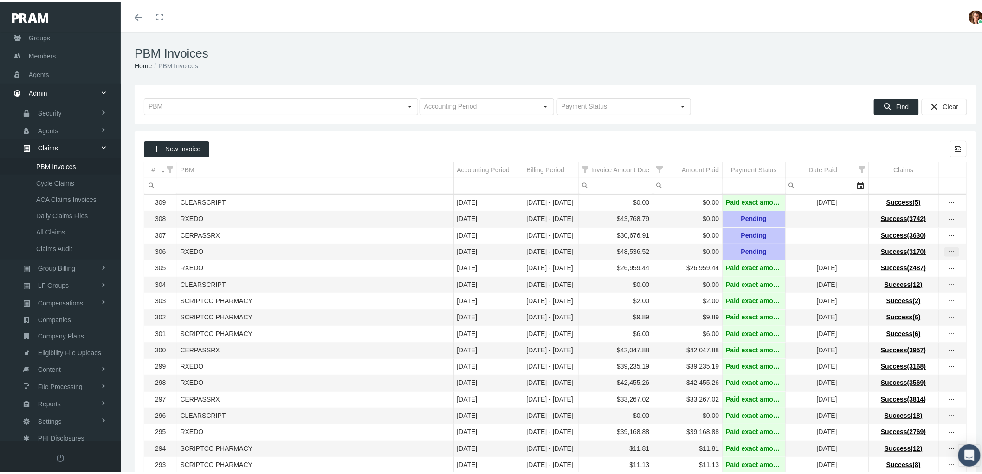
click at [947, 254] on icon "more" at bounding box center [951, 250] width 8 height 8
click at [918, 265] on div "View Invoice" at bounding box center [904, 269] width 91 height 19
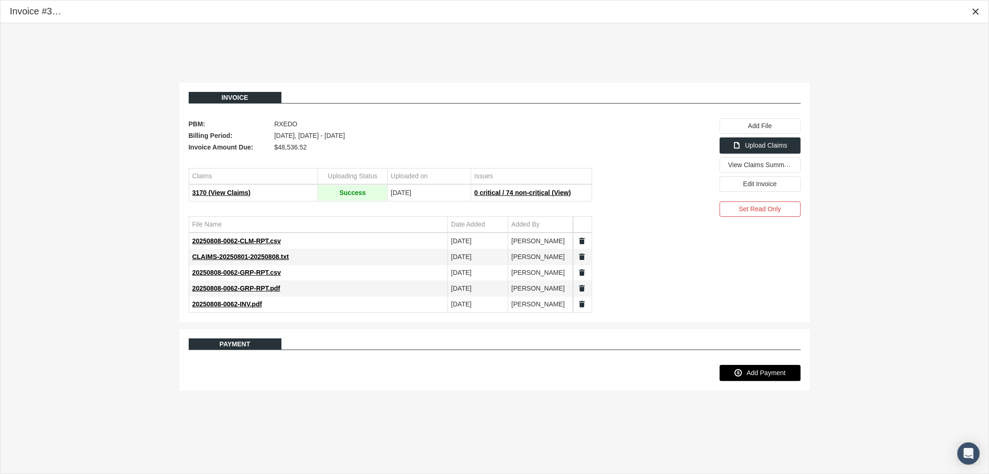
click at [758, 376] on span "Add Payment" at bounding box center [766, 372] width 39 height 7
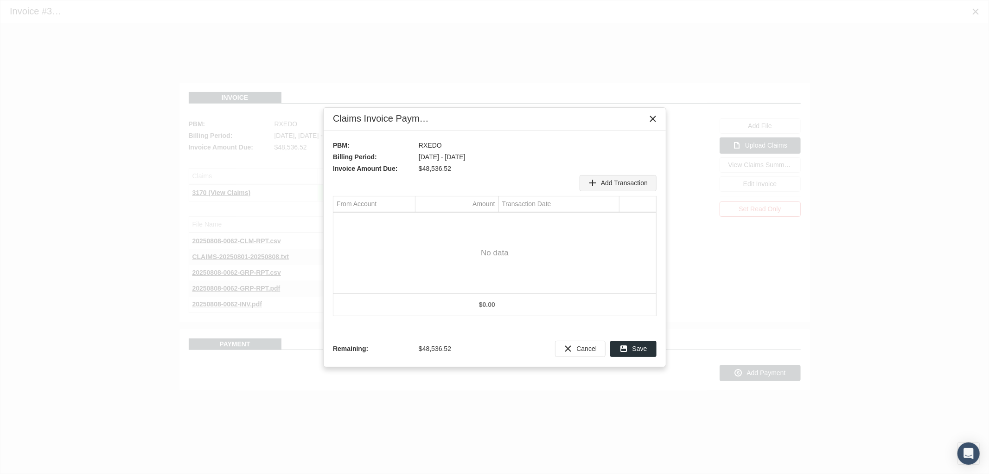
click at [617, 177] on div "Add Transaction" at bounding box center [618, 182] width 76 height 15
click at [410, 221] on div "Select" at bounding box center [407, 220] width 15 height 14
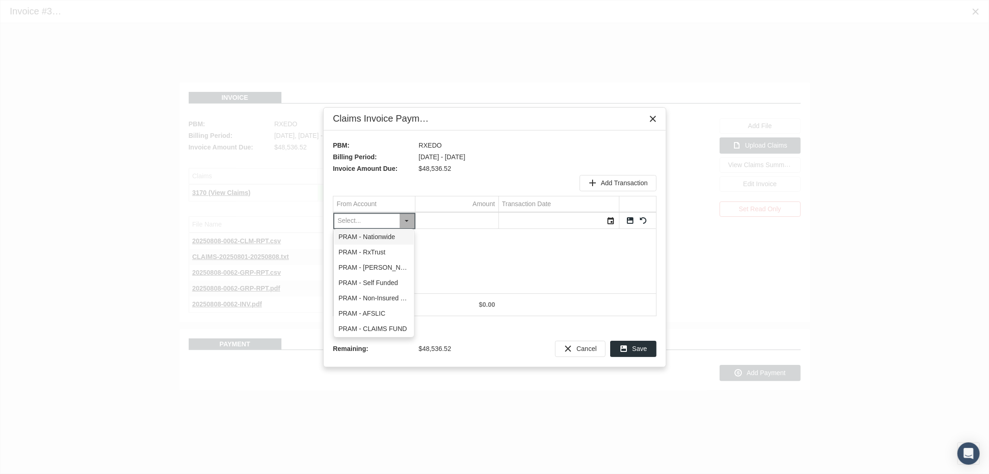
click at [402, 236] on div "PRAM - Nationwide" at bounding box center [373, 236] width 79 height 15
type input "PRAM - Nationwide"
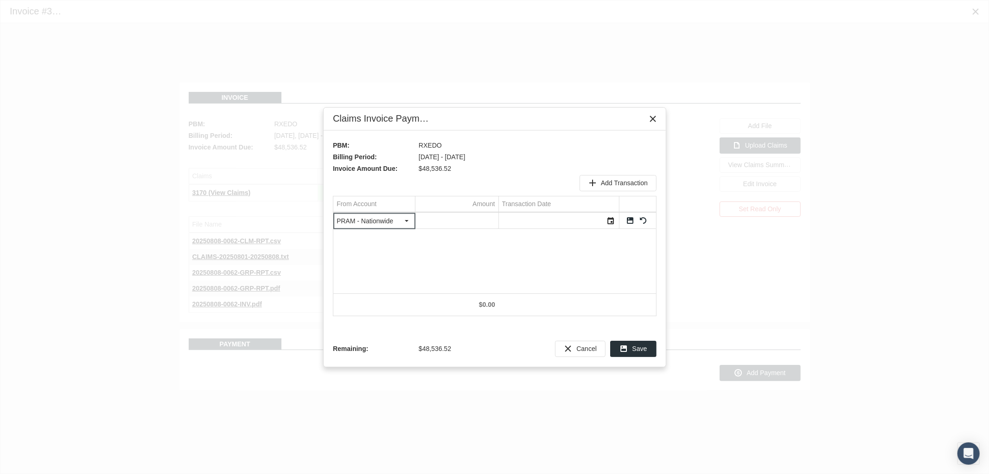
click at [455, 222] on input "Data grid" at bounding box center [457, 220] width 83 height 15
type input "431.34"
click at [614, 220] on div "Select" at bounding box center [611, 220] width 15 height 14
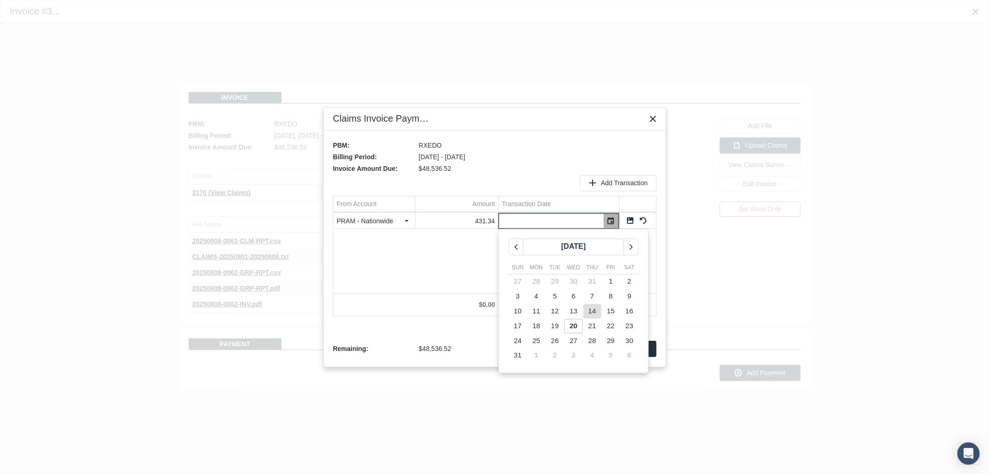
click at [599, 308] on td "14" at bounding box center [592, 311] width 19 height 15
type input "08/14/2025"
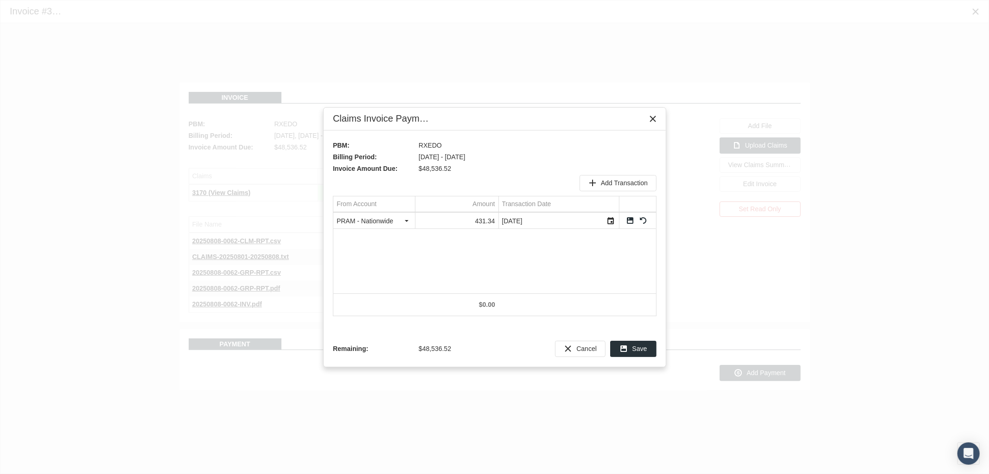
click at [628, 214] on td "Data grid" at bounding box center [637, 221] width 37 height 16
click at [628, 220] on link "Save" at bounding box center [630, 220] width 8 height 8
click at [625, 184] on span "Add Transaction" at bounding box center [624, 182] width 47 height 7
click at [410, 223] on div "Select" at bounding box center [407, 220] width 15 height 14
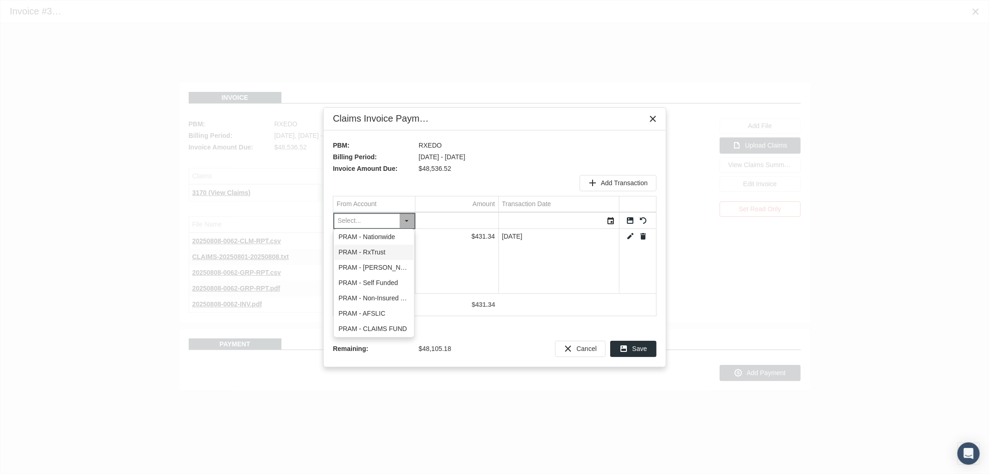
click at [391, 257] on div "PRAM - RxTrust" at bounding box center [373, 251] width 79 height 15
type input "PRAM - RxTrust"
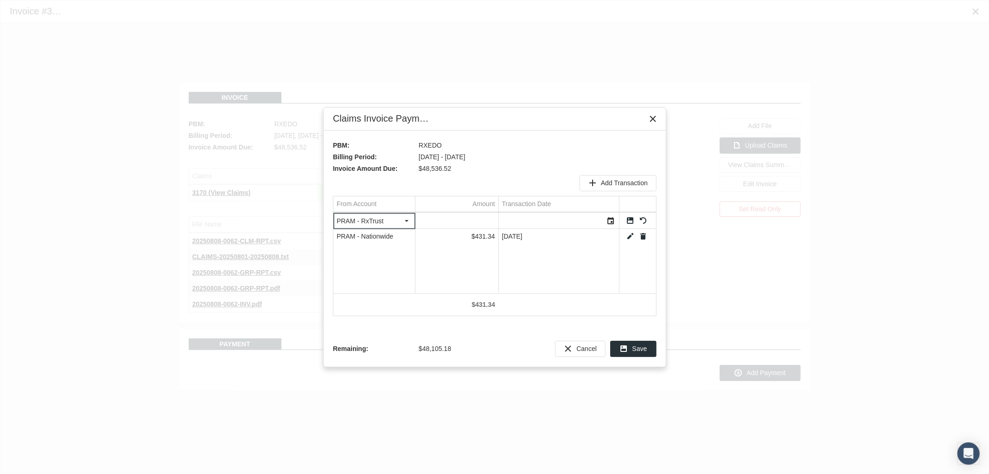
click at [471, 221] on input "Data grid" at bounding box center [457, 220] width 83 height 15
type input "18178.34"
click at [611, 214] on div "Select" at bounding box center [611, 220] width 15 height 14
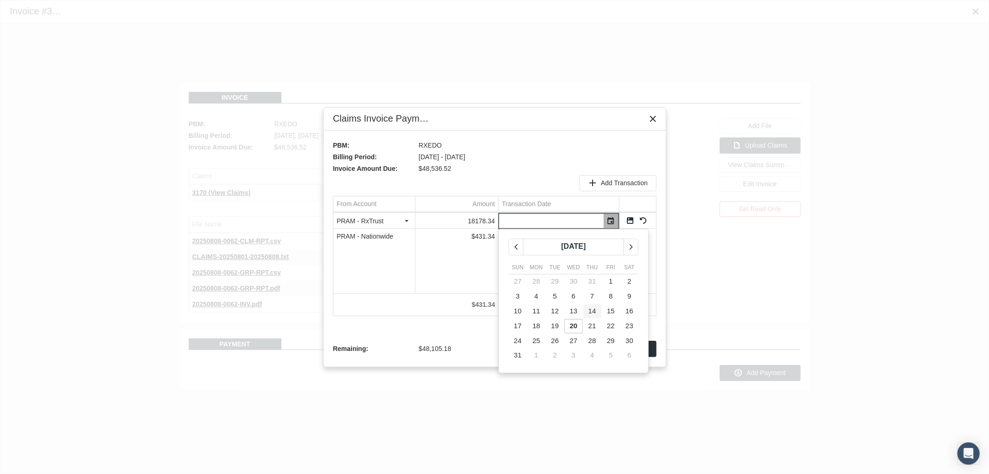
click at [595, 307] on span "14" at bounding box center [593, 311] width 8 height 8
type input "08/14/2025"
click at [627, 220] on link "Save" at bounding box center [630, 220] width 8 height 8
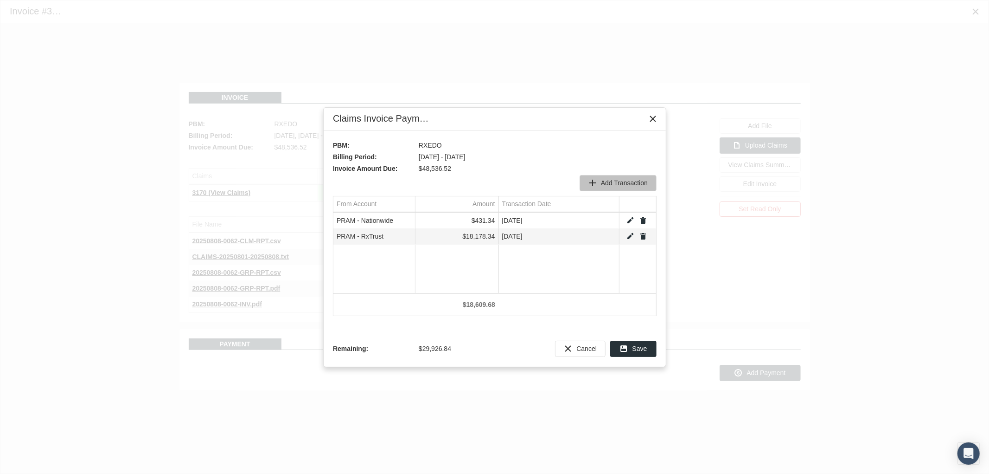
click at [623, 181] on span "Add Transaction" at bounding box center [624, 182] width 47 height 7
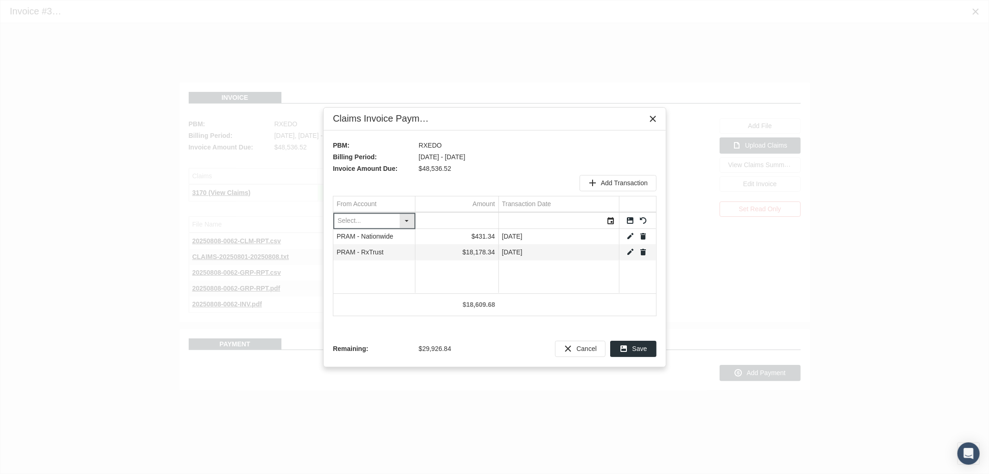
click at [411, 217] on div "Select" at bounding box center [407, 220] width 15 height 14
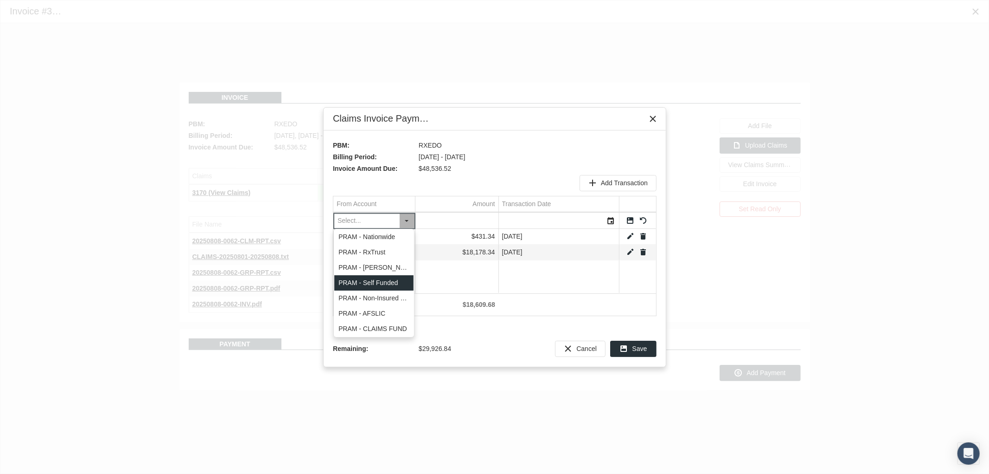
click at [388, 280] on div "PRAM - Self Funded" at bounding box center [373, 282] width 79 height 15
type input "PRAM - Self Funded"
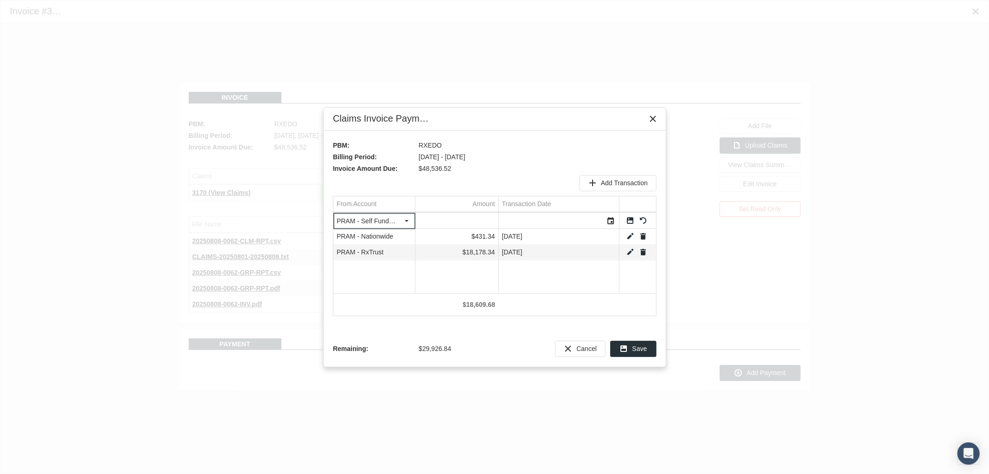
click at [471, 218] on input "Data grid" at bounding box center [457, 220] width 83 height 15
type input "4453.1"
click at [608, 221] on div "Select" at bounding box center [611, 220] width 15 height 14
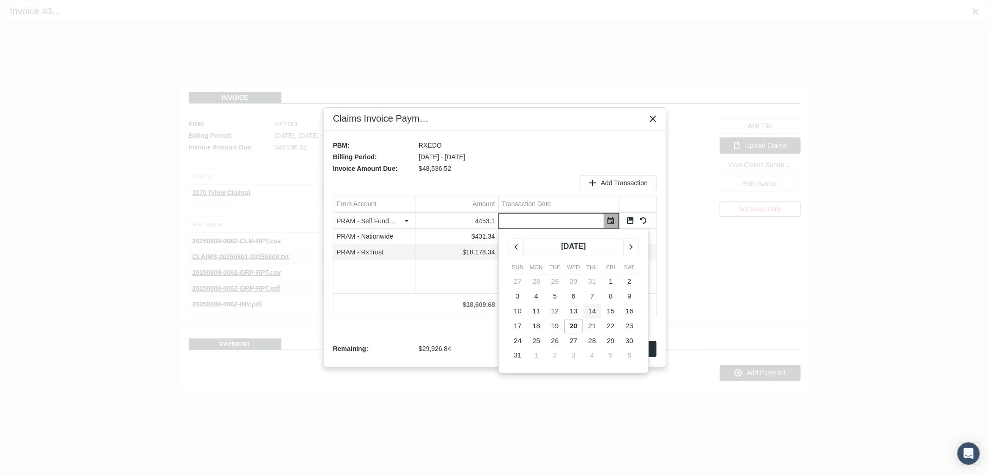
click at [592, 308] on span "14" at bounding box center [593, 311] width 8 height 8
type input "08/14/2025"
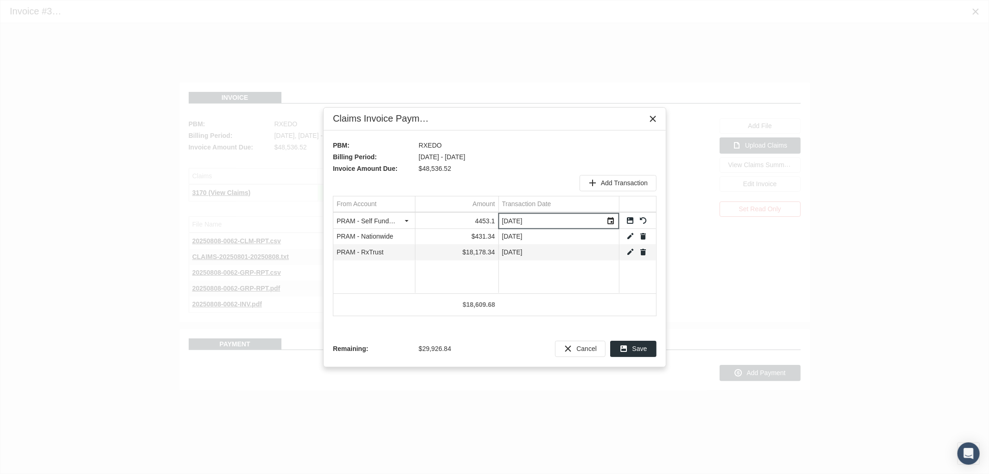
click at [628, 220] on link "Save" at bounding box center [630, 220] width 8 height 8
click at [630, 186] on span "Add Transaction" at bounding box center [624, 182] width 47 height 7
click at [411, 217] on div "Select" at bounding box center [407, 220] width 15 height 14
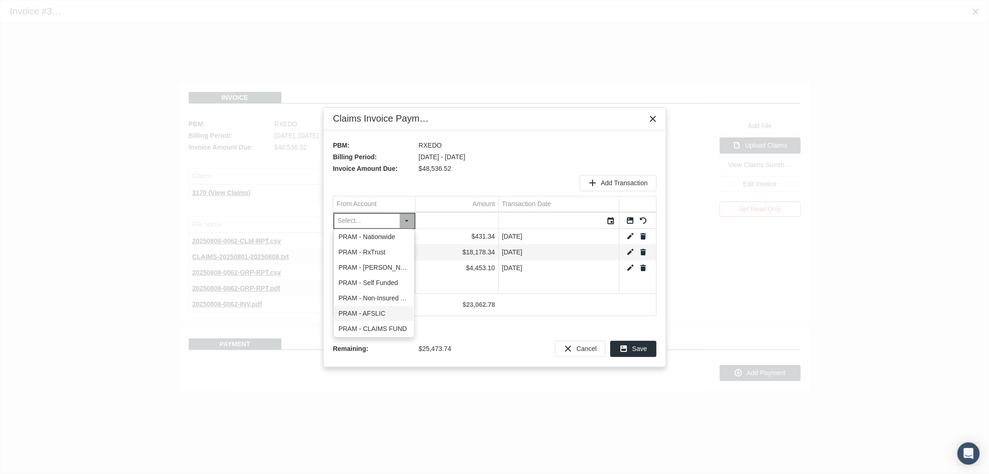
click at [395, 307] on div "PRAM - AFSLIC" at bounding box center [373, 313] width 79 height 15
type input "PRAM - AFSLIC"
click at [465, 211] on td "Amount" at bounding box center [456, 204] width 83 height 16
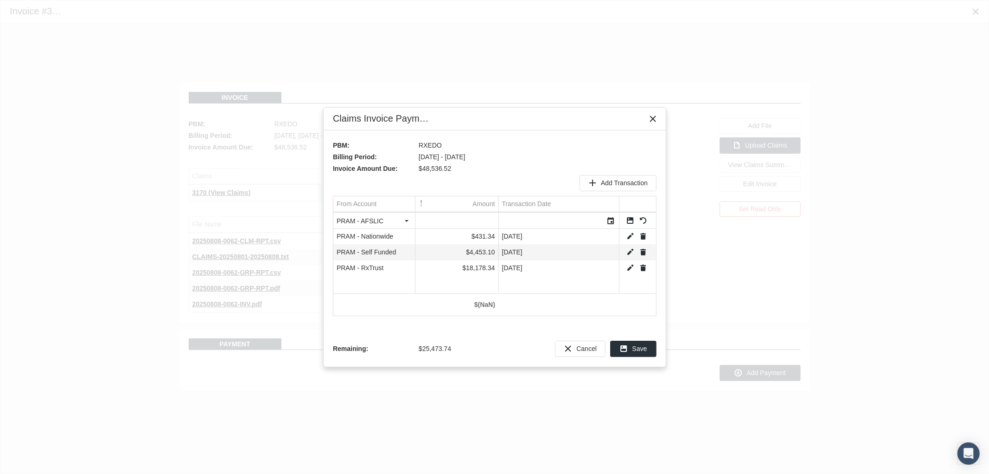
click at [460, 221] on input "Data grid" at bounding box center [457, 220] width 83 height 15
type input "19411.34"
click at [614, 218] on div "Select" at bounding box center [611, 220] width 15 height 14
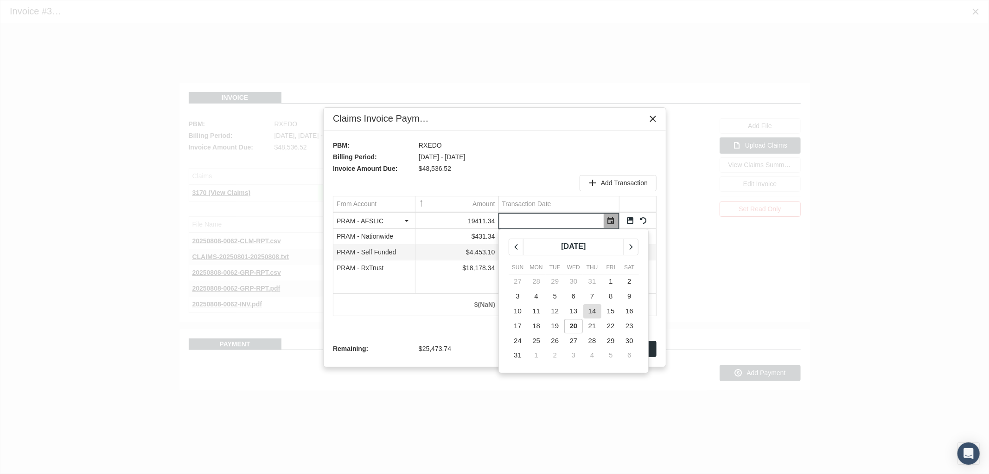
click at [593, 308] on span "14" at bounding box center [593, 311] width 8 height 8
type input "08/14/2025"
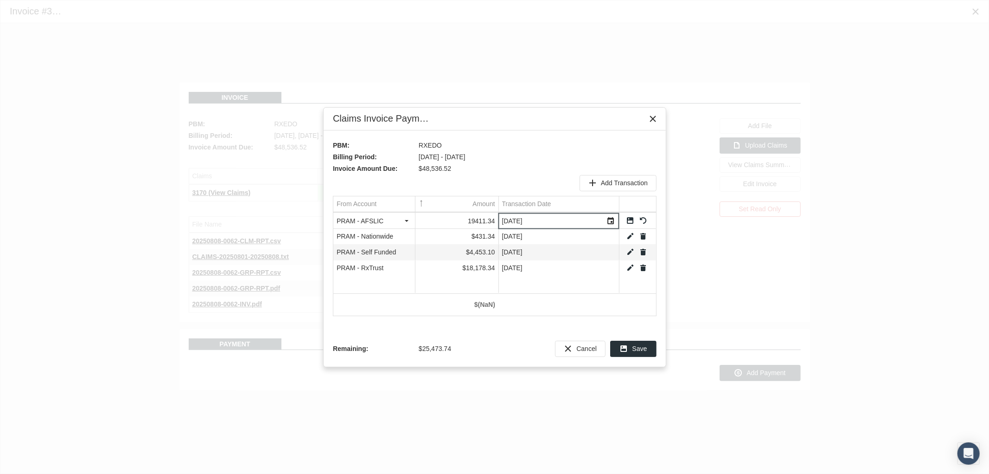
click at [629, 220] on link "Save" at bounding box center [630, 220] width 8 height 8
click at [612, 180] on span "Add Transaction" at bounding box center [624, 182] width 47 height 7
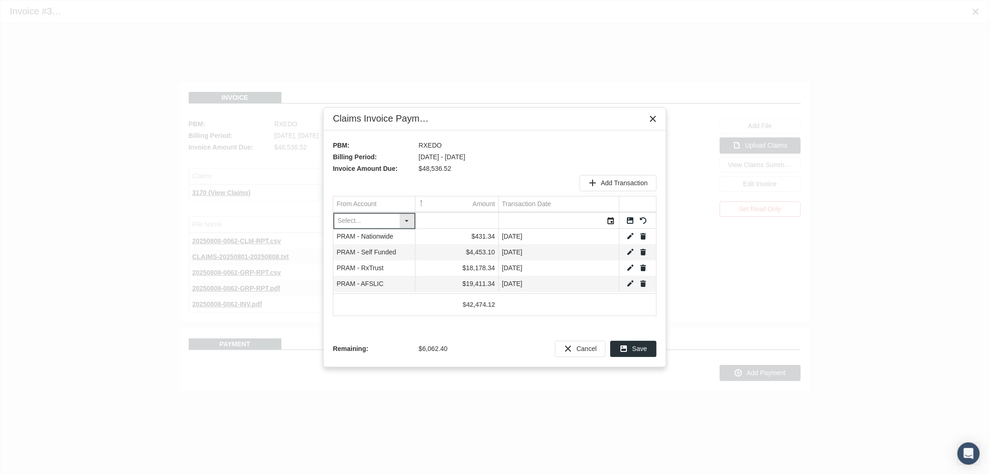
click at [413, 218] on div "Select" at bounding box center [407, 220] width 15 height 14
click at [384, 327] on div "PRAM - CLAIMS FUND" at bounding box center [373, 328] width 79 height 15
type input "PRAM - CLAIMS FUND"
click at [462, 225] on input "Data grid" at bounding box center [457, 220] width 83 height 15
type input "329.11"
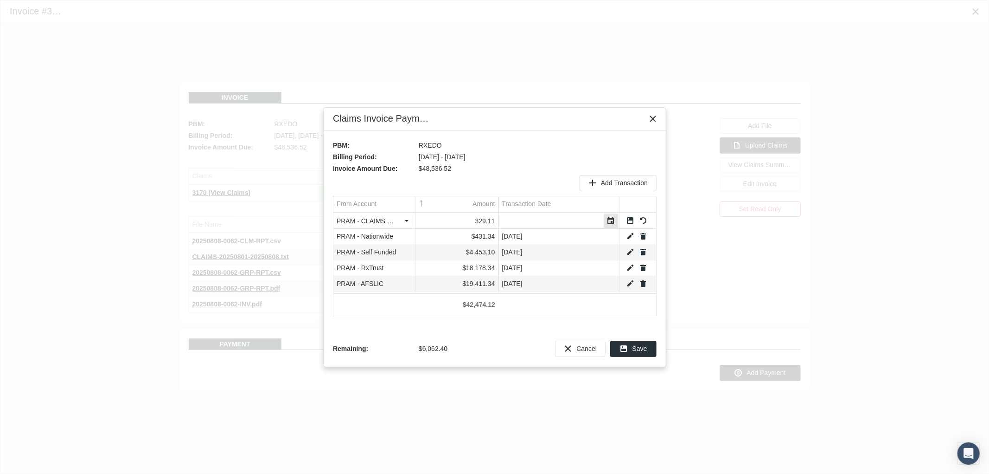
click at [613, 223] on div "Select" at bounding box center [611, 220] width 15 height 14
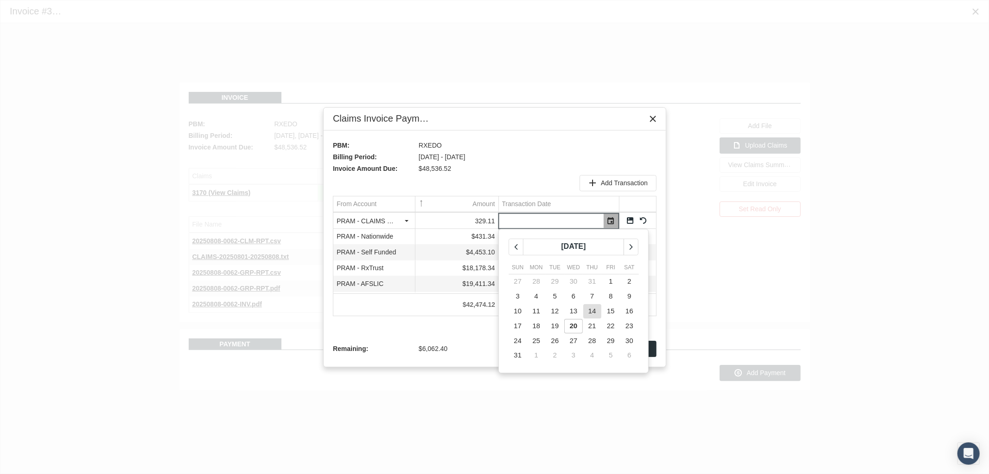
click at [591, 309] on span "14" at bounding box center [593, 311] width 8 height 8
type input "08/14/2025"
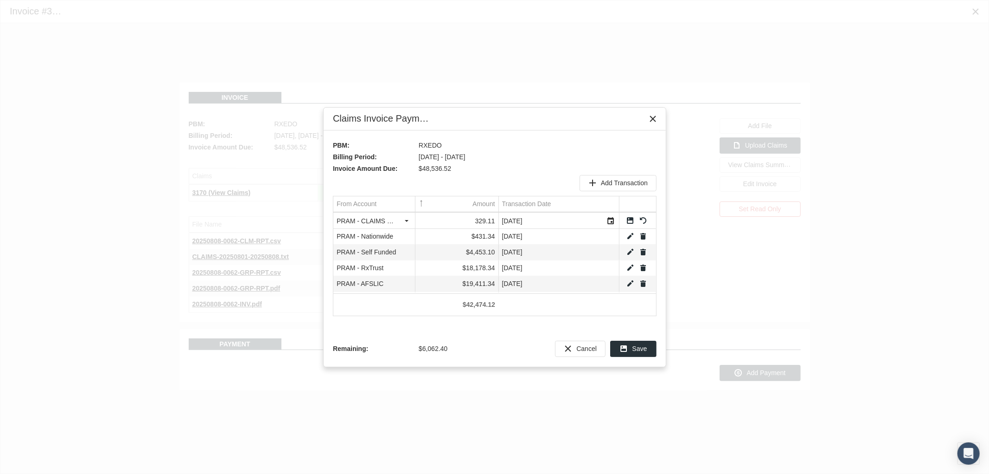
click at [632, 219] on link "Save" at bounding box center [630, 220] width 8 height 8
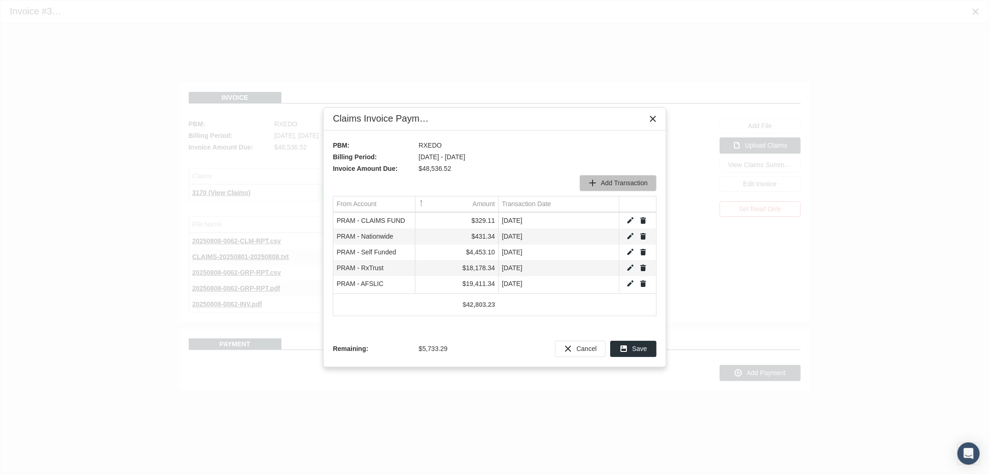
click at [622, 180] on span "Add Transaction" at bounding box center [624, 182] width 47 height 7
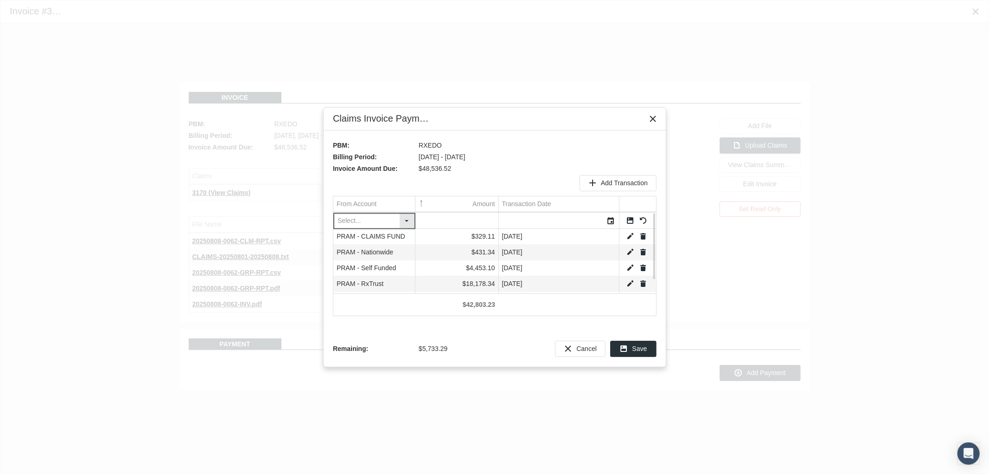
click at [407, 221] on div "Select" at bounding box center [407, 220] width 15 height 14
click at [387, 278] on div "PRAM - Self Funded" at bounding box center [373, 282] width 79 height 15
type input "PRAM - Self Funded"
click at [464, 219] on input "Data grid" at bounding box center [457, 220] width 83 height 15
type input "5733.29"
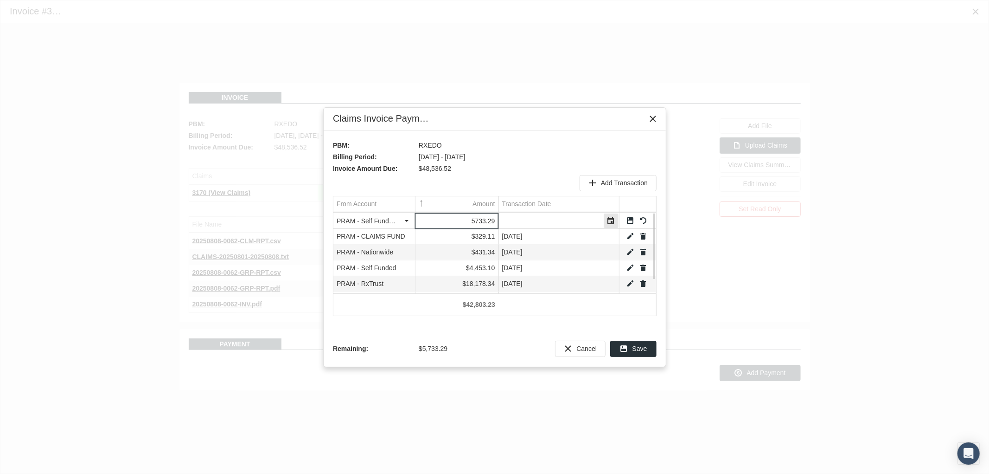
click at [609, 215] on div "Select" at bounding box center [611, 220] width 15 height 14
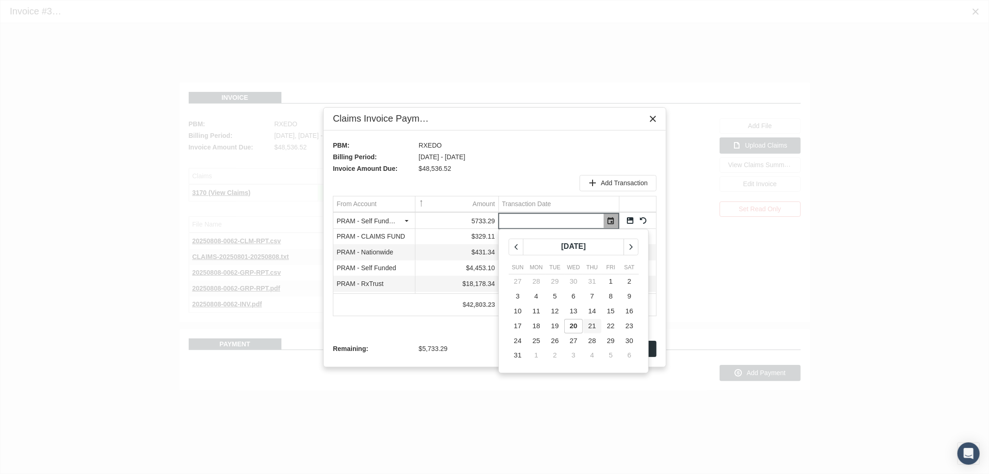
click at [594, 322] on span "21" at bounding box center [593, 325] width 8 height 8
type input "08/21/2025"
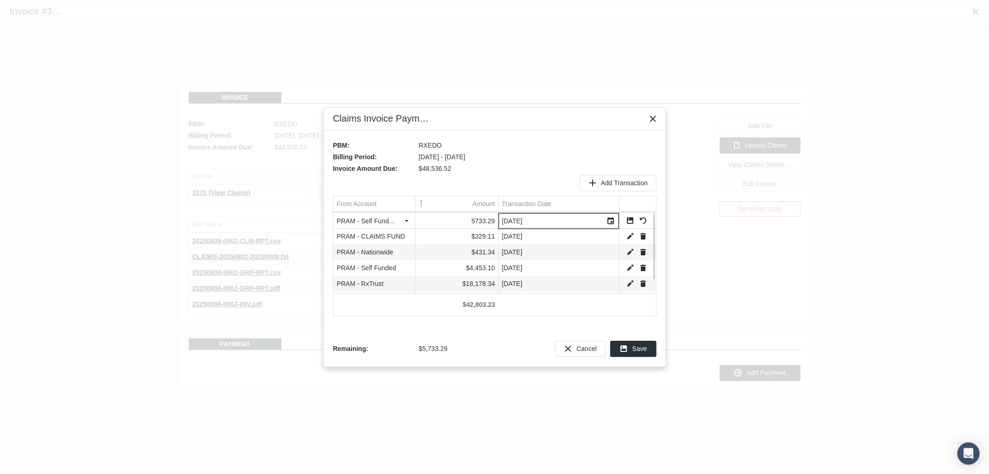
click at [629, 220] on link "Save" at bounding box center [630, 220] width 8 height 8
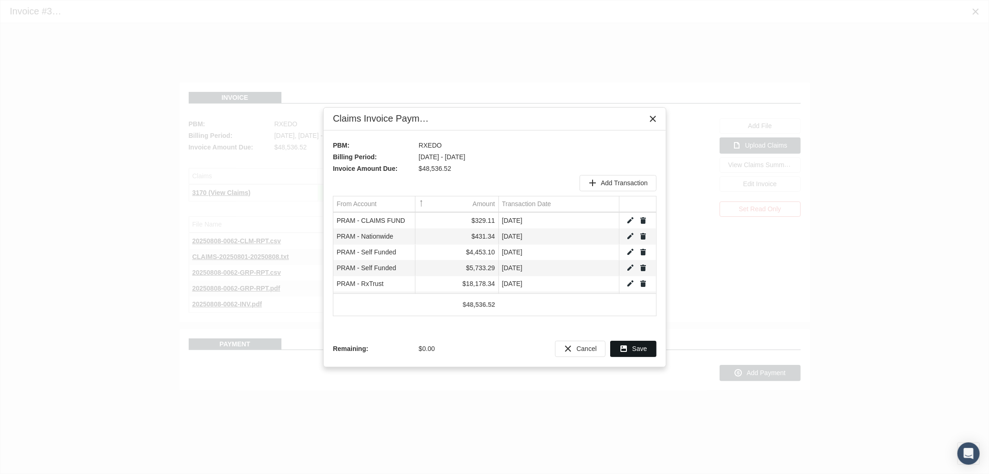
click at [637, 345] on span "Save" at bounding box center [640, 348] width 15 height 7
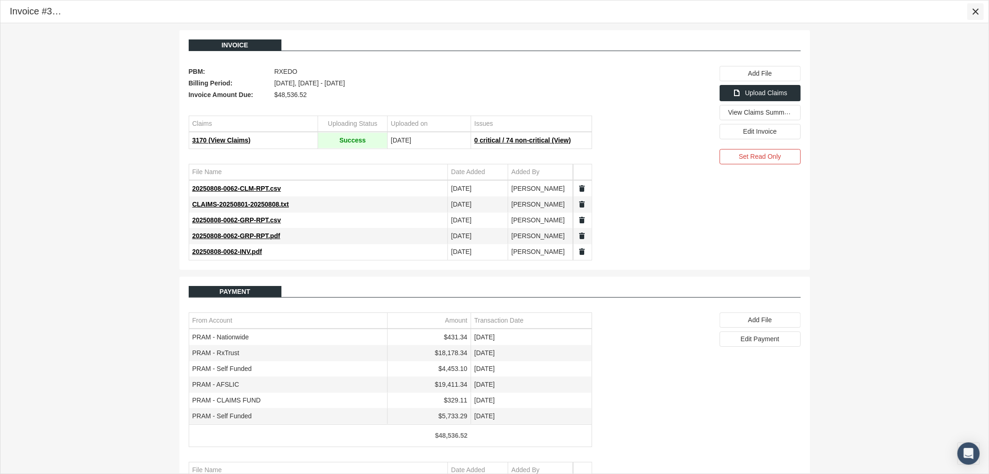
click at [979, 8] on div "Close" at bounding box center [976, 12] width 16 height 16
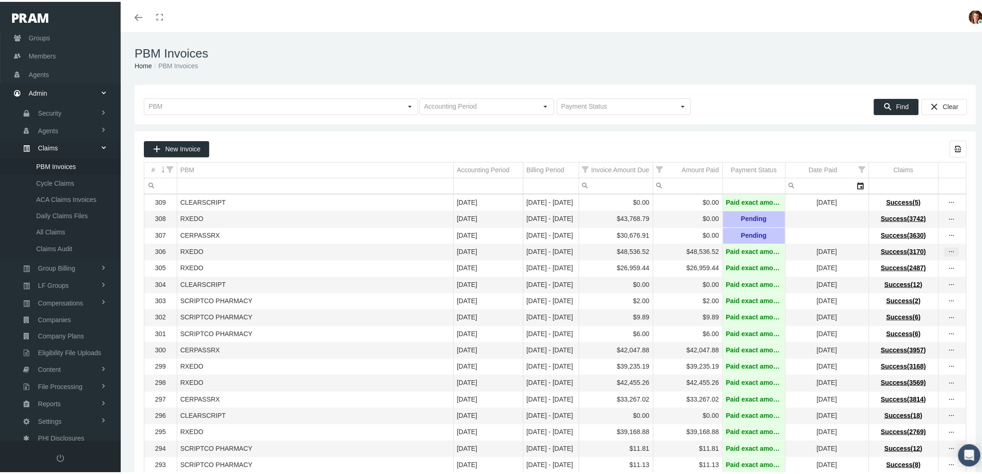
click at [947, 253] on icon "more" at bounding box center [951, 250] width 8 height 8
click at [928, 266] on div "View Invoice" at bounding box center [904, 269] width 91 height 19
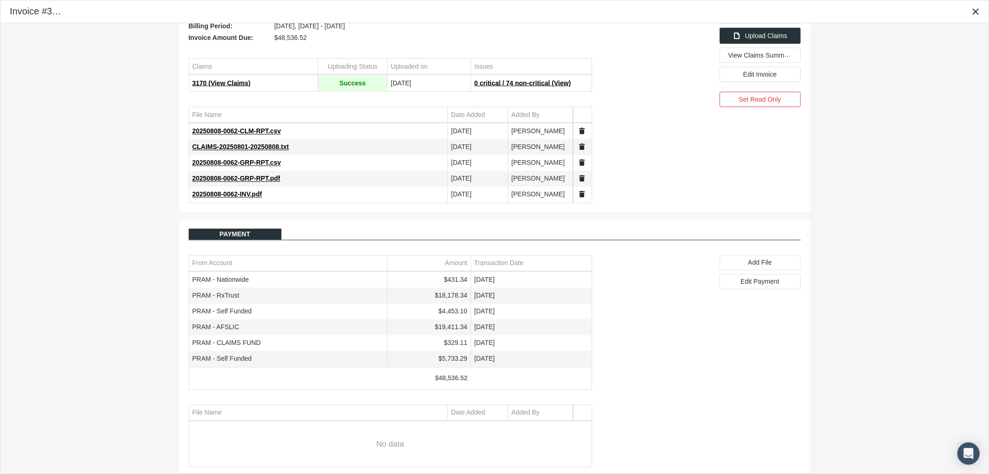
scroll to position [68, 0]
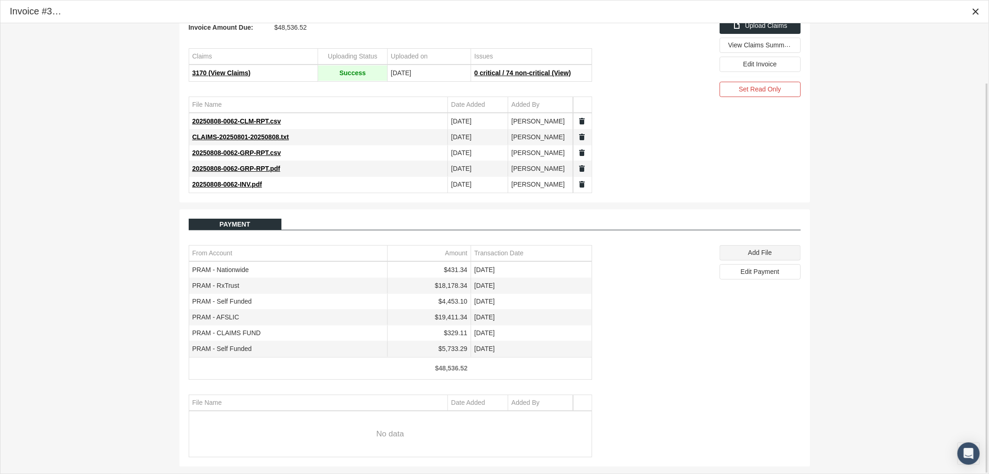
click at [747, 251] on div "Add File" at bounding box center [760, 252] width 80 height 14
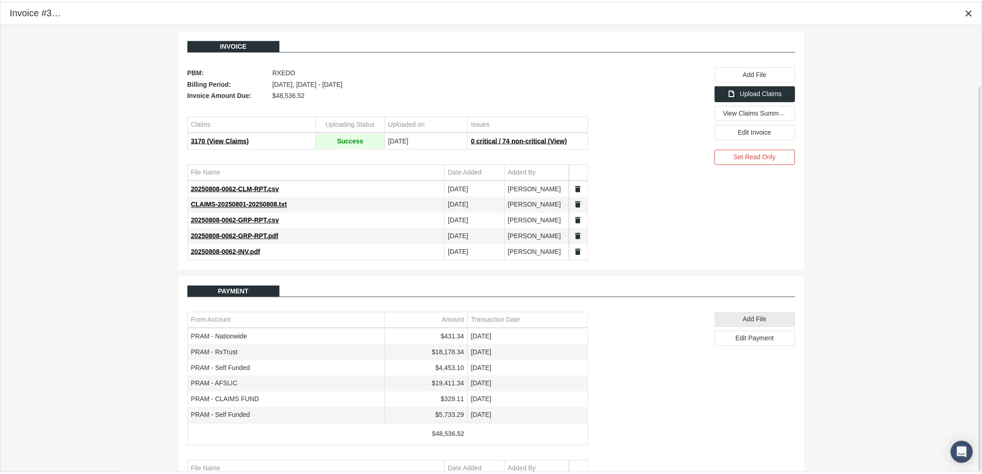
scroll to position [71, 0]
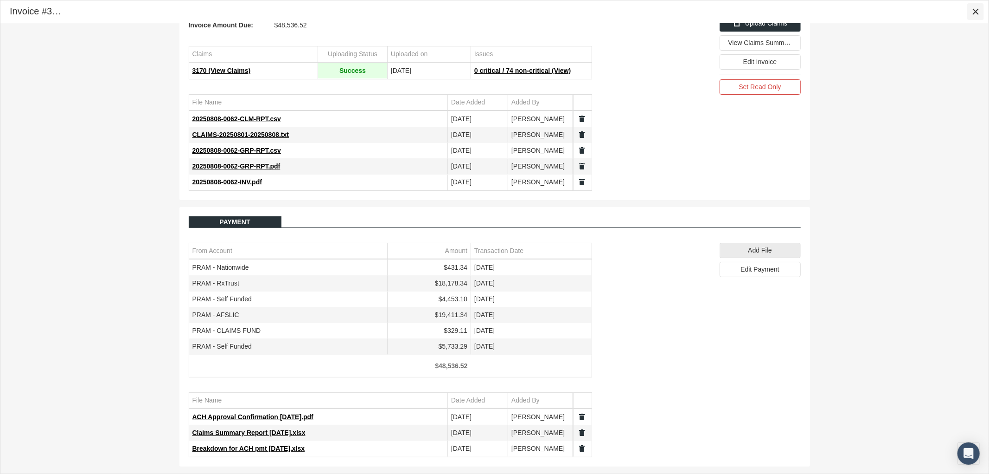
click at [976, 12] on icon "Close" at bounding box center [976, 11] width 8 height 8
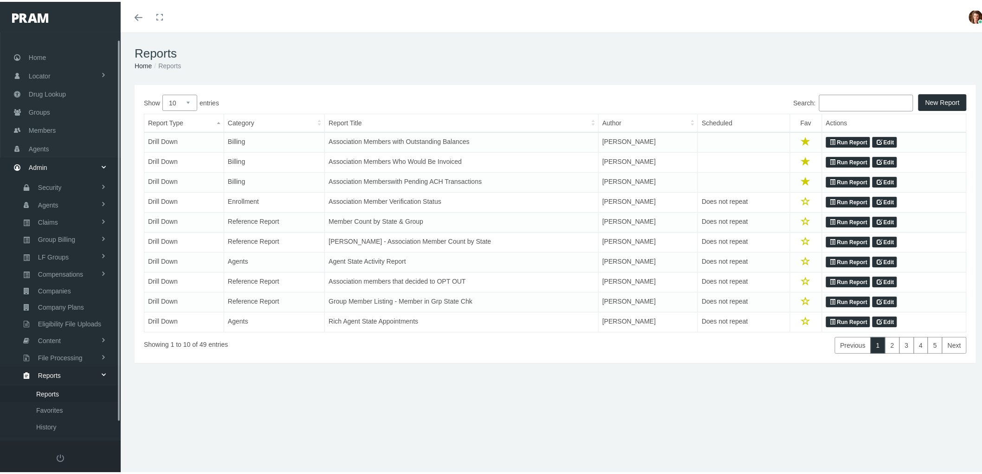
scroll to position [26, 0]
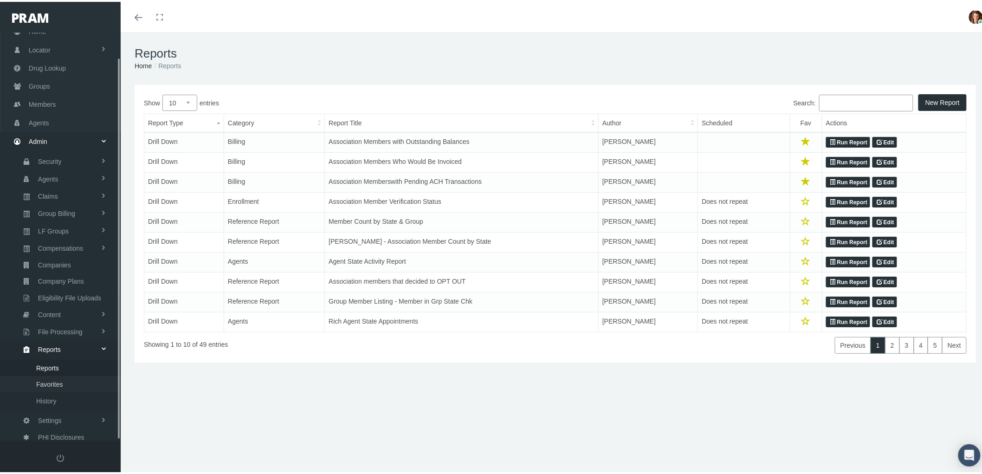
click at [64, 374] on link "Favorites" at bounding box center [60, 382] width 121 height 16
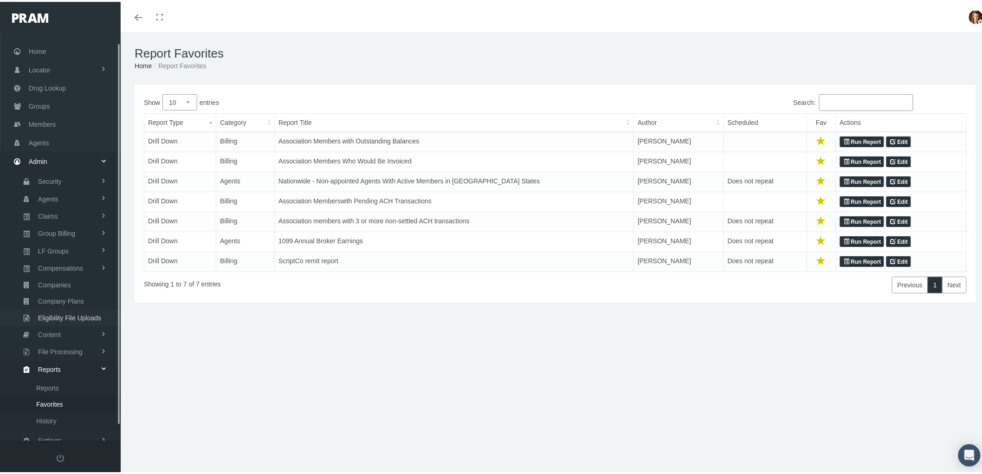
scroll to position [26, 0]
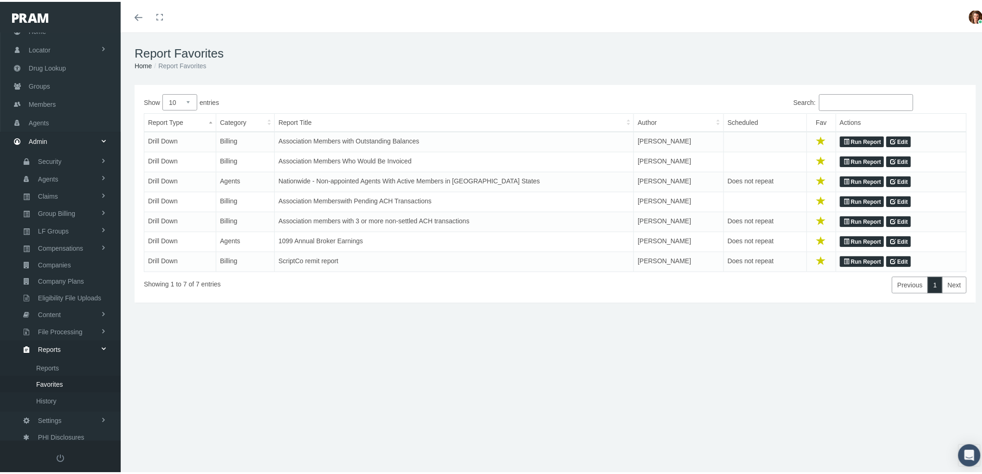
click at [860, 136] on link "Run Report" at bounding box center [862, 140] width 44 height 11
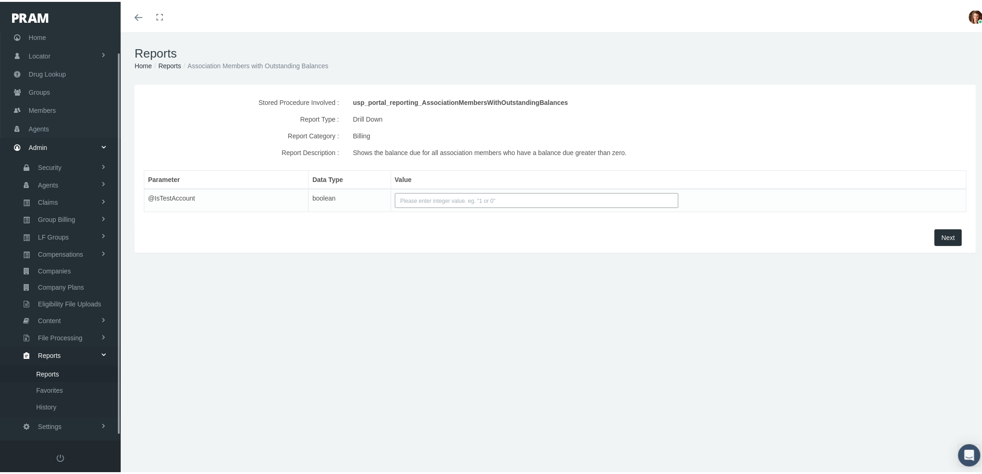
scroll to position [26, 0]
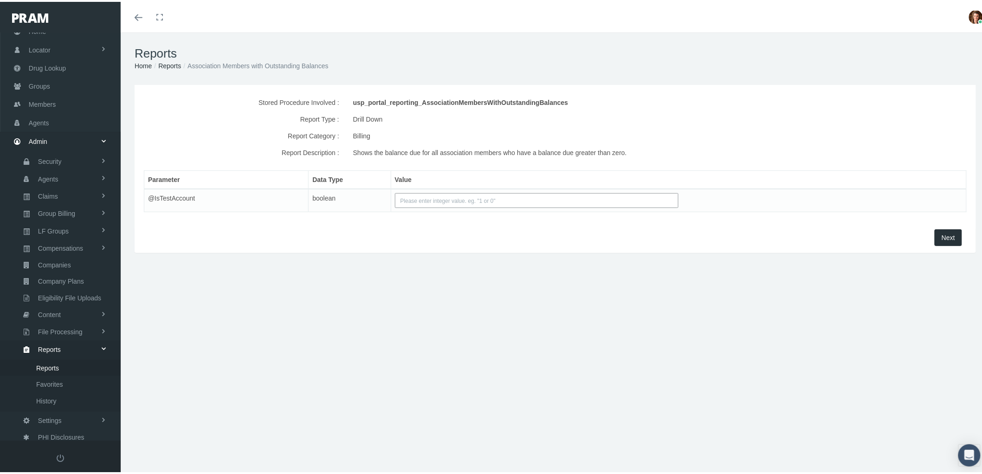
drag, startPoint x: 462, startPoint y: 191, endPoint x: 468, endPoint y: 195, distance: 7.2
click at [462, 192] on td at bounding box center [678, 198] width 575 height 23
click at [527, 205] on input "text" at bounding box center [537, 198] width 284 height 15
click at [516, 200] on input "text" at bounding box center [537, 198] width 284 height 15
type input "1"
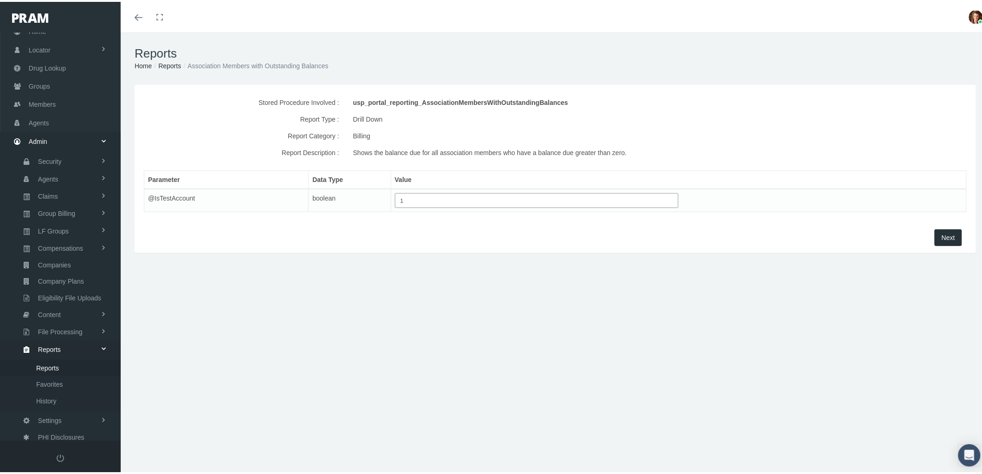
click at [943, 237] on span "Next" at bounding box center [947, 235] width 13 height 7
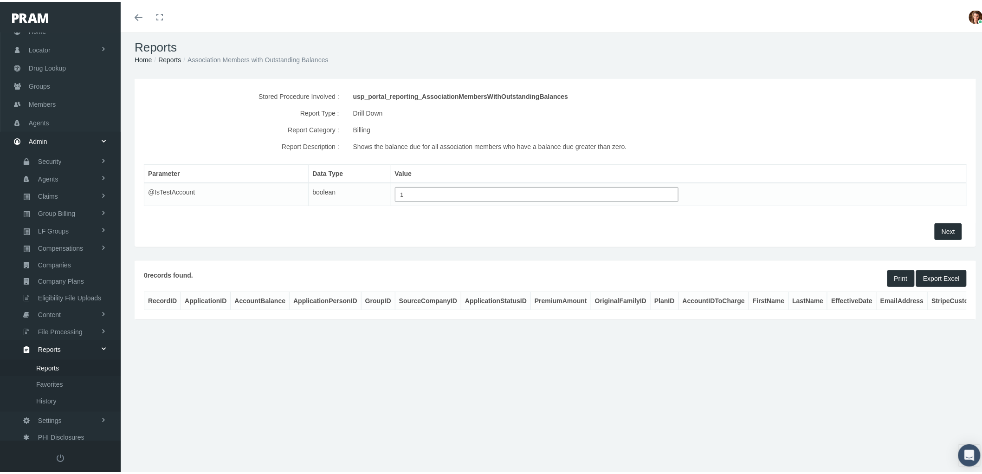
scroll to position [0, 0]
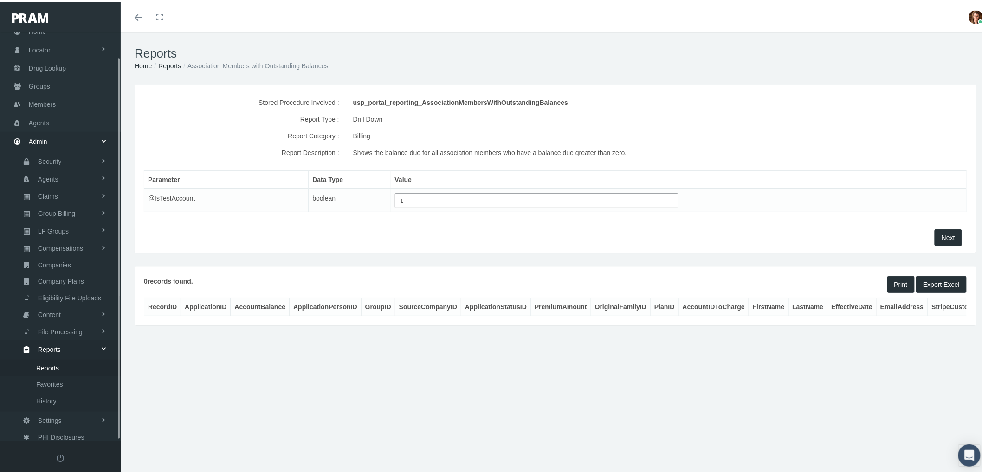
click at [51, 360] on span "Reports" at bounding box center [47, 366] width 23 height 16
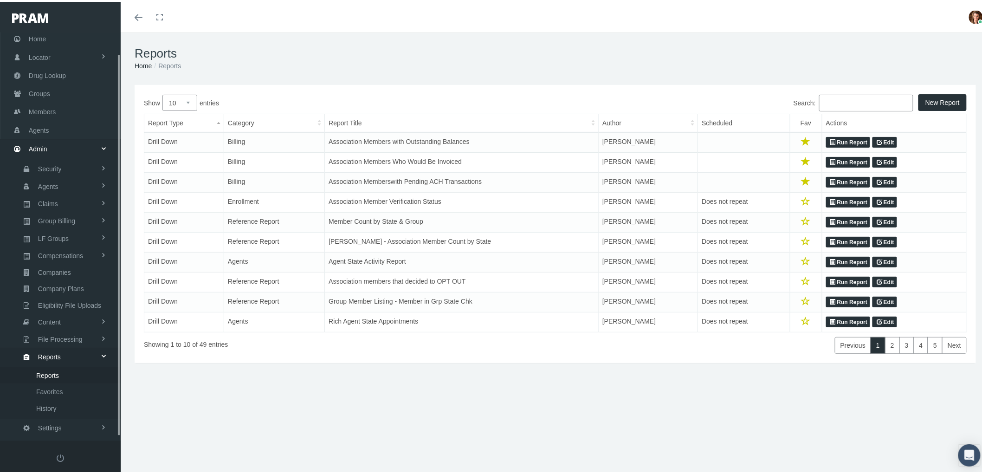
scroll to position [26, 0]
click at [57, 374] on span "Favorites" at bounding box center [49, 382] width 27 height 16
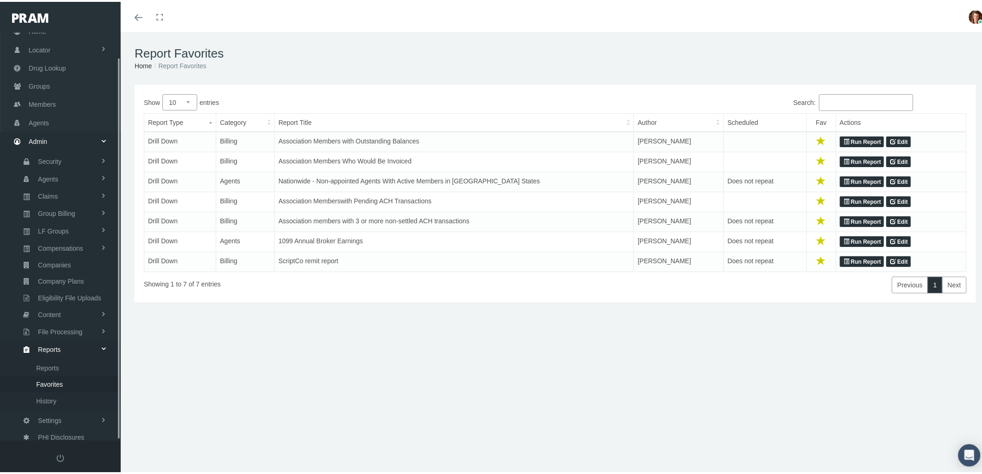
scroll to position [26, 0]
click at [859, 223] on link "Run Report" at bounding box center [862, 219] width 44 height 11
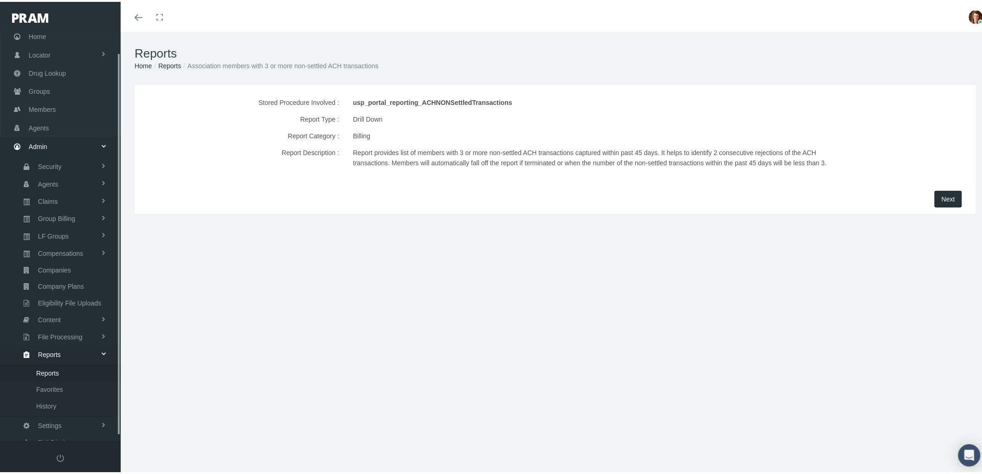
scroll to position [26, 0]
click at [940, 205] on button "Next" at bounding box center [947, 197] width 27 height 17
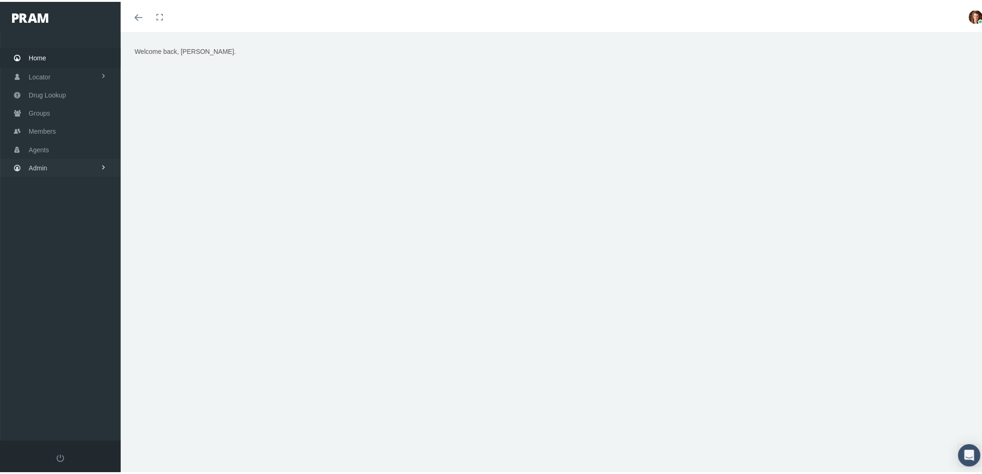
click at [48, 164] on link "Admin" at bounding box center [60, 166] width 121 height 18
click at [44, 129] on span "Members" at bounding box center [42, 130] width 27 height 18
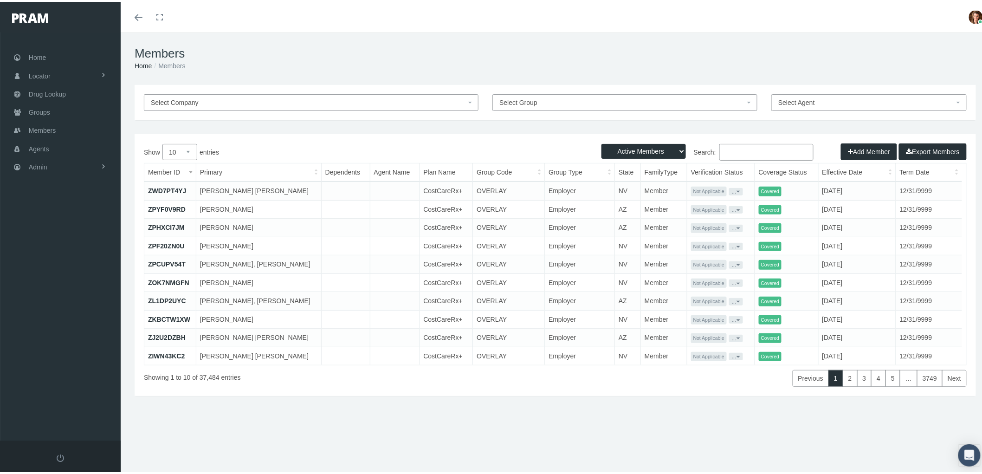
click at [724, 146] on input "Search:" at bounding box center [766, 150] width 94 height 17
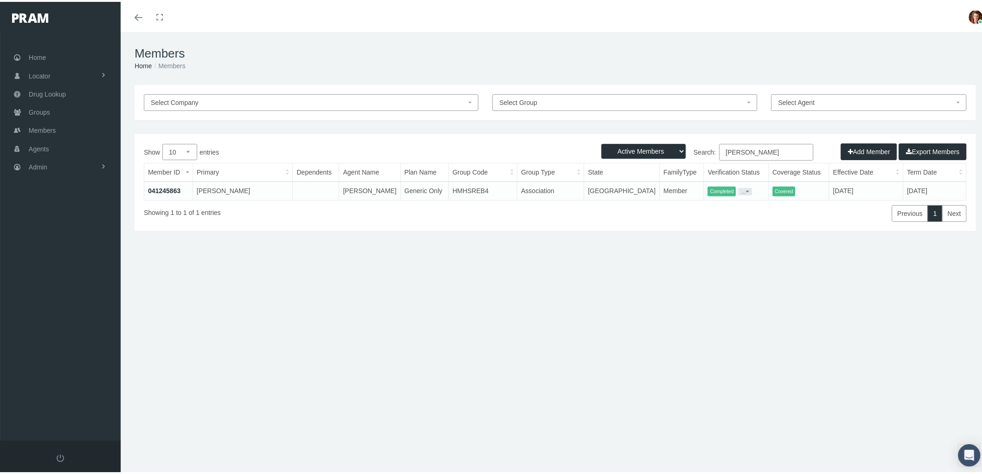
type input "[PERSON_NAME]"
click at [168, 188] on link "041245863" at bounding box center [164, 188] width 32 height 7
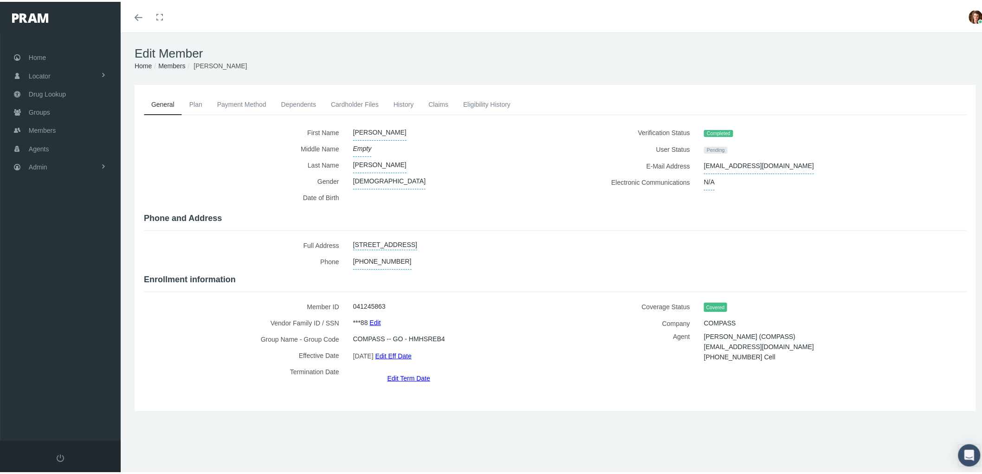
click at [245, 94] on link "Payment Method" at bounding box center [242, 102] width 64 height 20
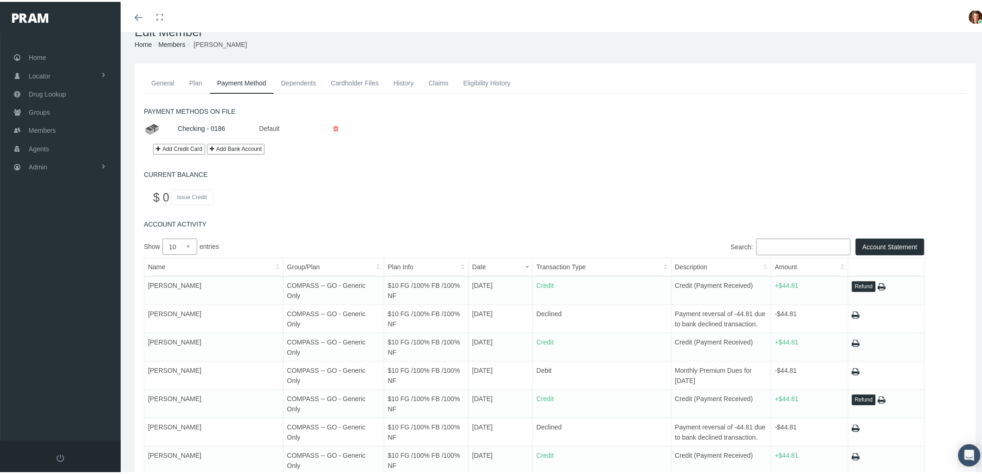
scroll to position [51, 0]
